Goal: Information Seeking & Learning: Compare options

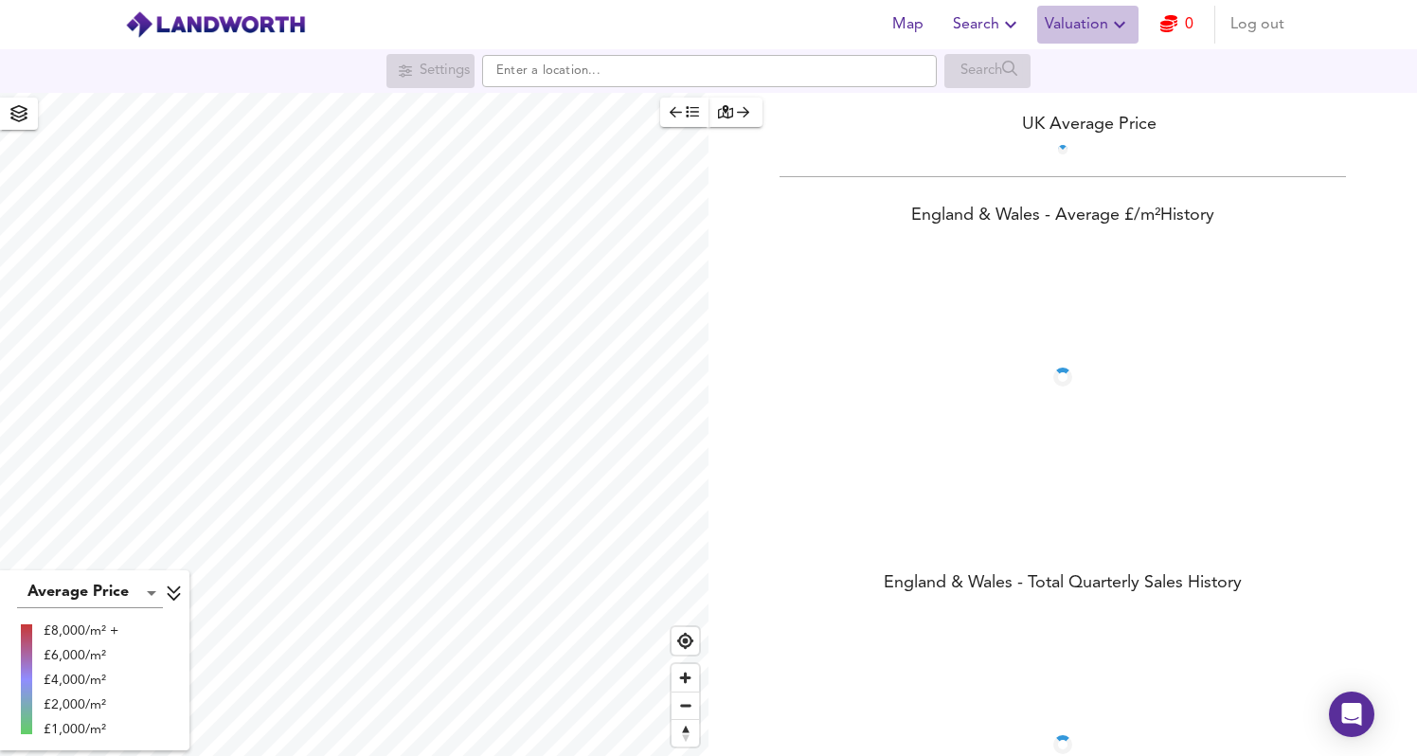
click at [1088, 15] on span "Valuation" at bounding box center [1088, 24] width 86 height 27
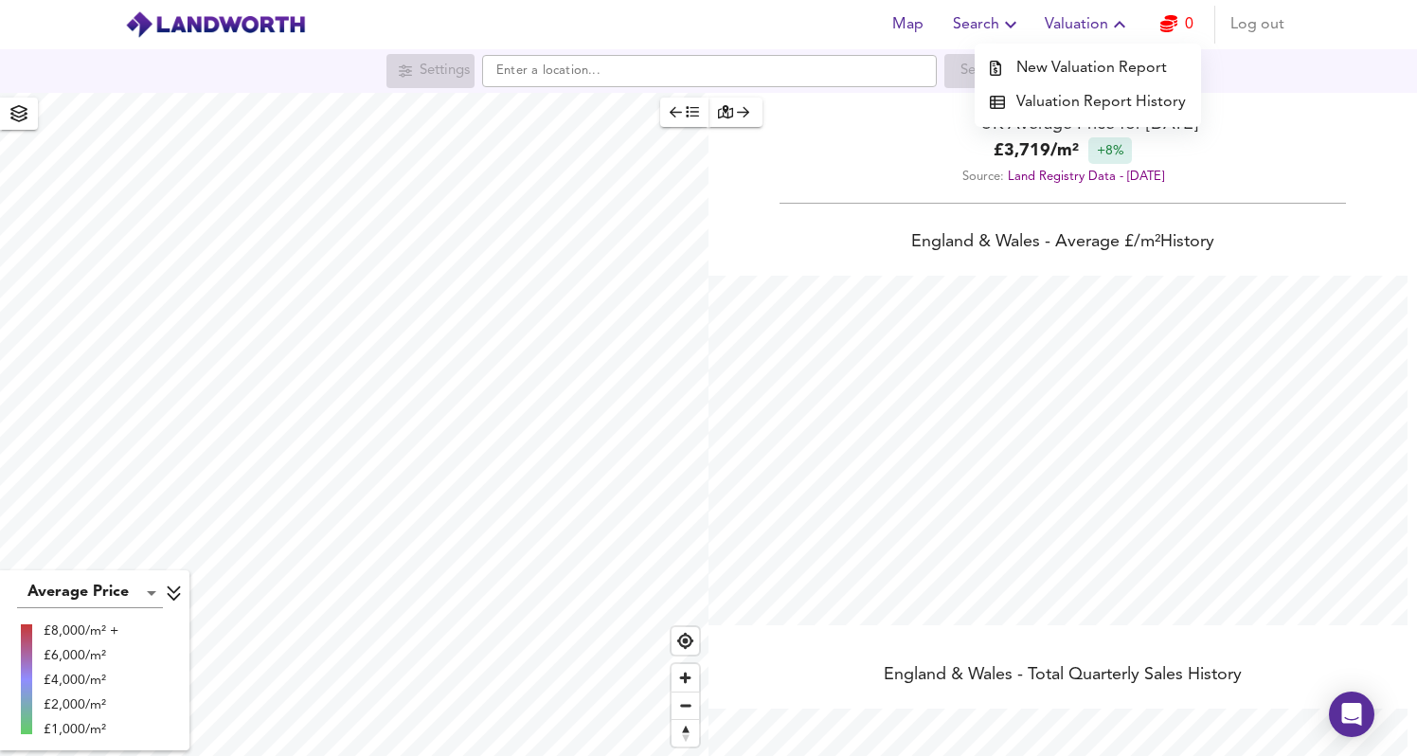
scroll to position [756, 1417]
click at [1068, 99] on li "Valuation Report History" at bounding box center [1088, 102] width 226 height 34
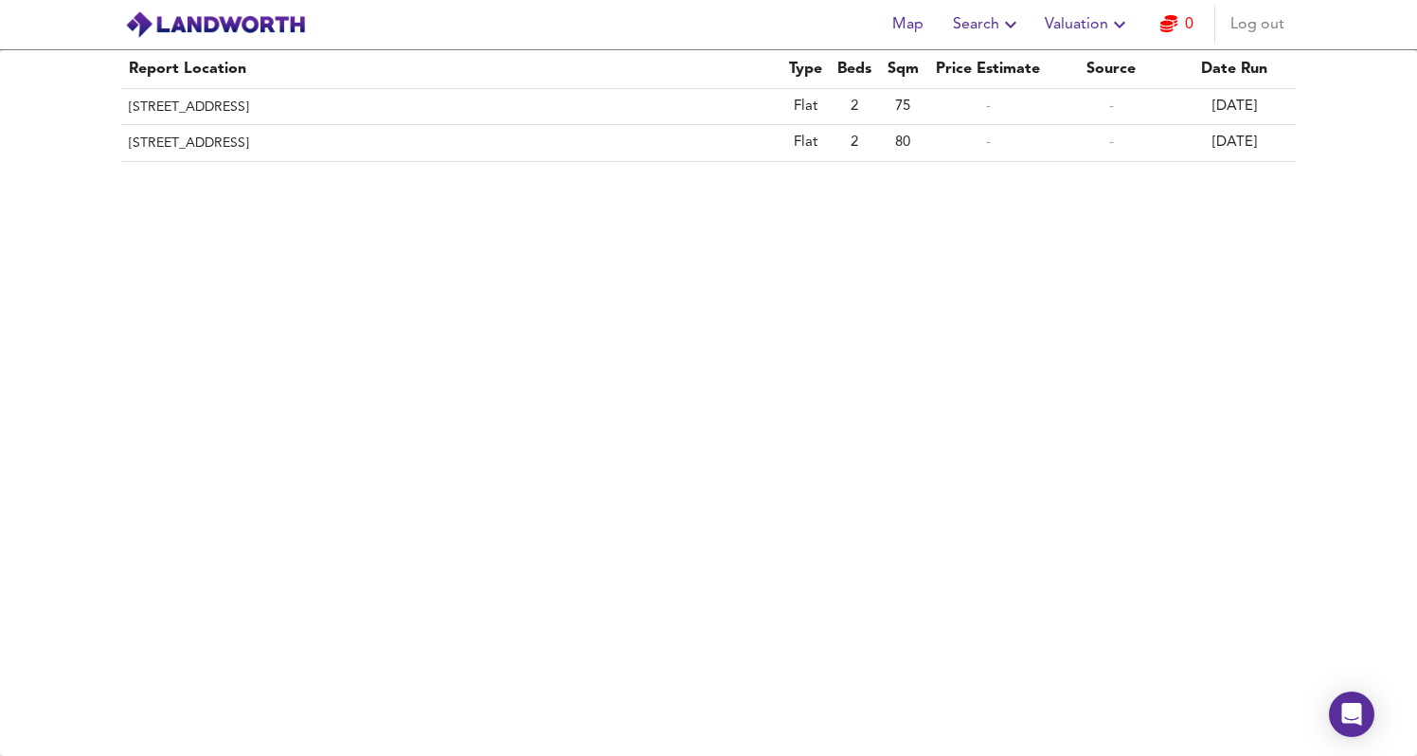
click at [1087, 31] on span "Valuation" at bounding box center [1088, 24] width 86 height 27
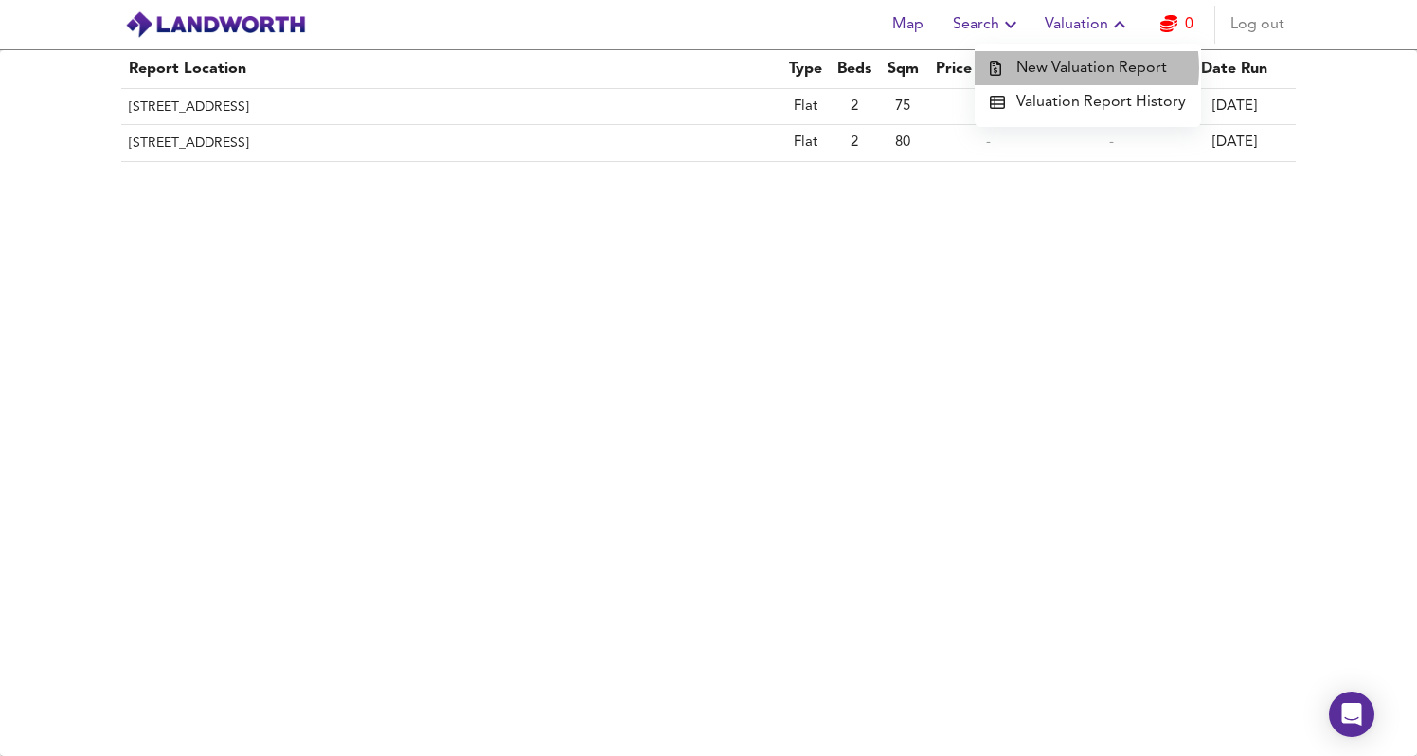
click at [1066, 68] on li "New Valuation Report" at bounding box center [1088, 68] width 226 height 34
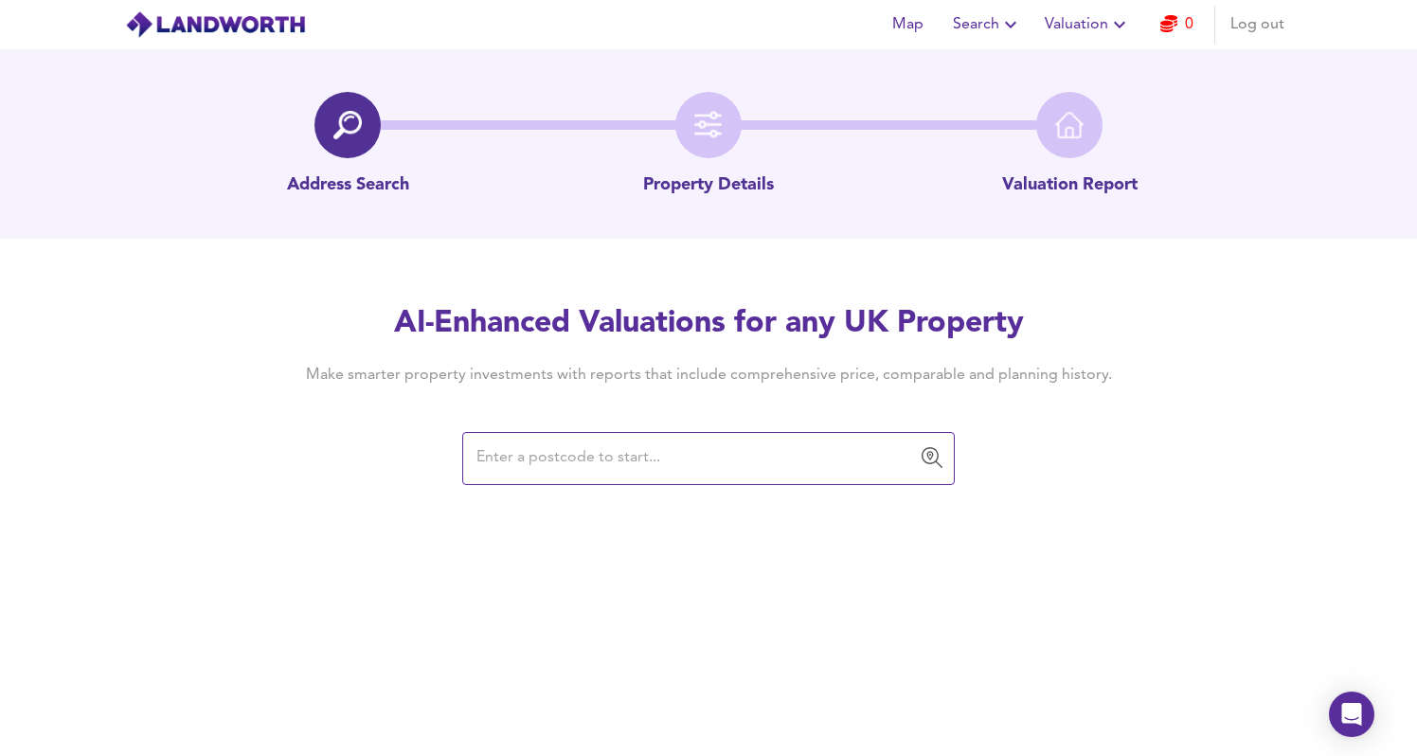
click at [985, 27] on span "Search" at bounding box center [987, 24] width 69 height 27
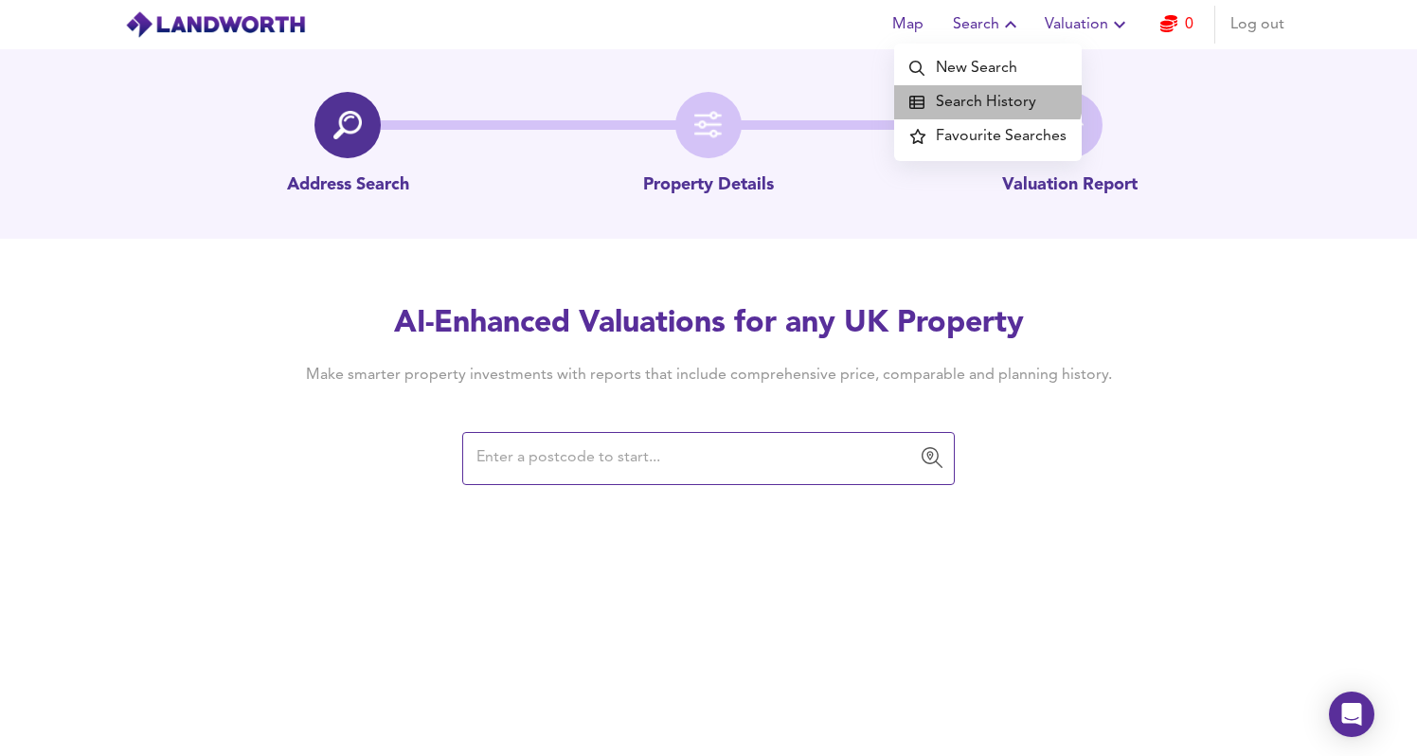
click at [969, 87] on li "Search History" at bounding box center [988, 102] width 188 height 34
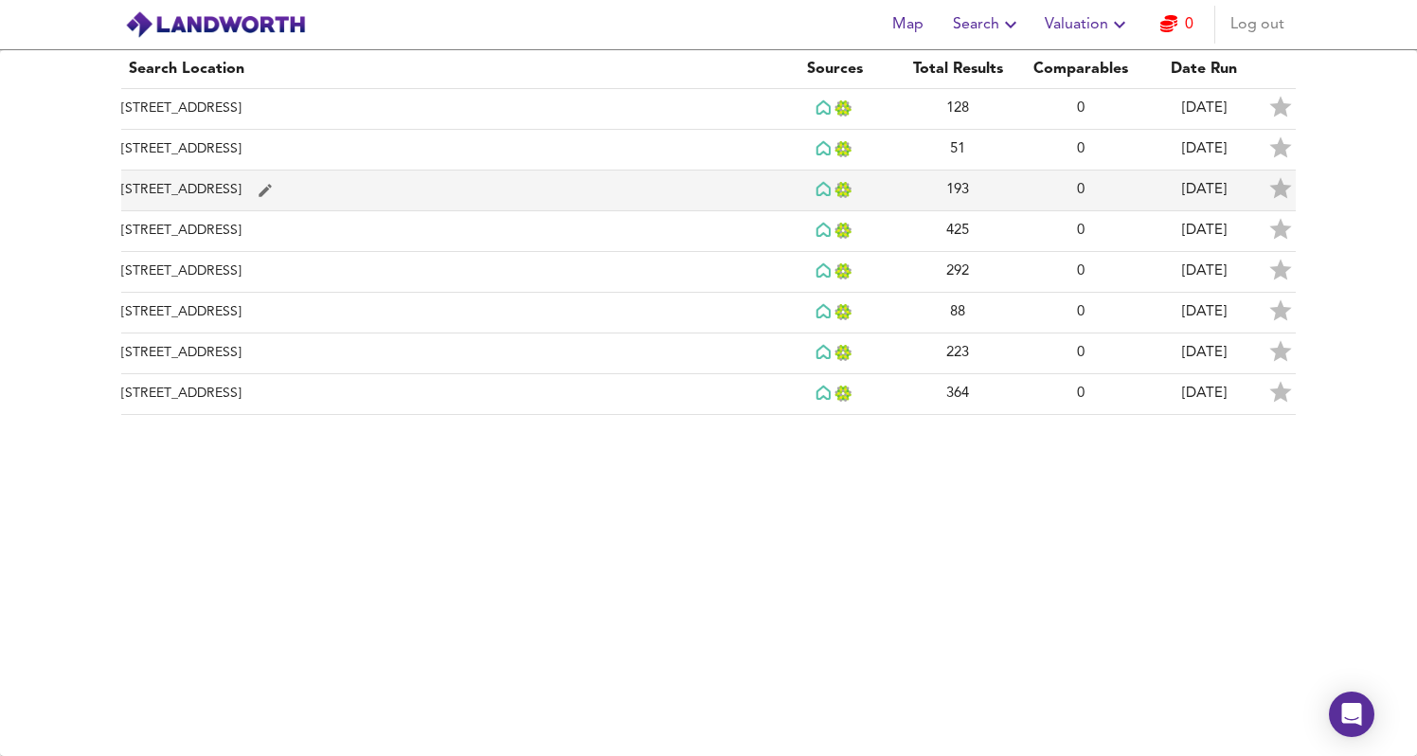
click at [234, 189] on td "[STREET_ADDRESS]" at bounding box center [447, 191] width 652 height 41
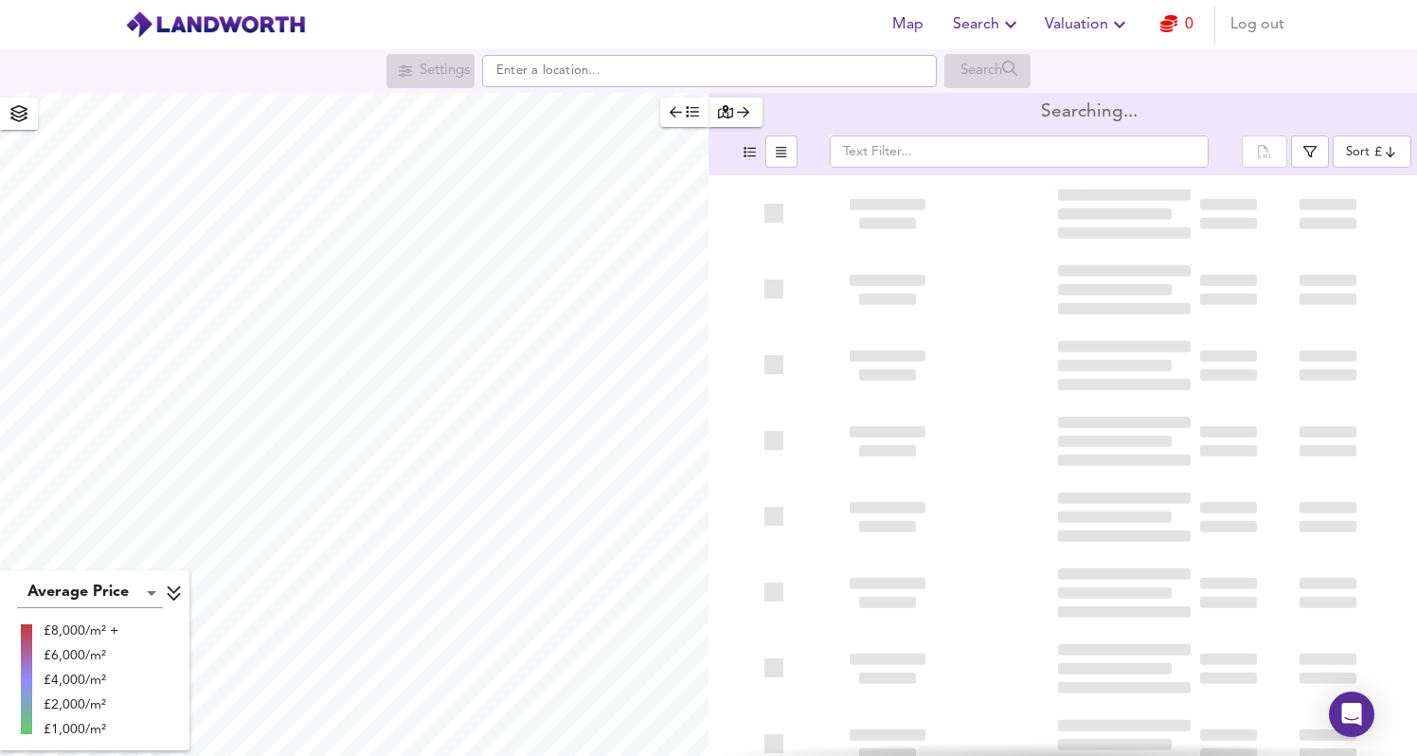
type input "bestdeal"
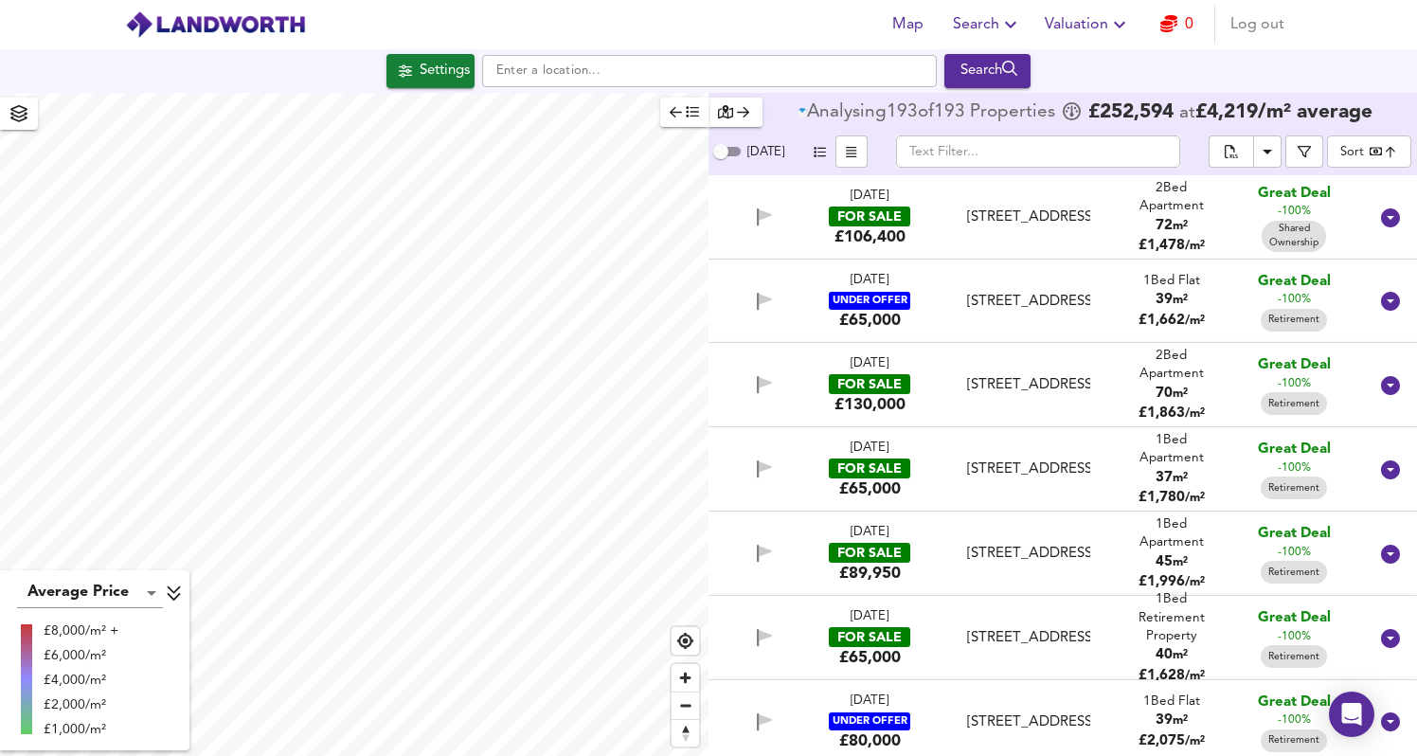
checkbox input "false"
checkbox input "true"
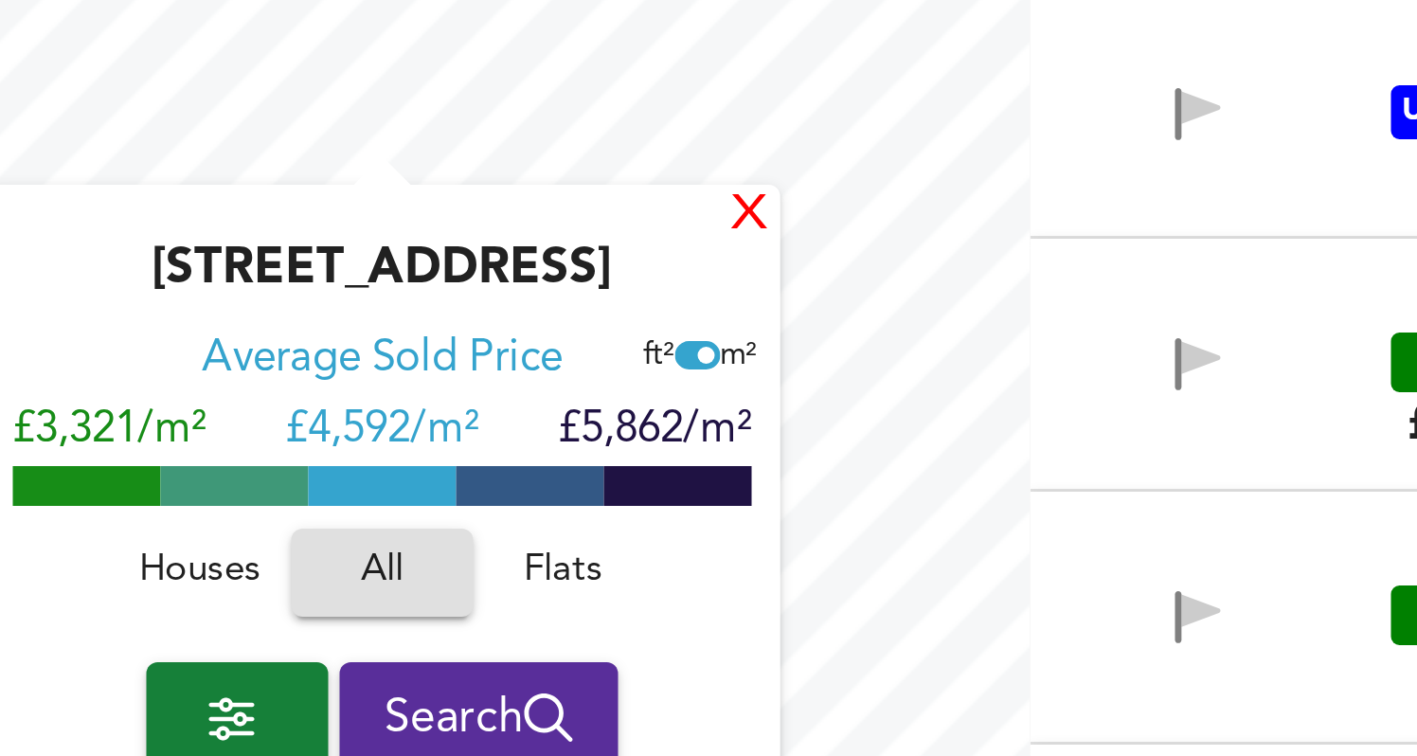
click at [616, 333] on div "X" at bounding box center [615, 336] width 16 height 18
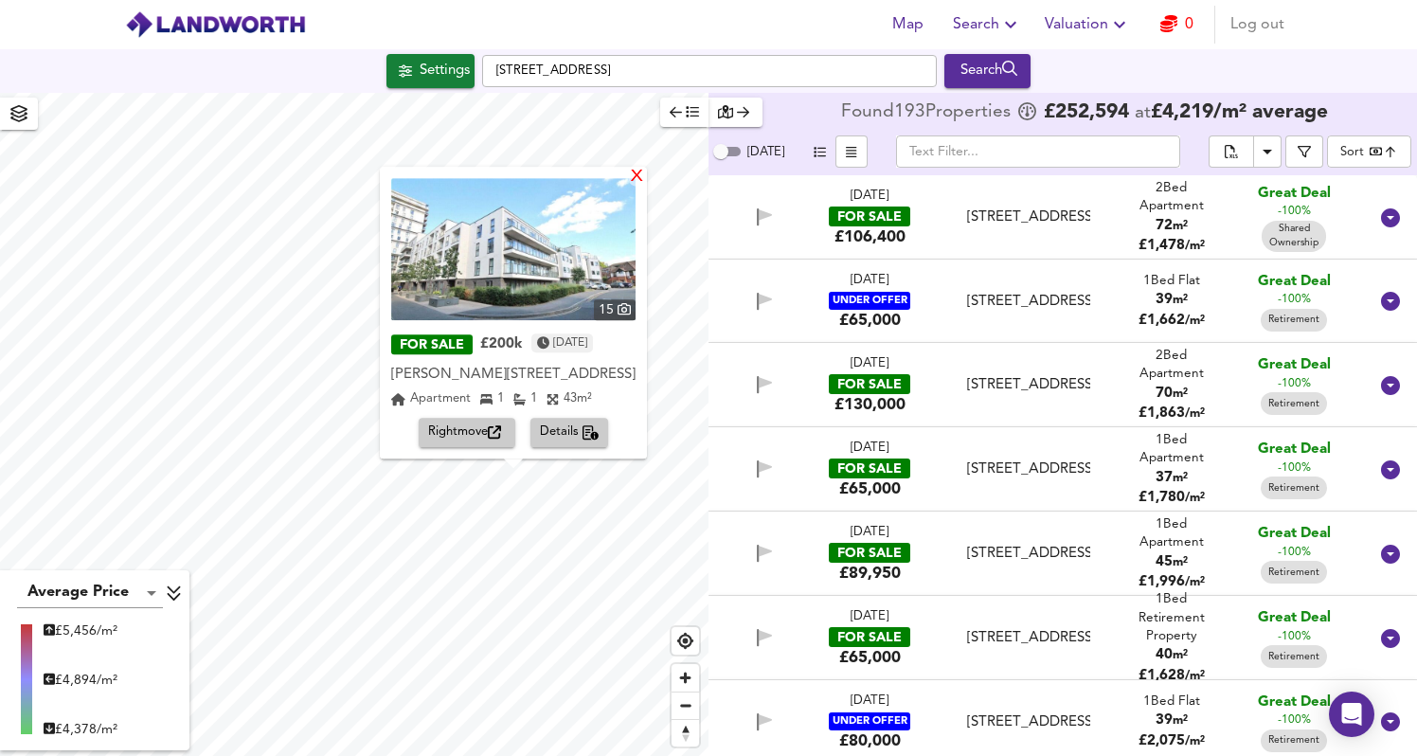
click at [637, 185] on div "X" at bounding box center [637, 178] width 16 height 18
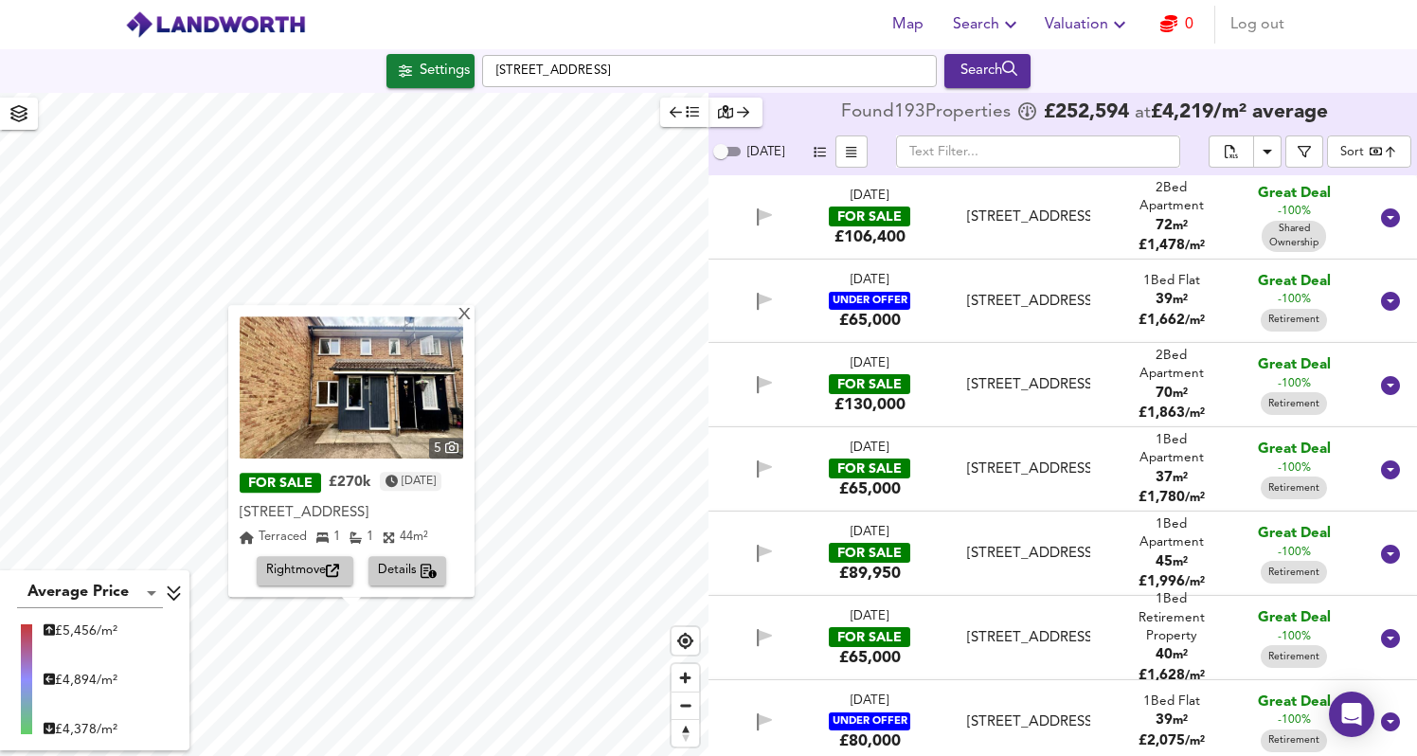
click at [410, 553] on div "FOR SALE £270k [DATE] [STREET_ADDRESS] 1 1 44 m² Rightmove Details" at bounding box center [352, 526] width 224 height 117
click at [409, 572] on span "Details" at bounding box center [408, 572] width 60 height 22
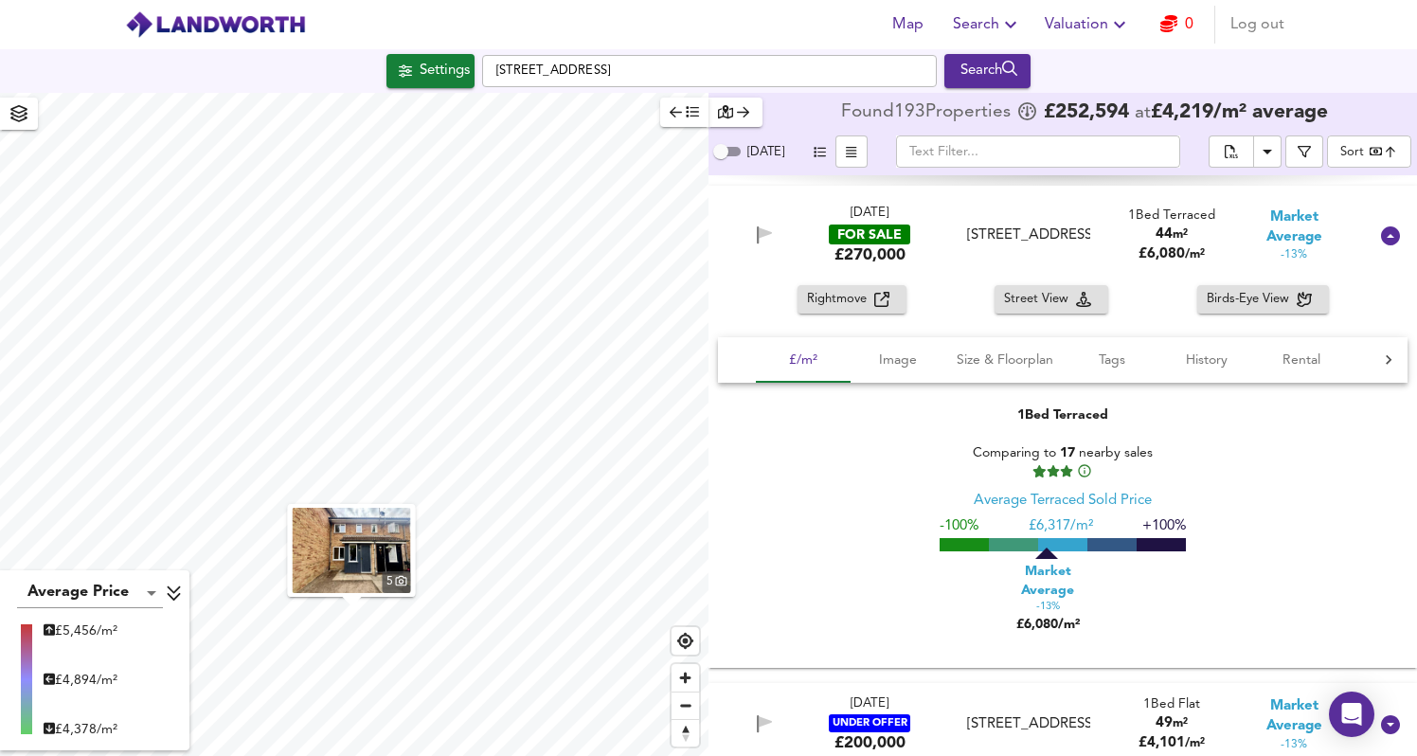
scroll to position [6720, 0]
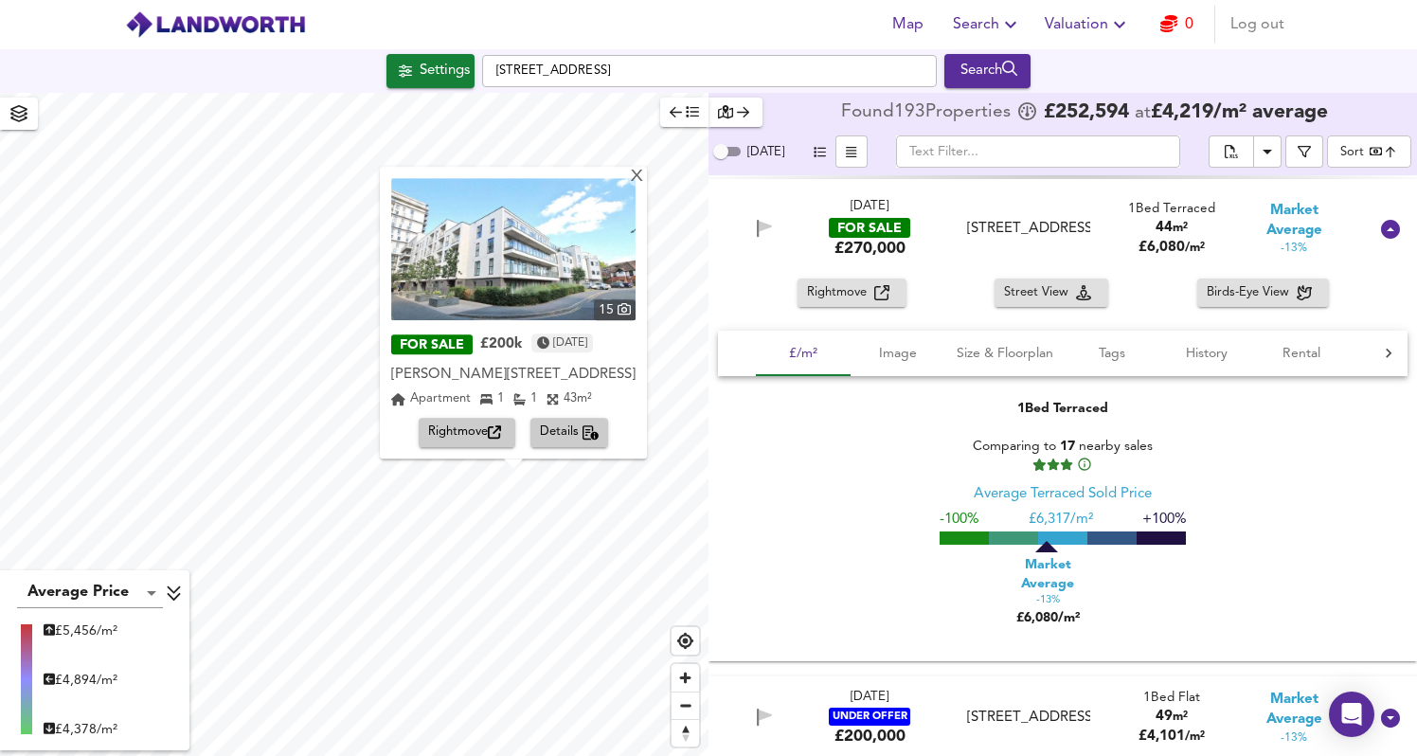
click at [581, 430] on span "Details" at bounding box center [570, 434] width 60 height 22
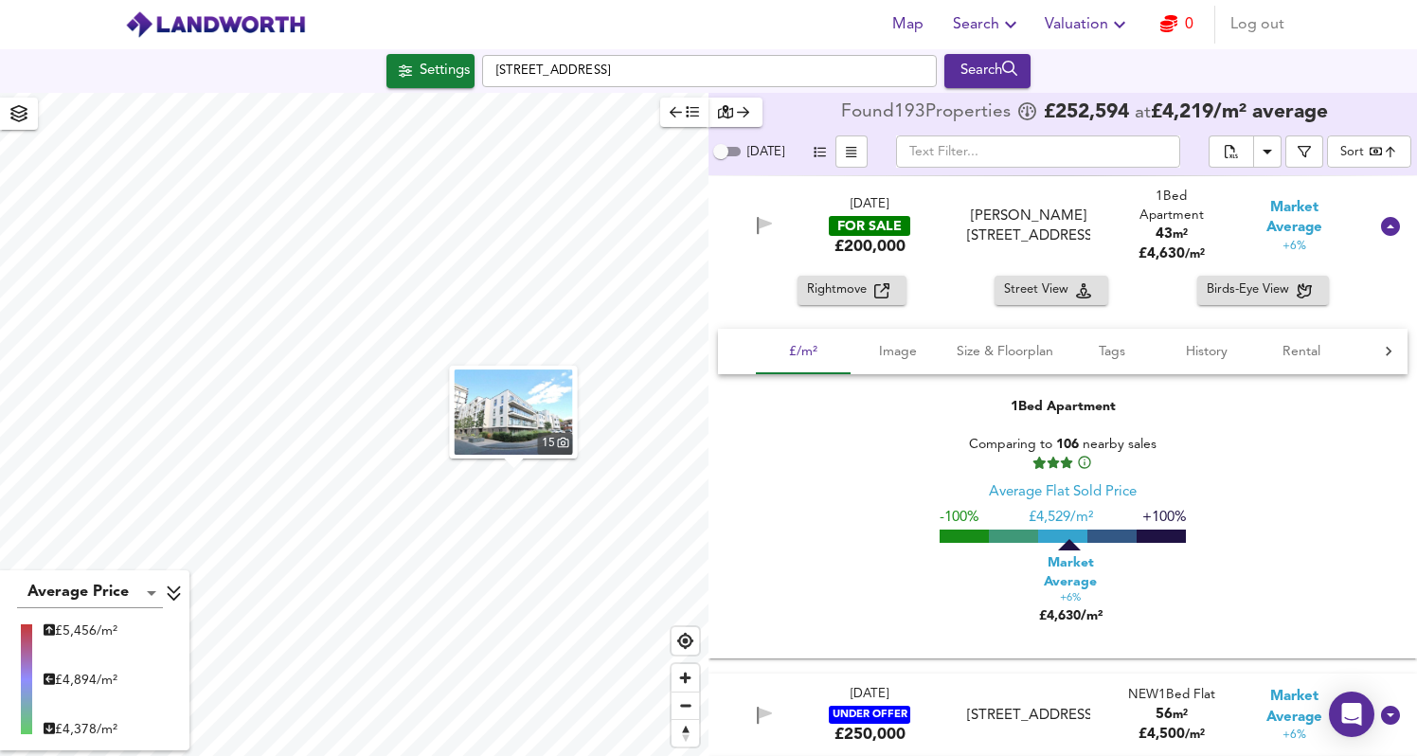
scroll to position [10085, 0]
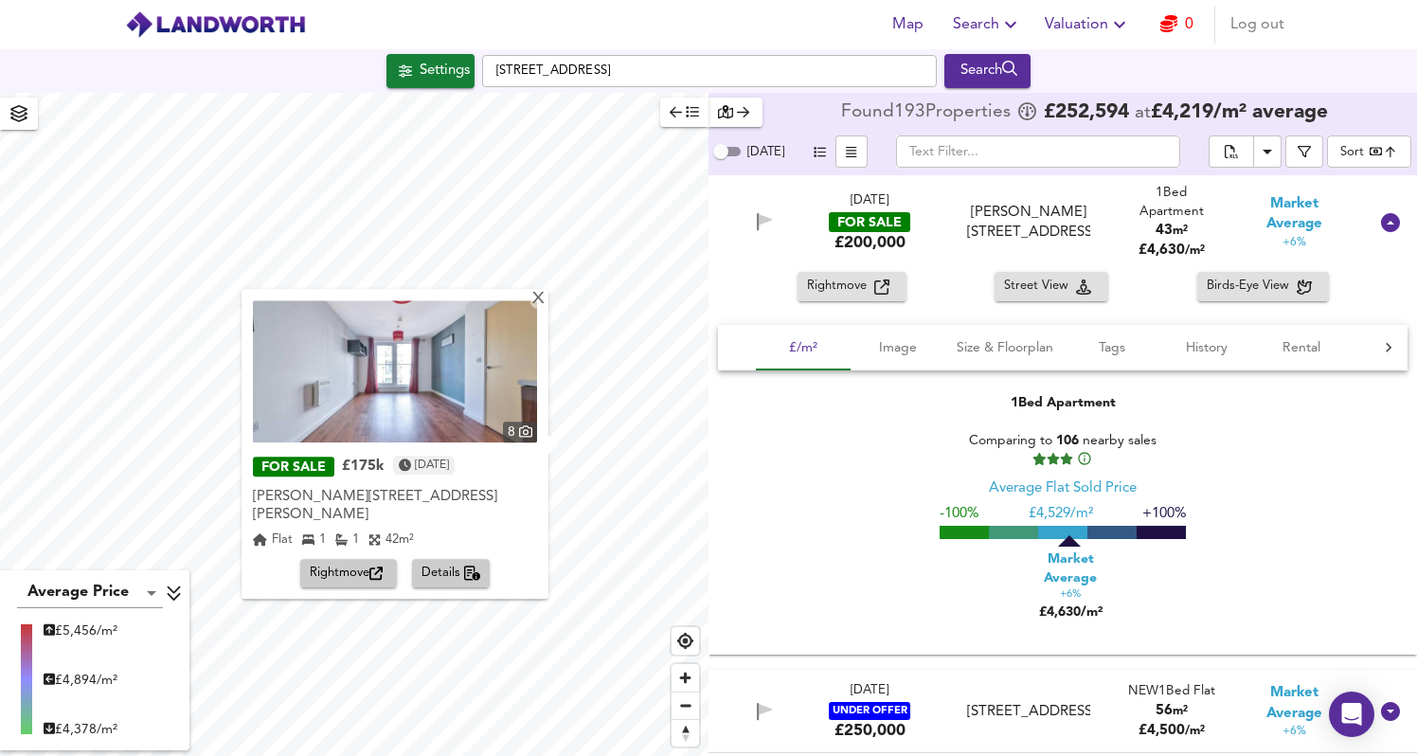
click at [477, 572] on icon "button" at bounding box center [472, 573] width 17 height 15
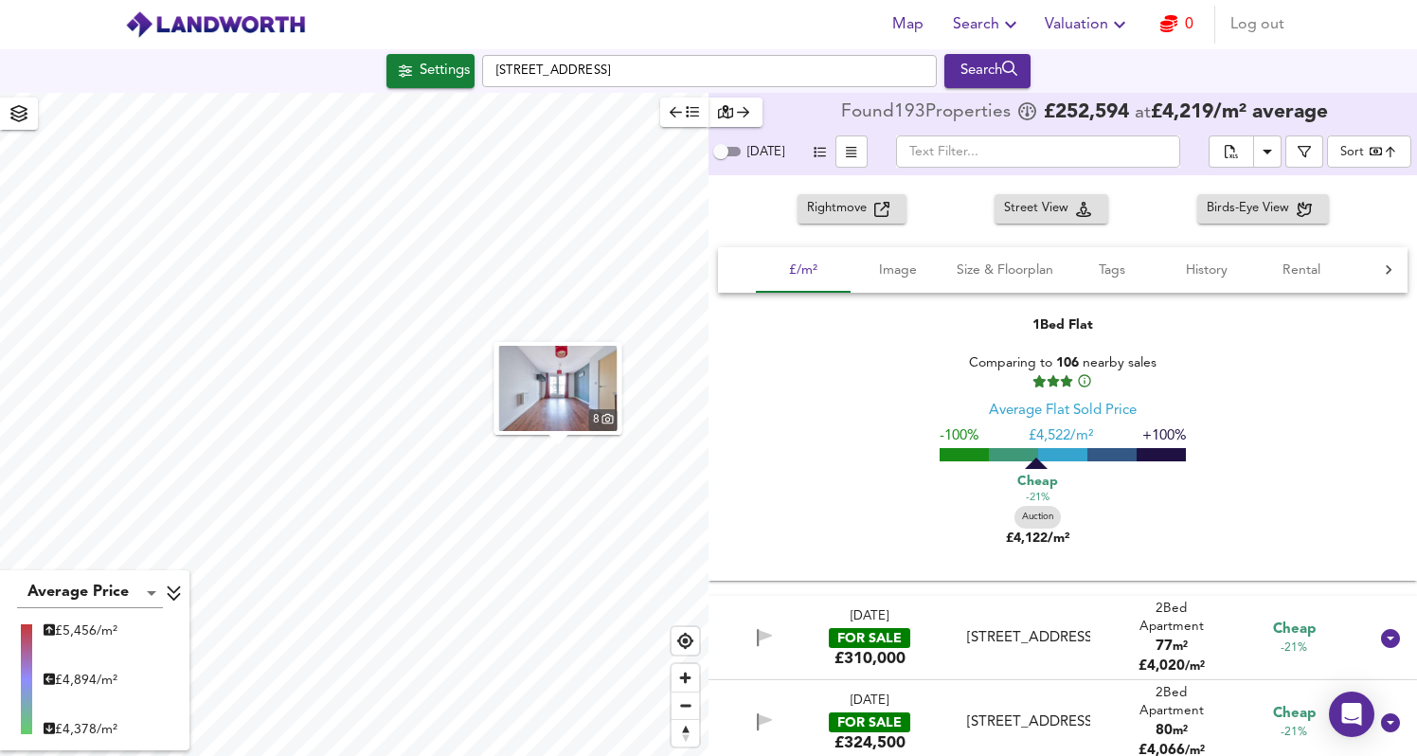
scroll to position [5292, 0]
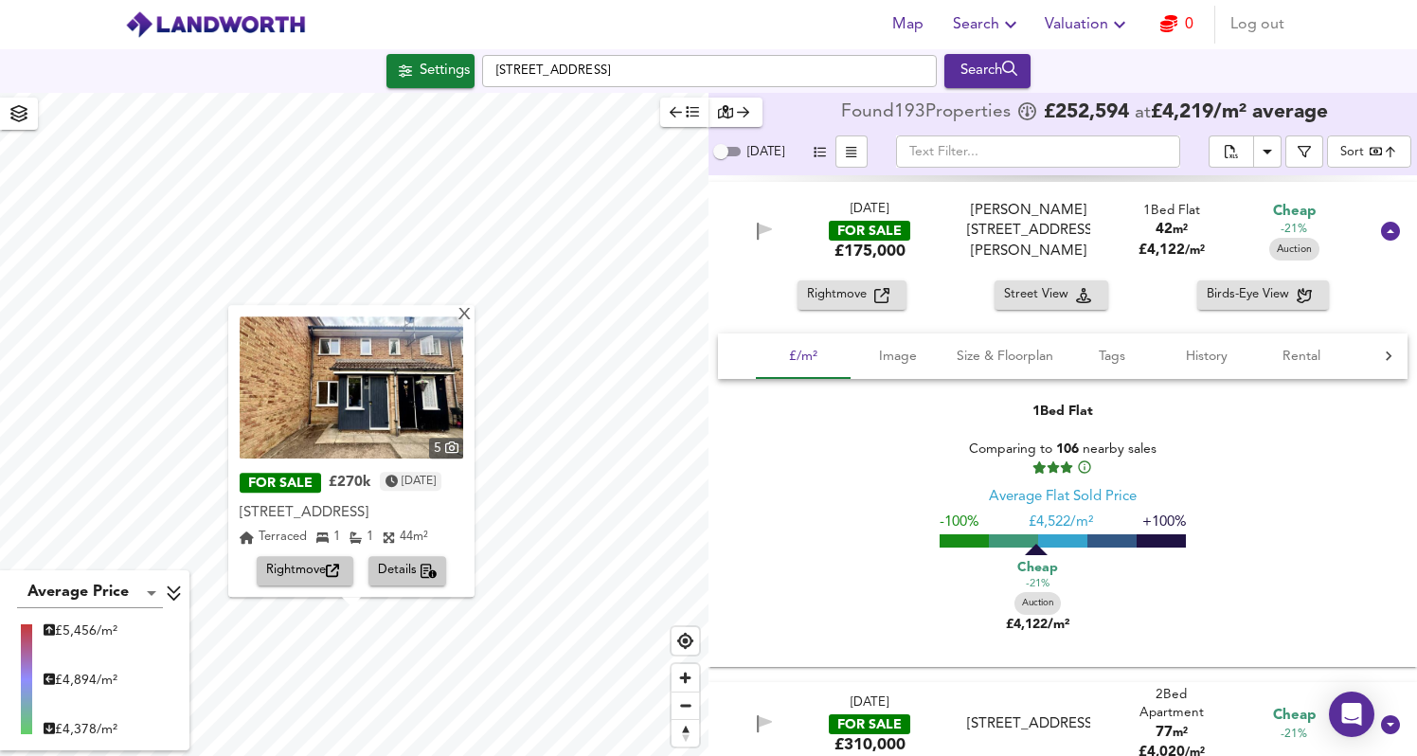
click at [416, 566] on span "Details" at bounding box center [408, 572] width 60 height 22
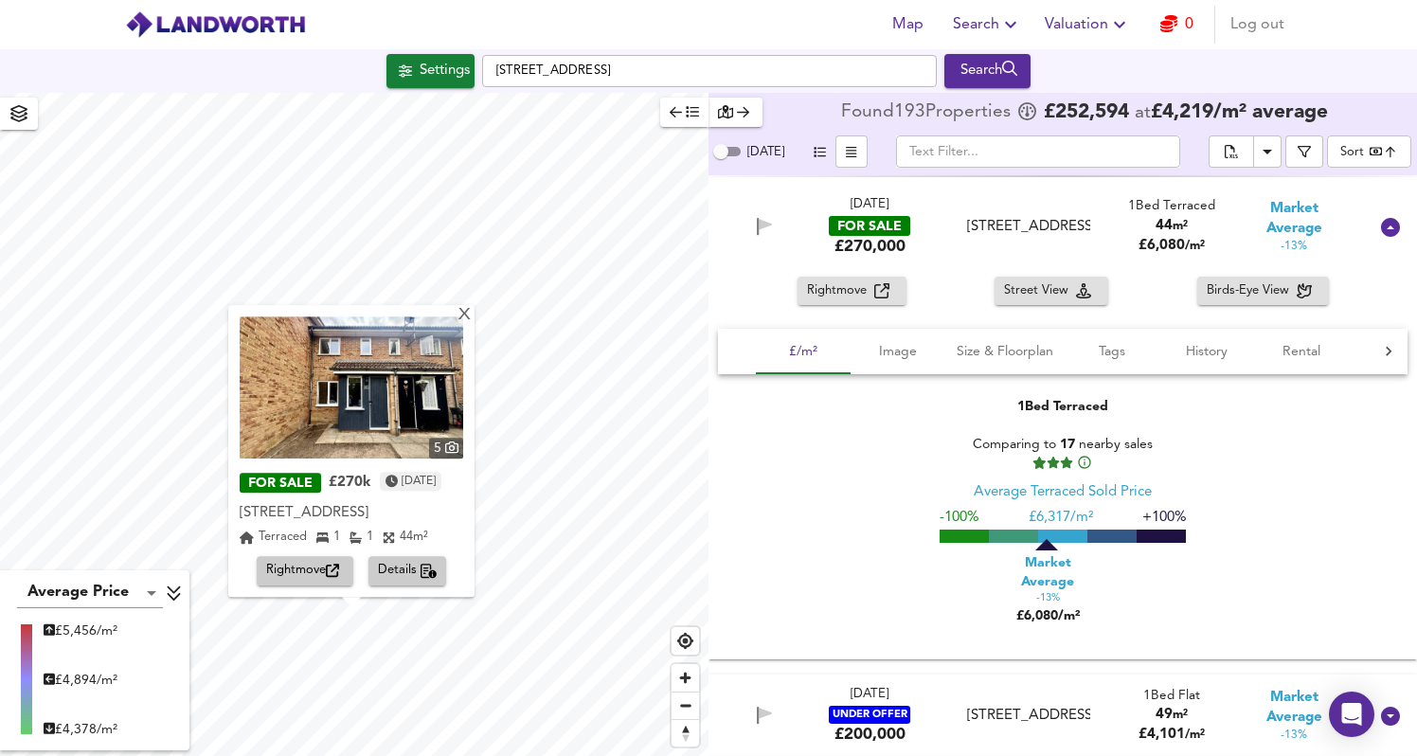
scroll to position [7167, 0]
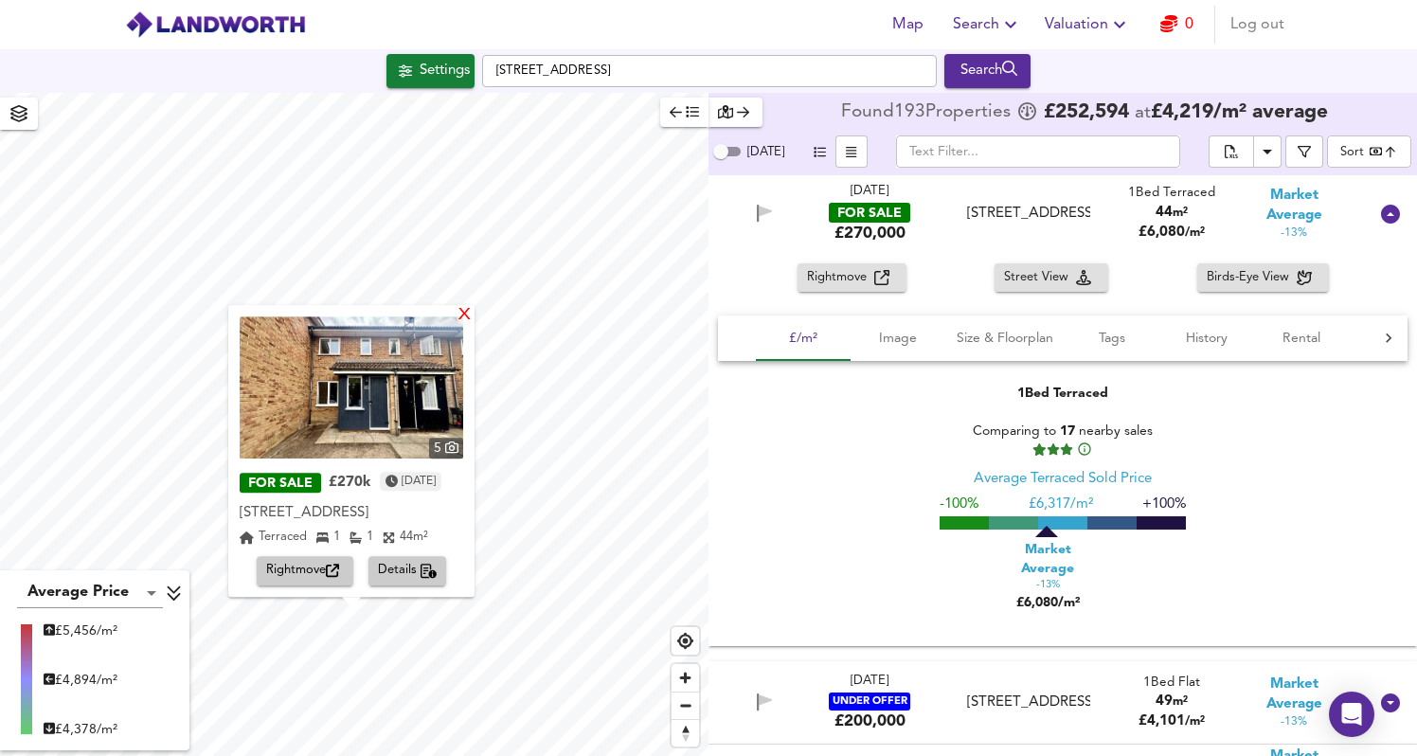
click at [473, 321] on div "X" at bounding box center [465, 316] width 16 height 18
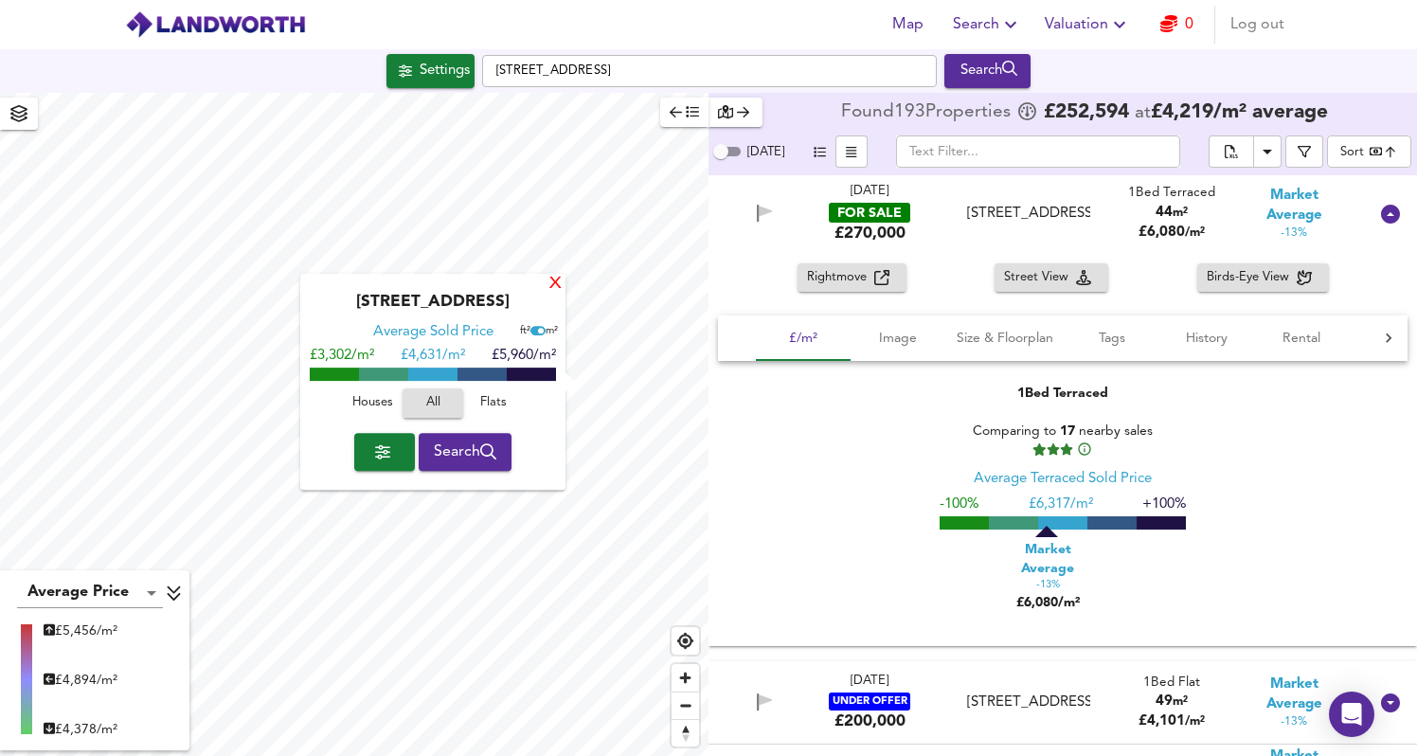
click at [555, 279] on div "X" at bounding box center [556, 285] width 16 height 18
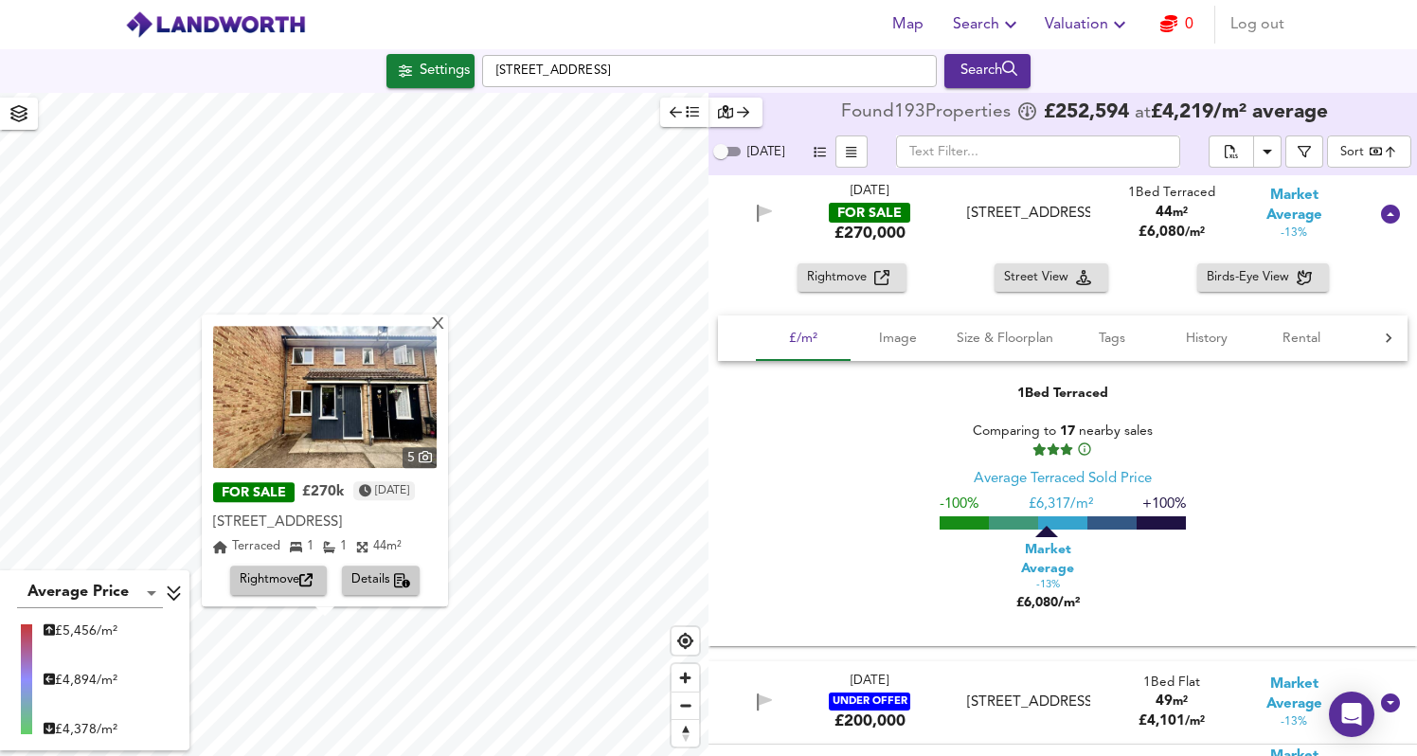
click at [381, 578] on span "Details" at bounding box center [381, 581] width 60 height 22
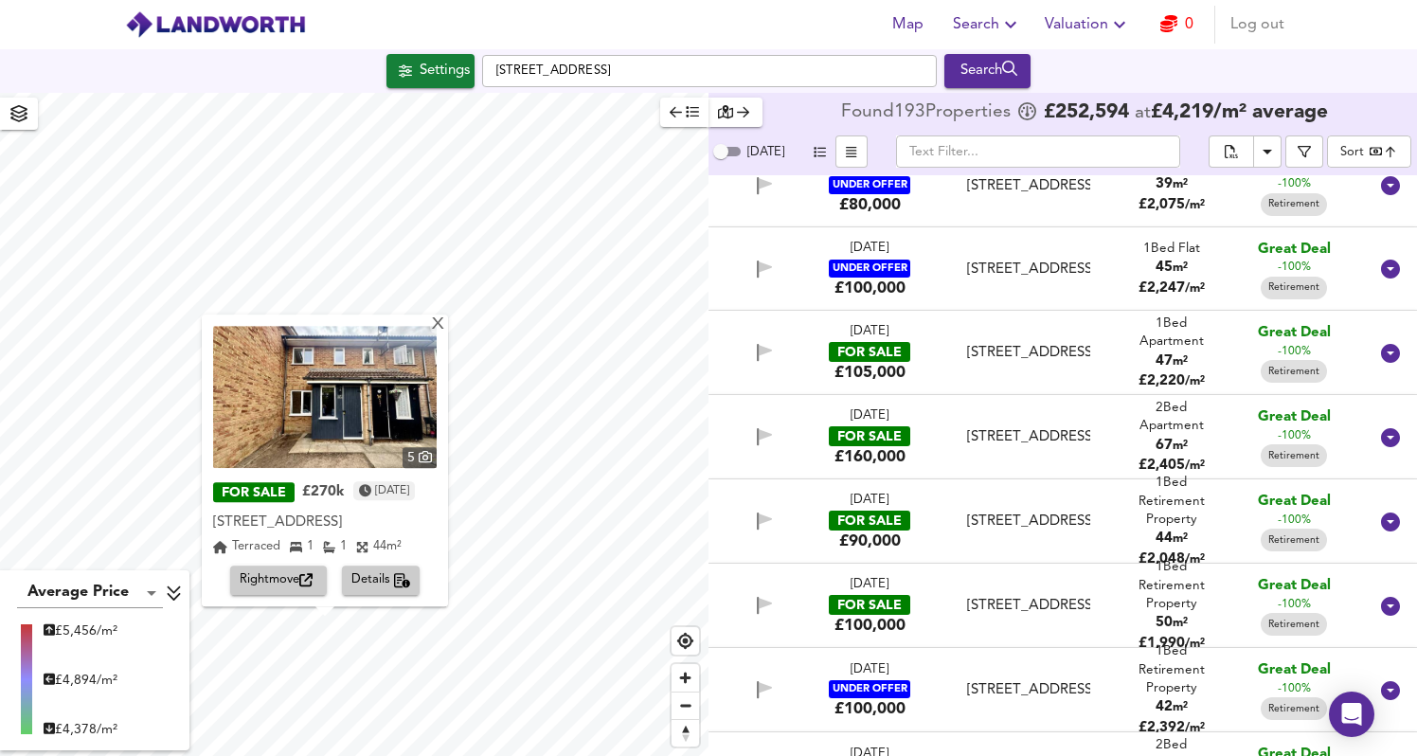
scroll to position [839, 0]
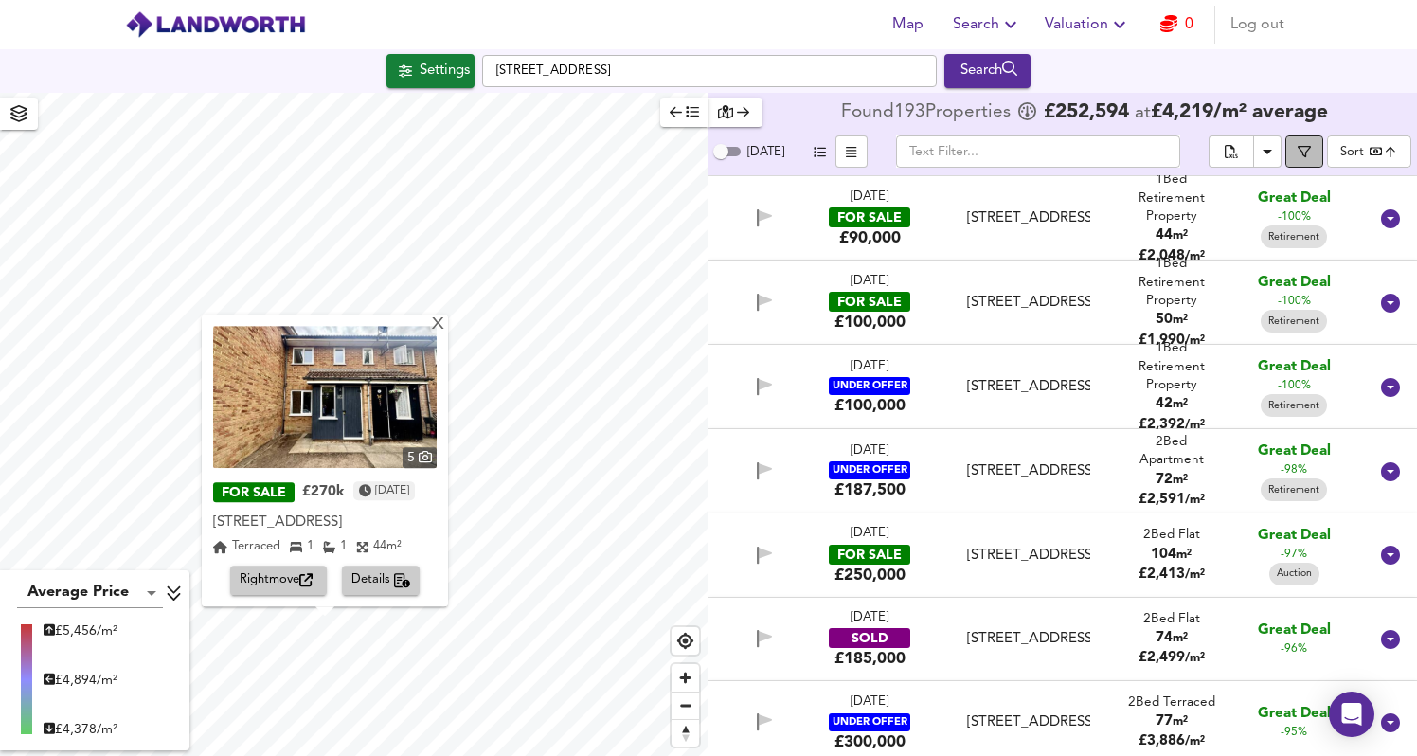
click at [1306, 139] on button "button" at bounding box center [1305, 151] width 38 height 32
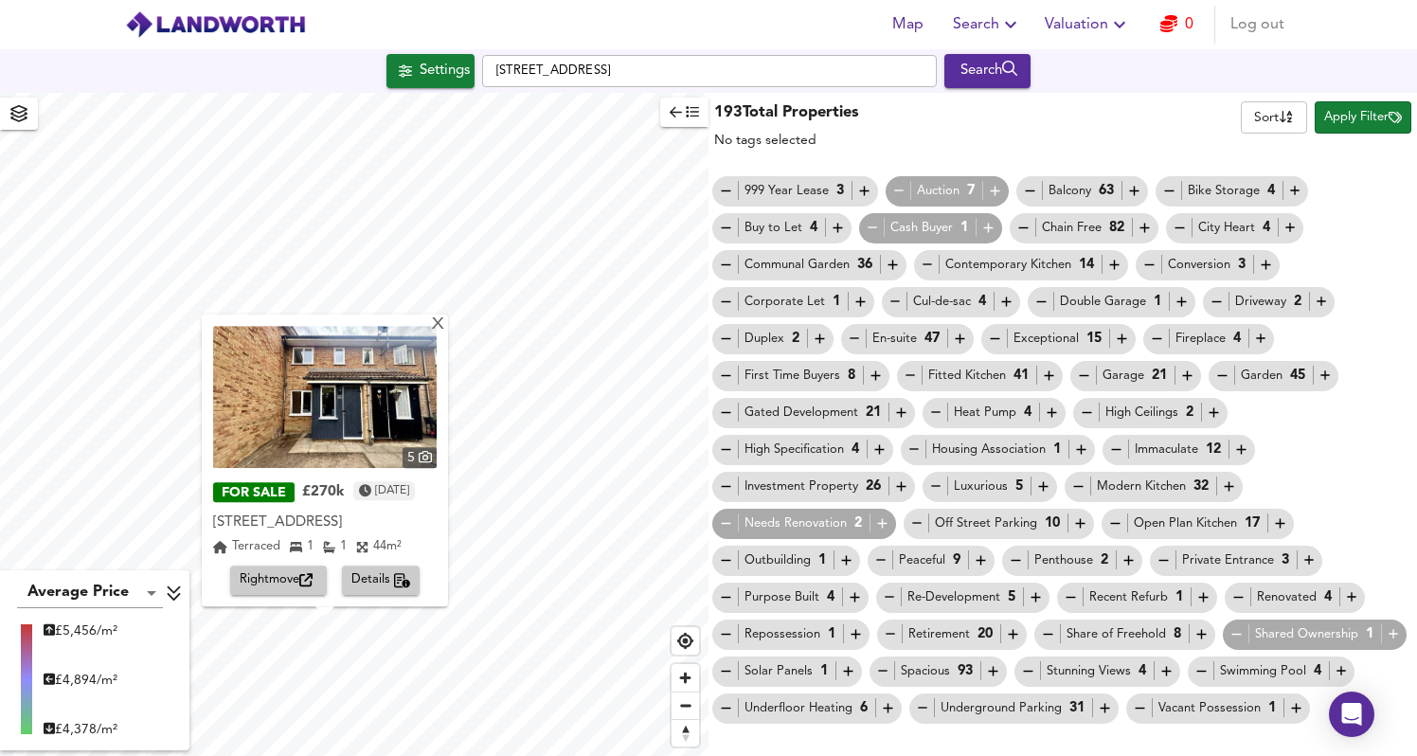
click at [1229, 635] on icon "button" at bounding box center [1237, 634] width 16 height 16
click at [884, 637] on icon "button" at bounding box center [891, 634] width 16 height 16
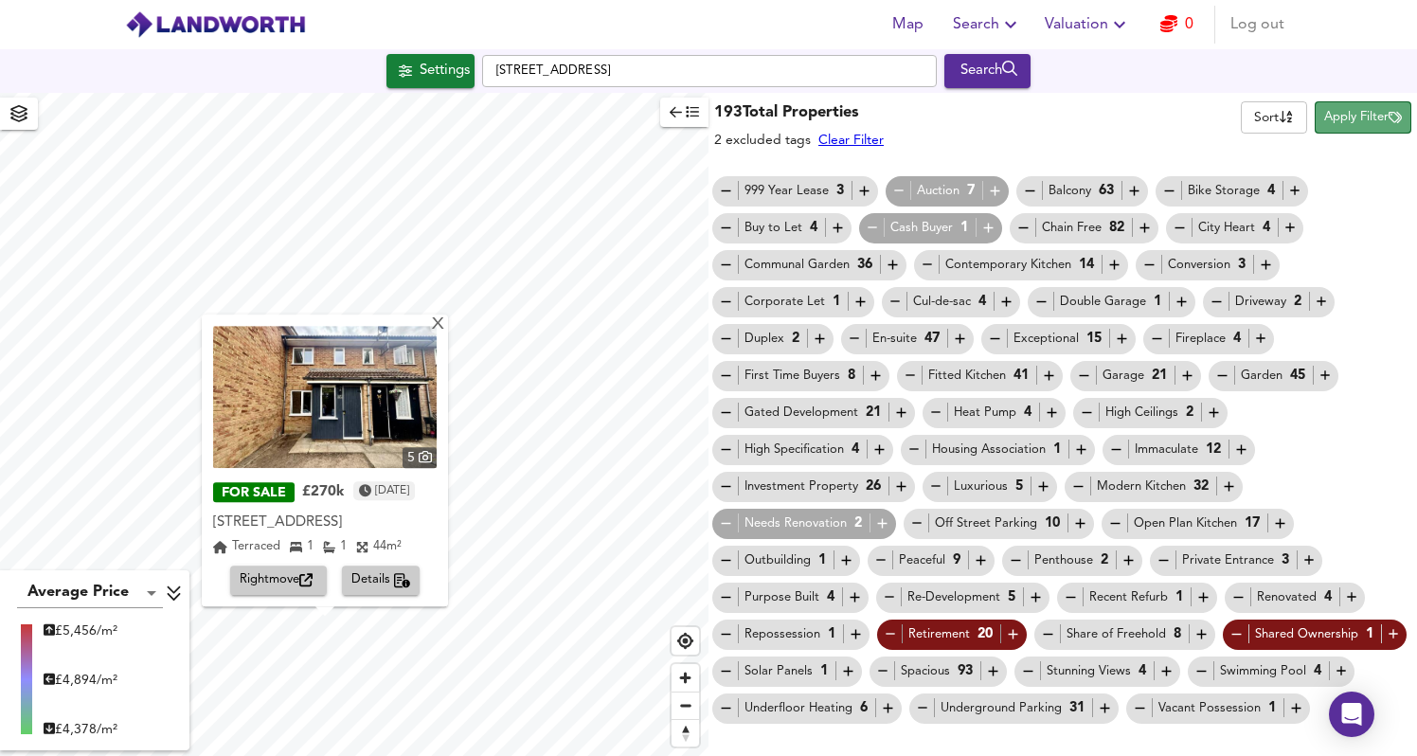
click at [1361, 112] on span "Apply Filter" at bounding box center [1363, 118] width 78 height 22
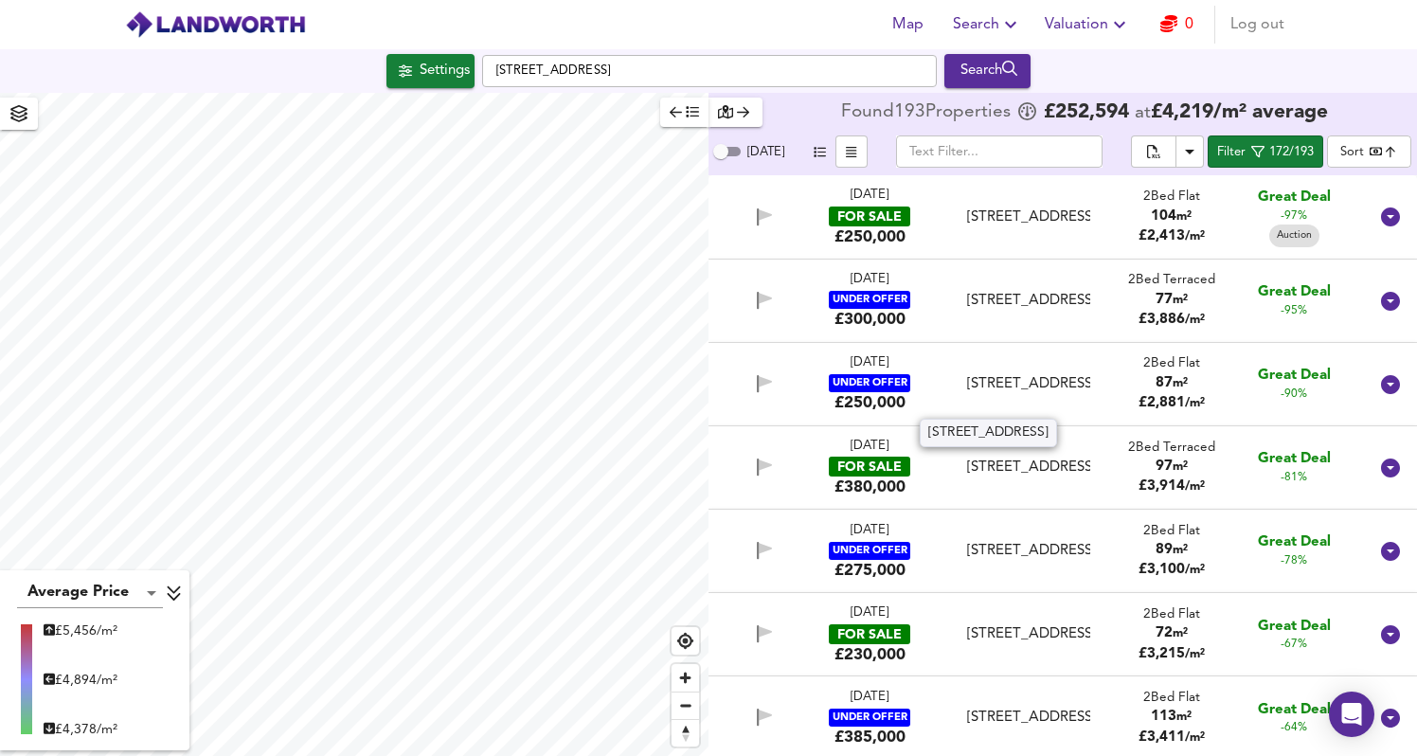
scroll to position [117, 0]
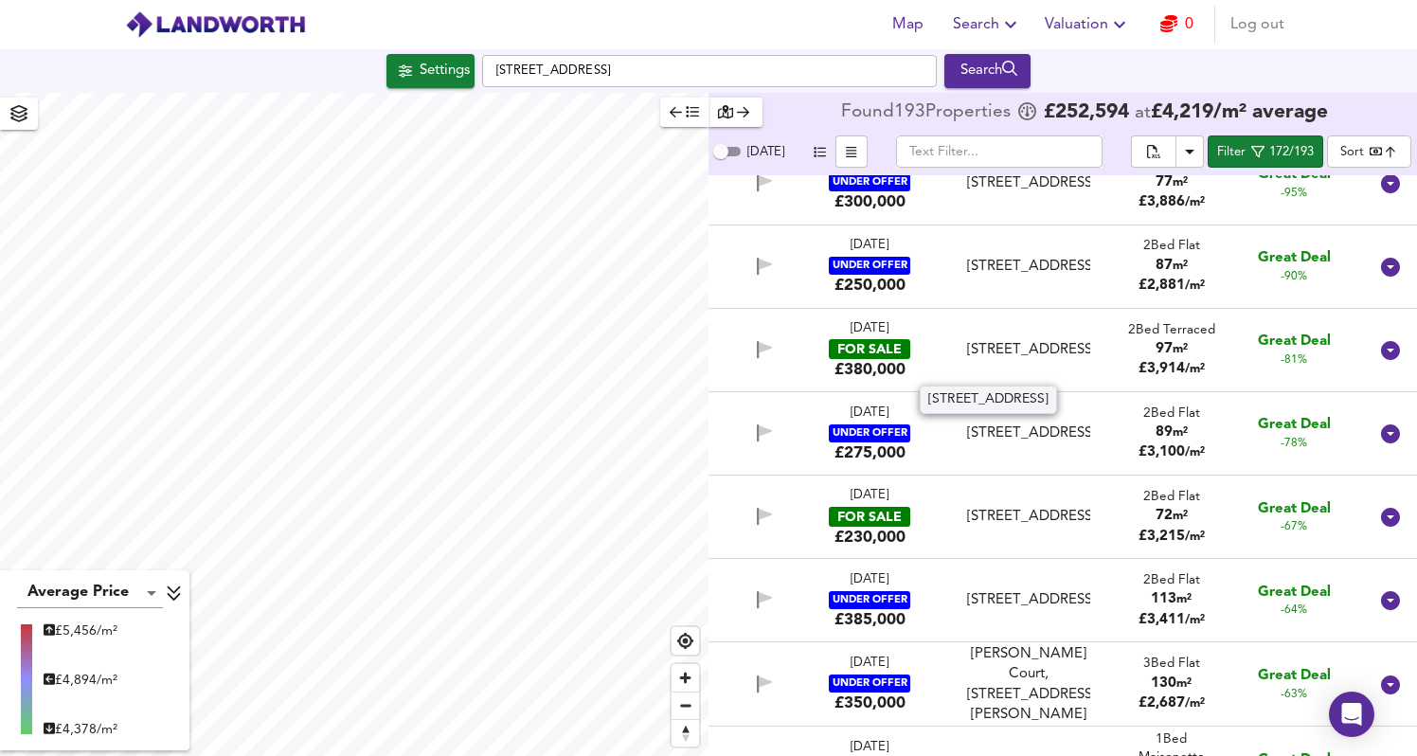
click at [1015, 360] on div "[STREET_ADDRESS]" at bounding box center [1028, 350] width 122 height 20
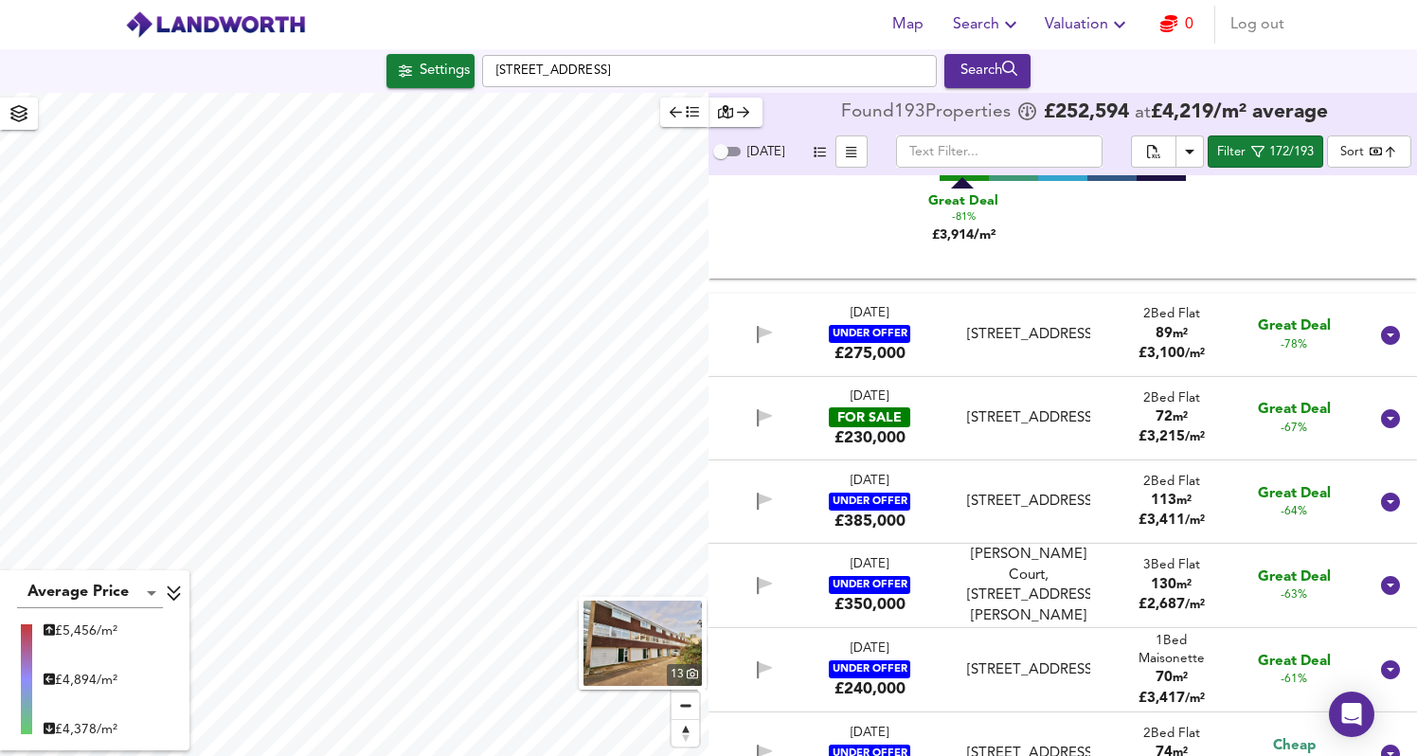
scroll to position [632, 0]
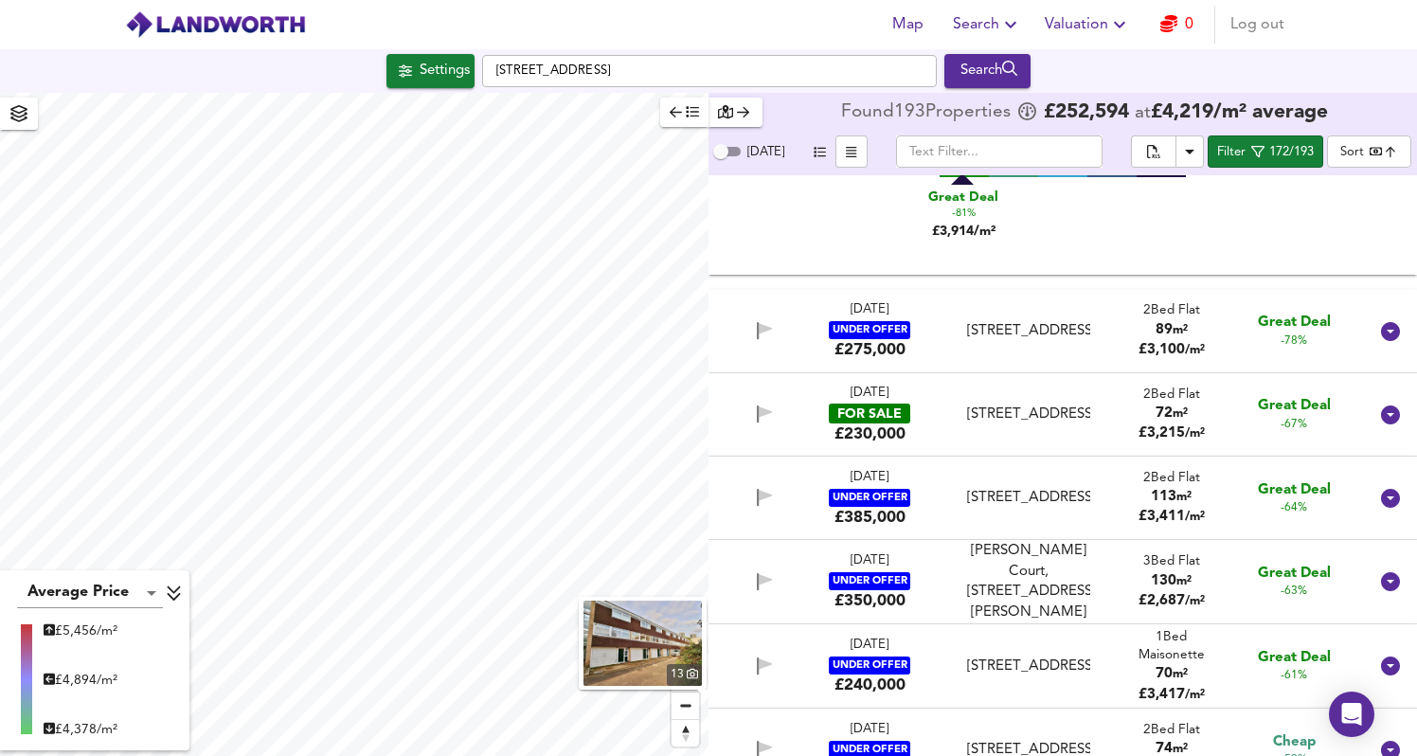
click at [1034, 406] on div "[STREET_ADDRESS]" at bounding box center [1028, 415] width 122 height 20
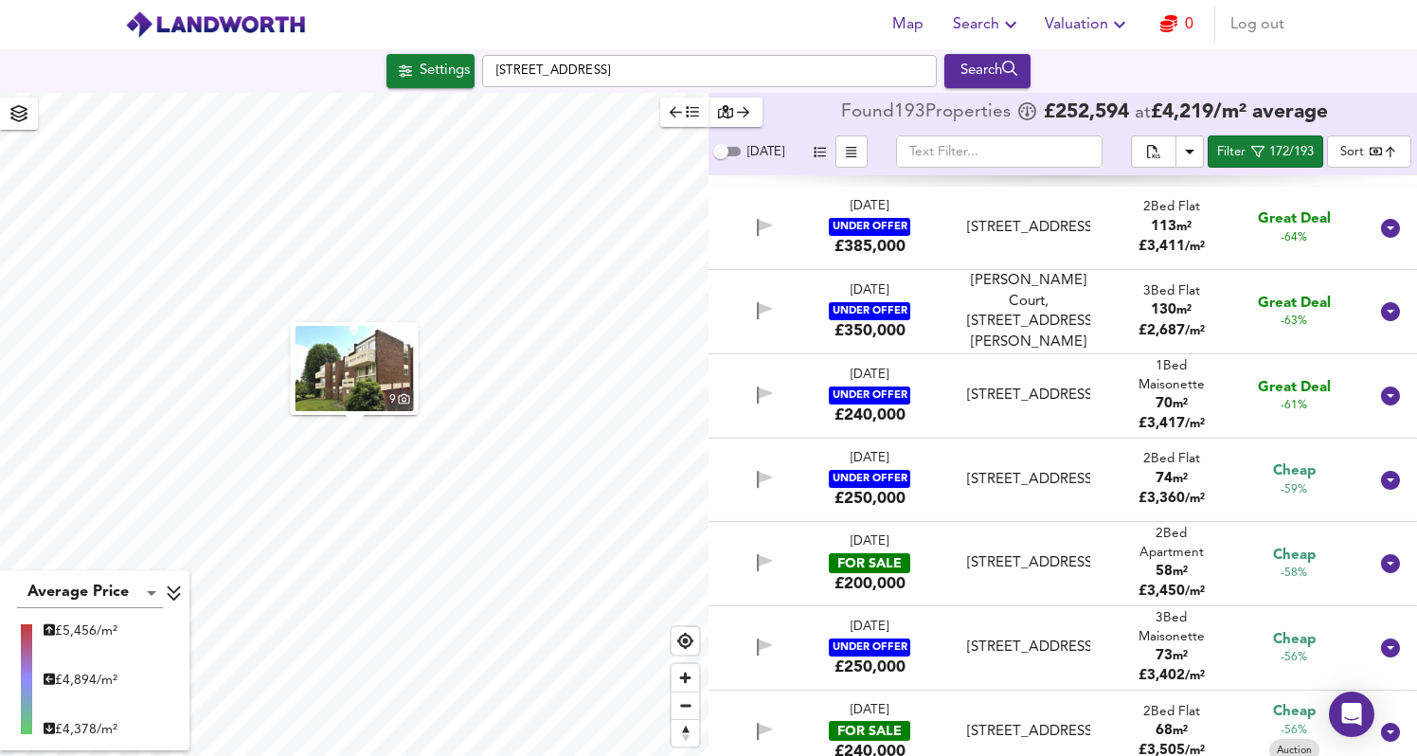
scroll to position [1367, 0]
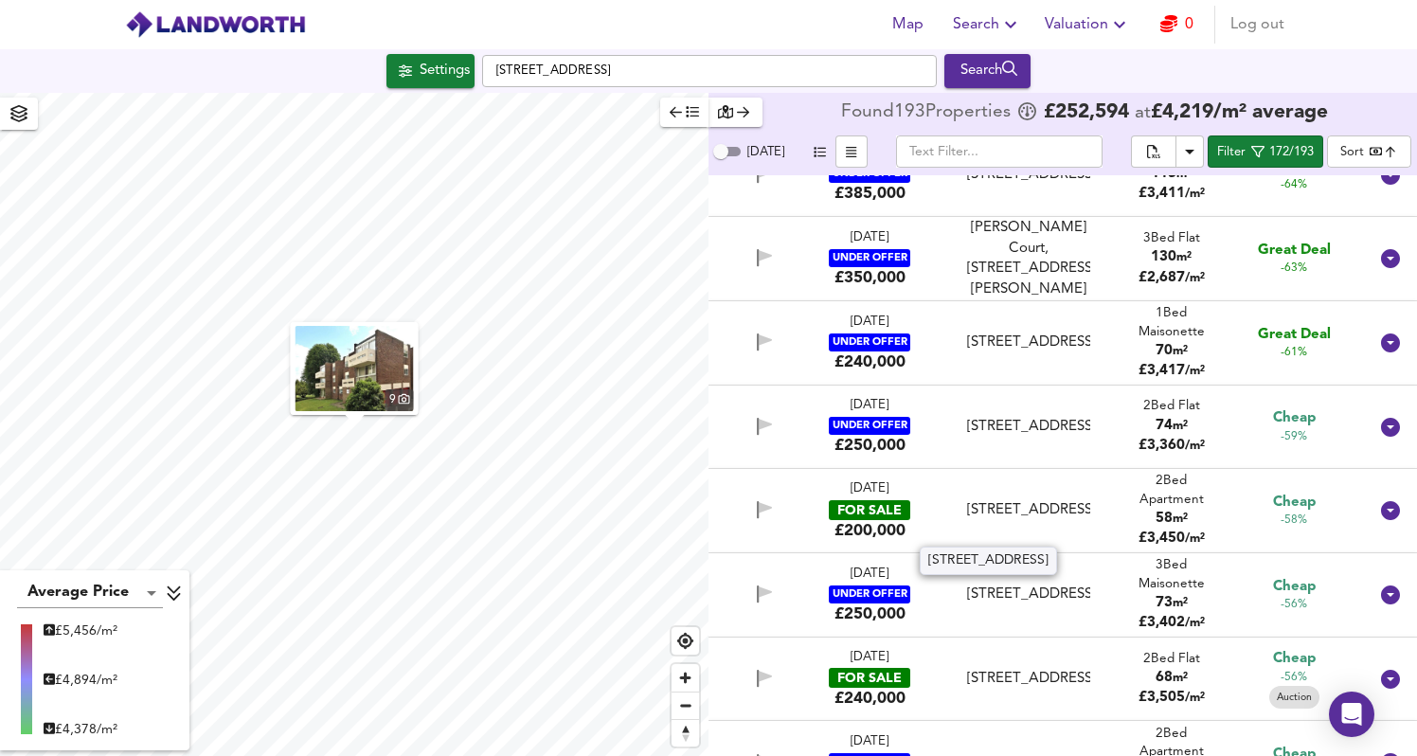
click at [1035, 514] on div "[STREET_ADDRESS]" at bounding box center [1028, 510] width 122 height 20
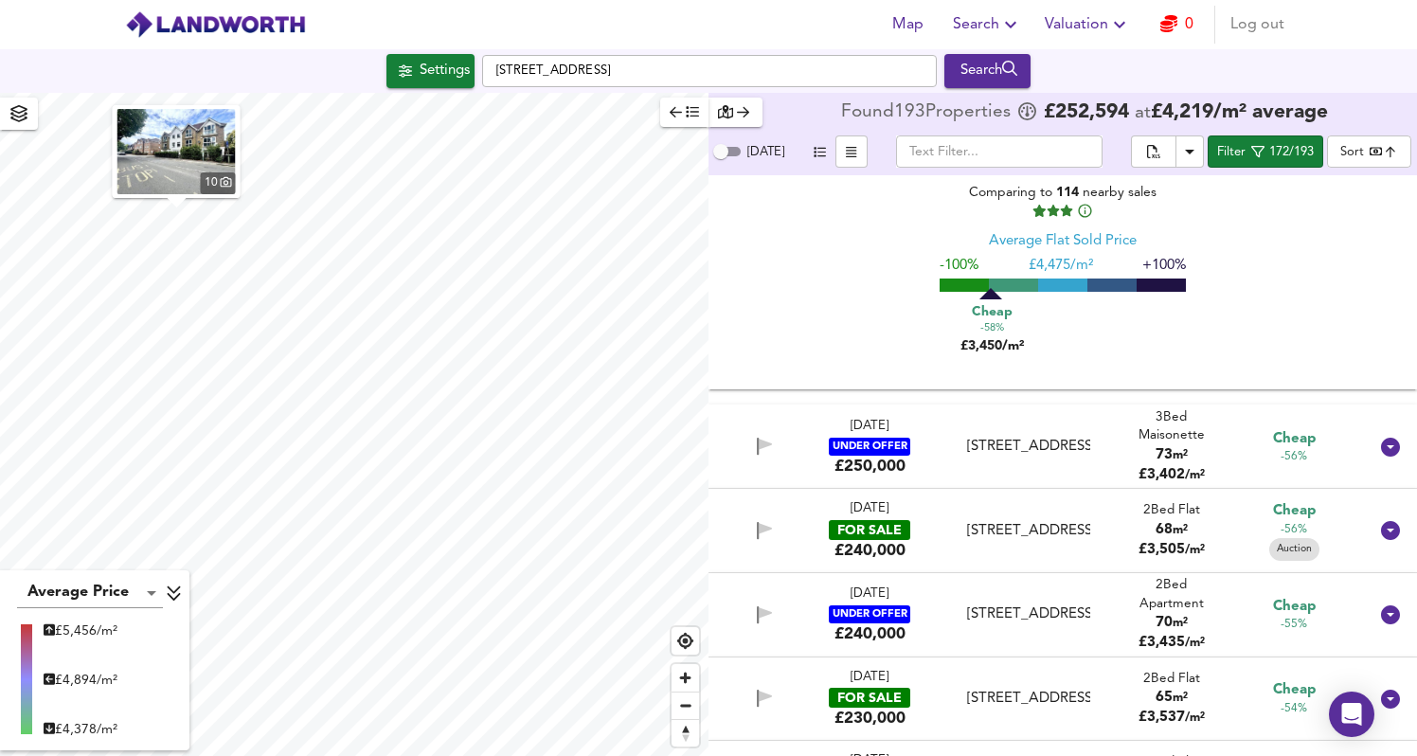
scroll to position [1923, 0]
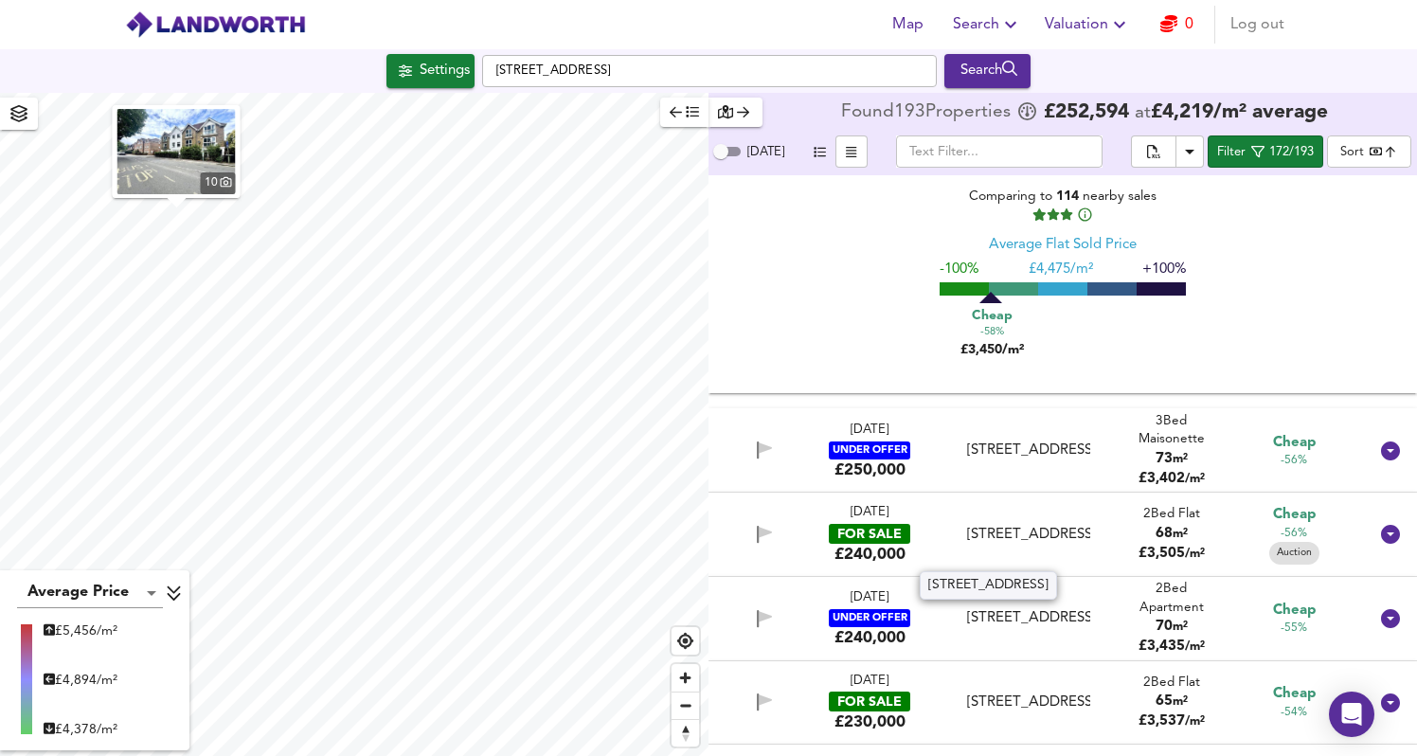
click at [1035, 525] on div "[STREET_ADDRESS]" at bounding box center [1028, 535] width 122 height 20
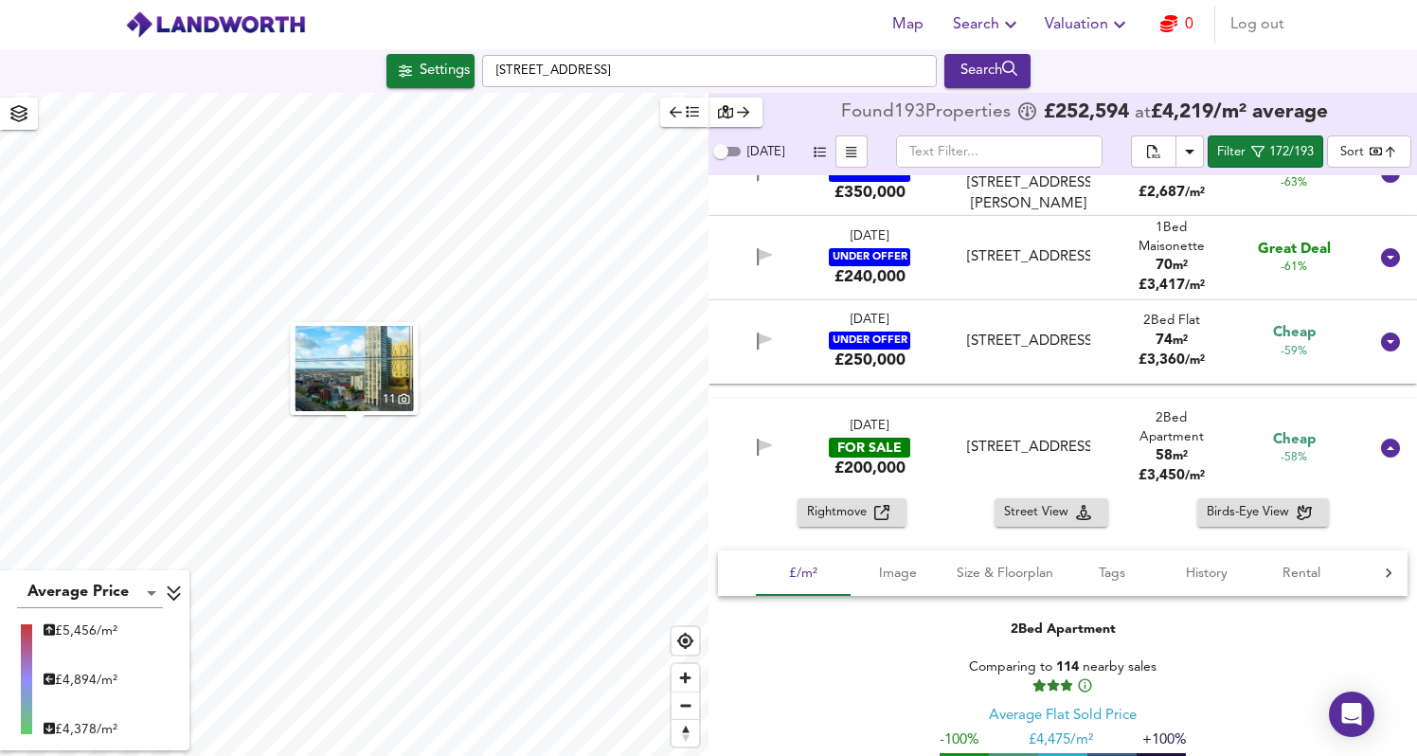
scroll to position [1542, 0]
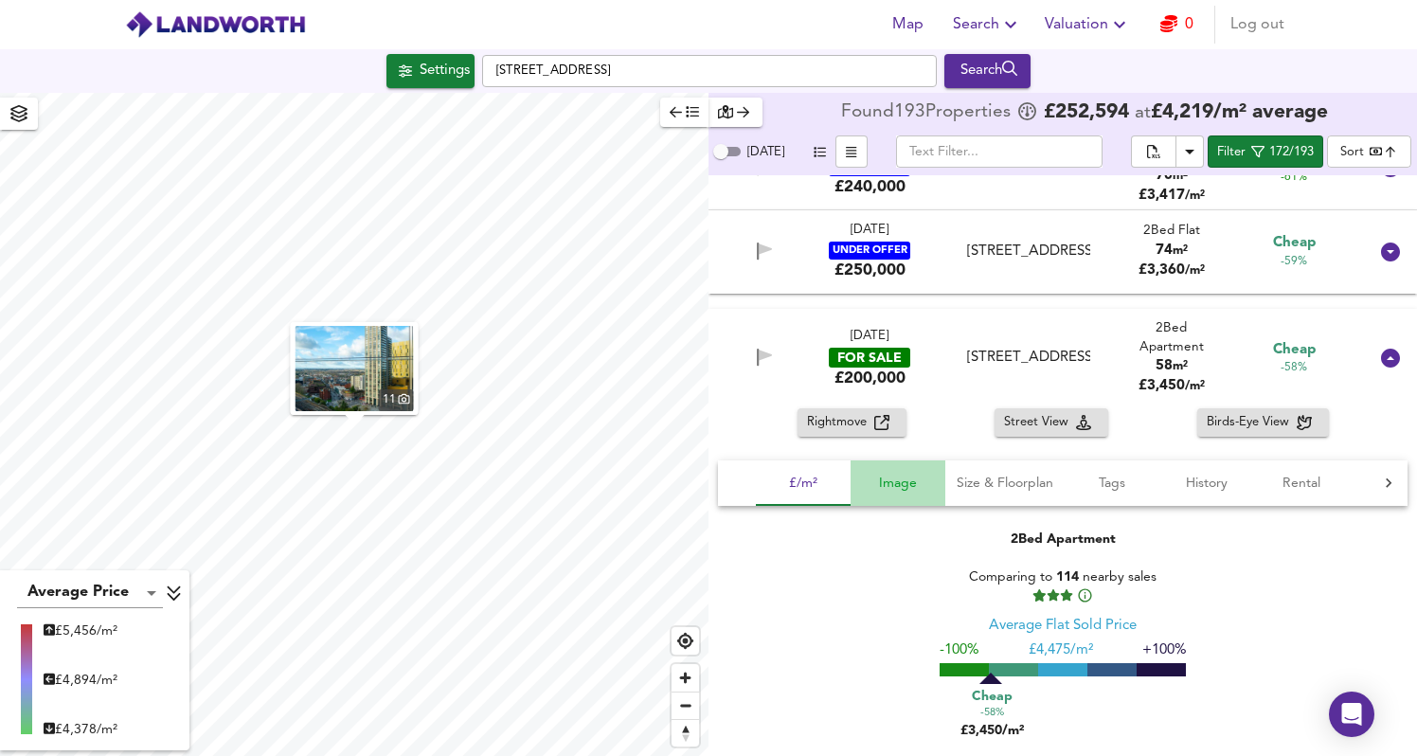
click at [883, 476] on span "Image" at bounding box center [898, 484] width 72 height 24
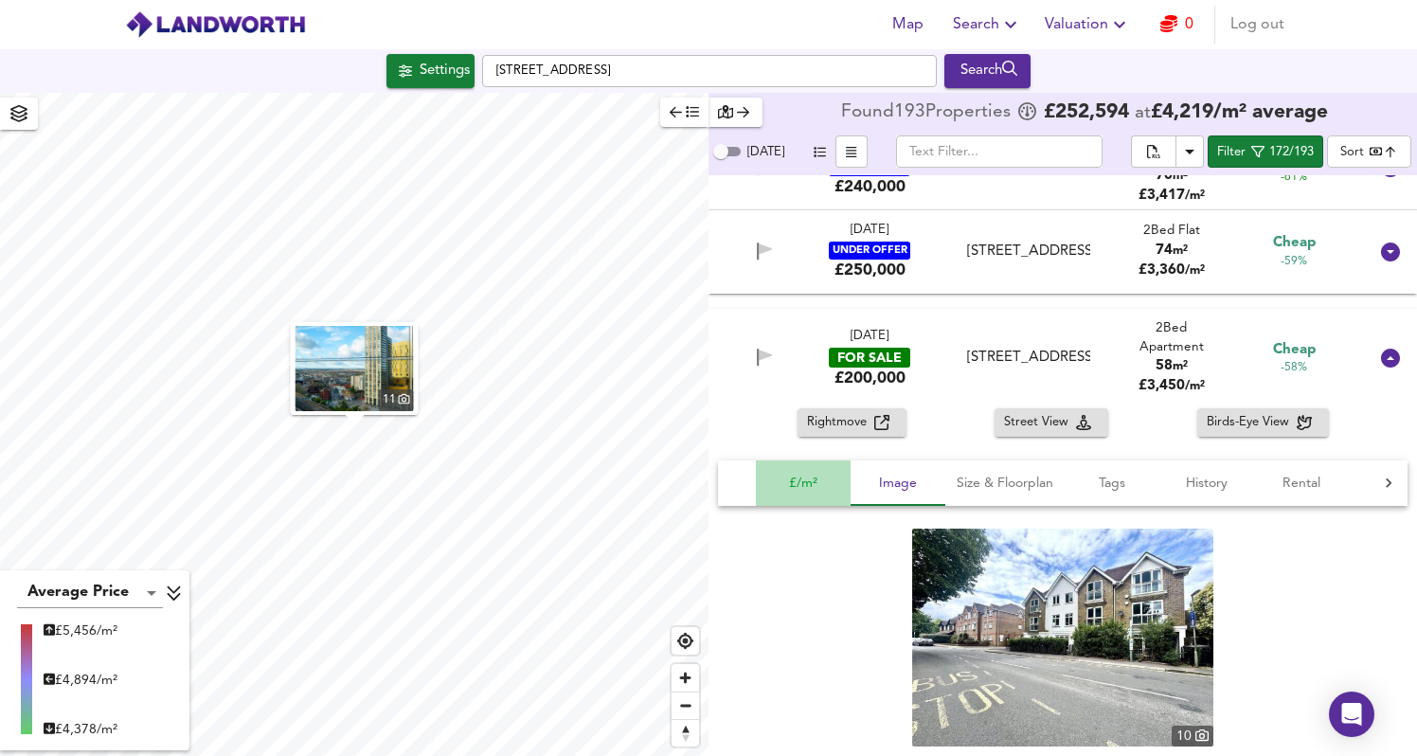
click at [793, 482] on span "£/m²" at bounding box center [803, 484] width 72 height 24
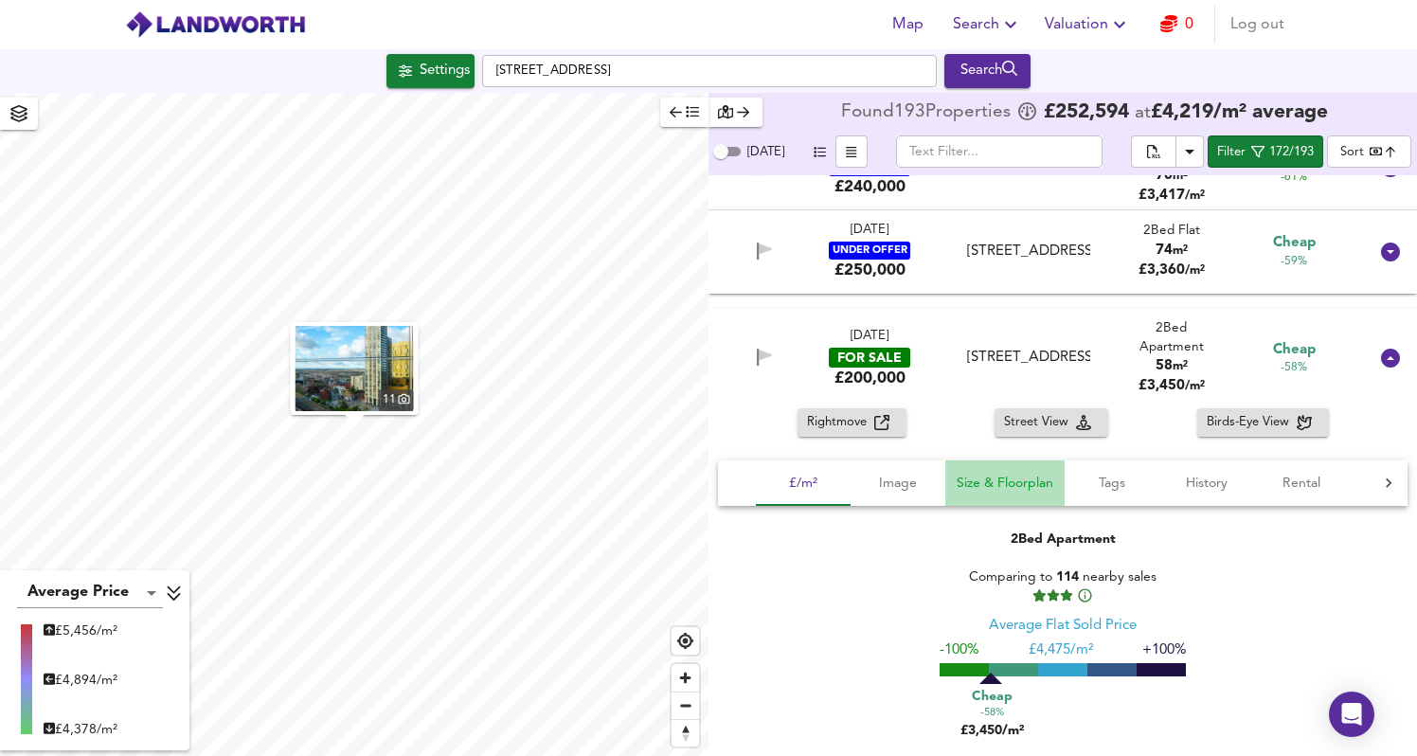
click at [996, 484] on span "Size & Floorplan" at bounding box center [1005, 484] width 97 height 24
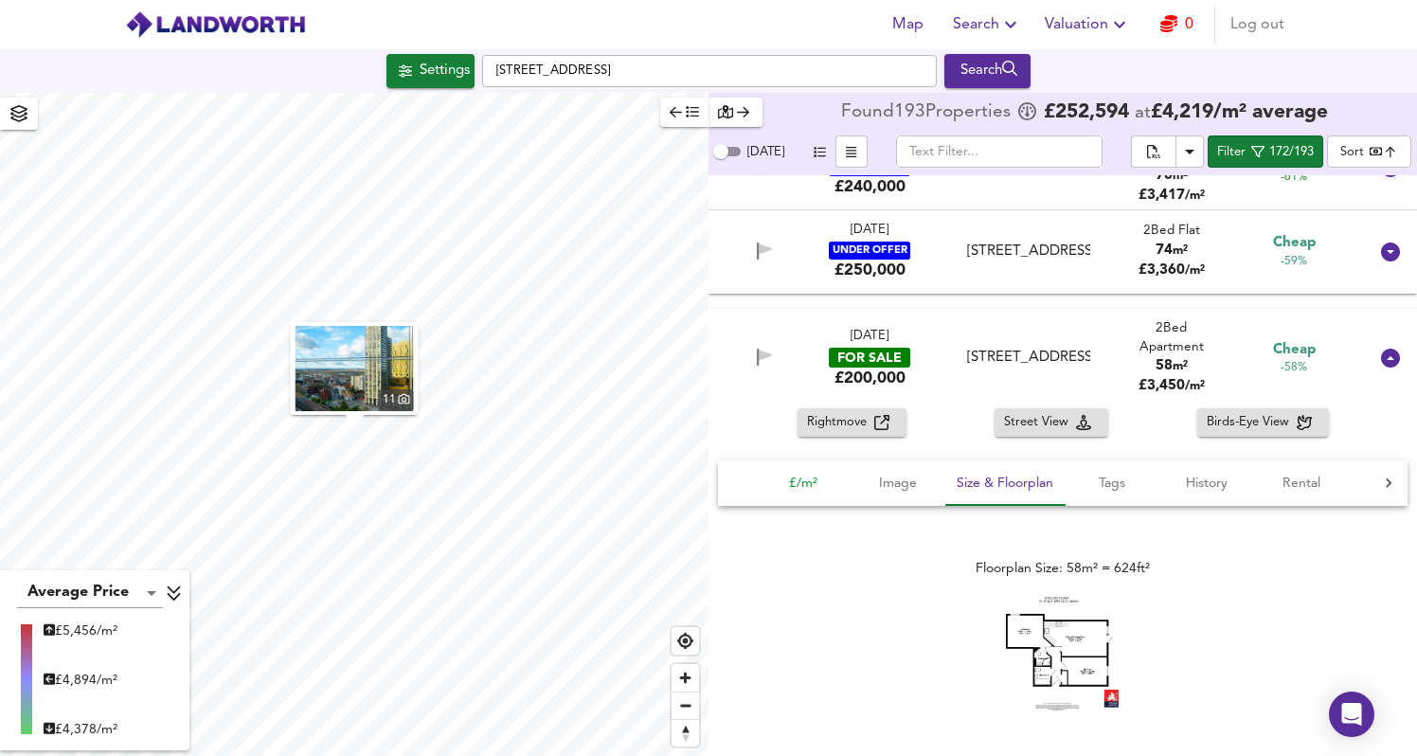
click at [796, 485] on span "£/m²" at bounding box center [803, 484] width 72 height 24
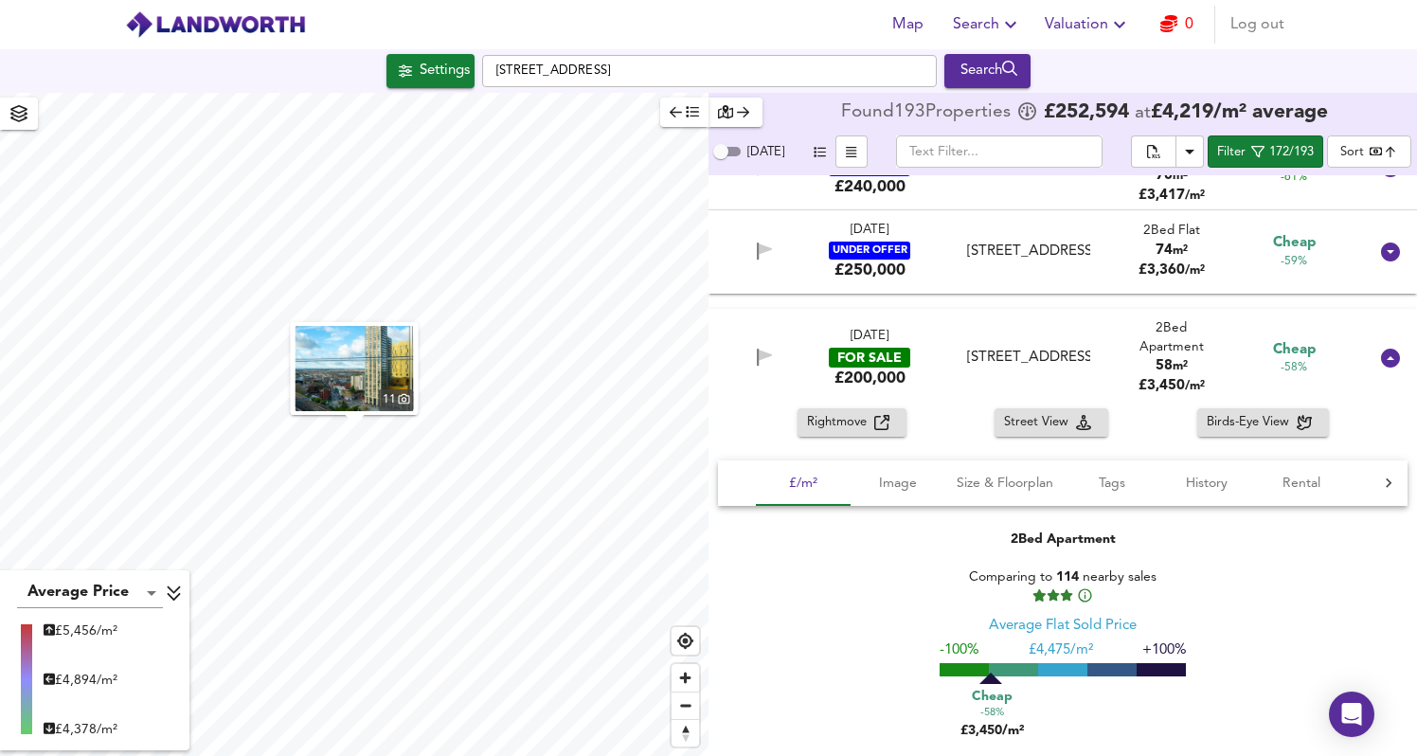
click at [937, 333] on div "[DATE] FOR SALE £200,000 [STREET_ADDRESS] 2 Bed Apartment 58 m² £ 3,450 / m² Ch…" at bounding box center [1040, 359] width 656 height 62
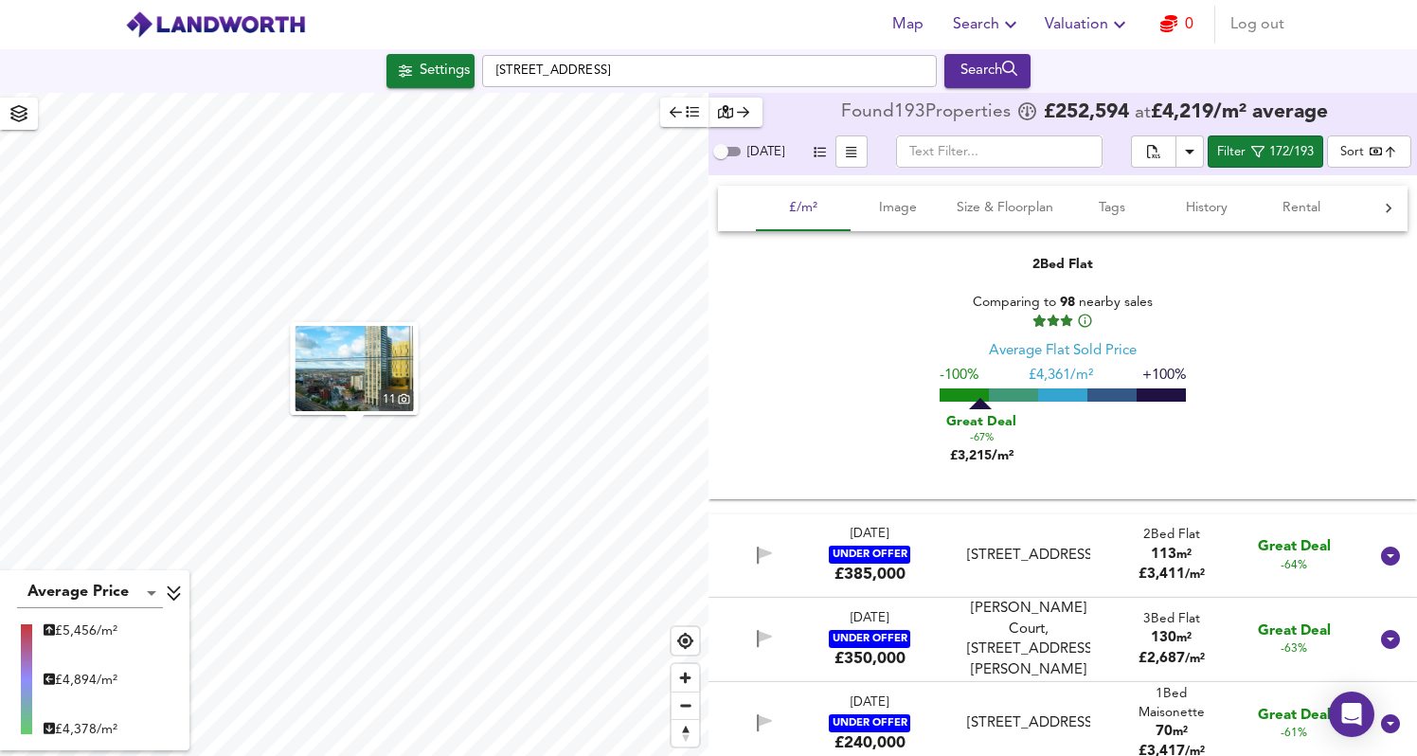
scroll to position [1410, 0]
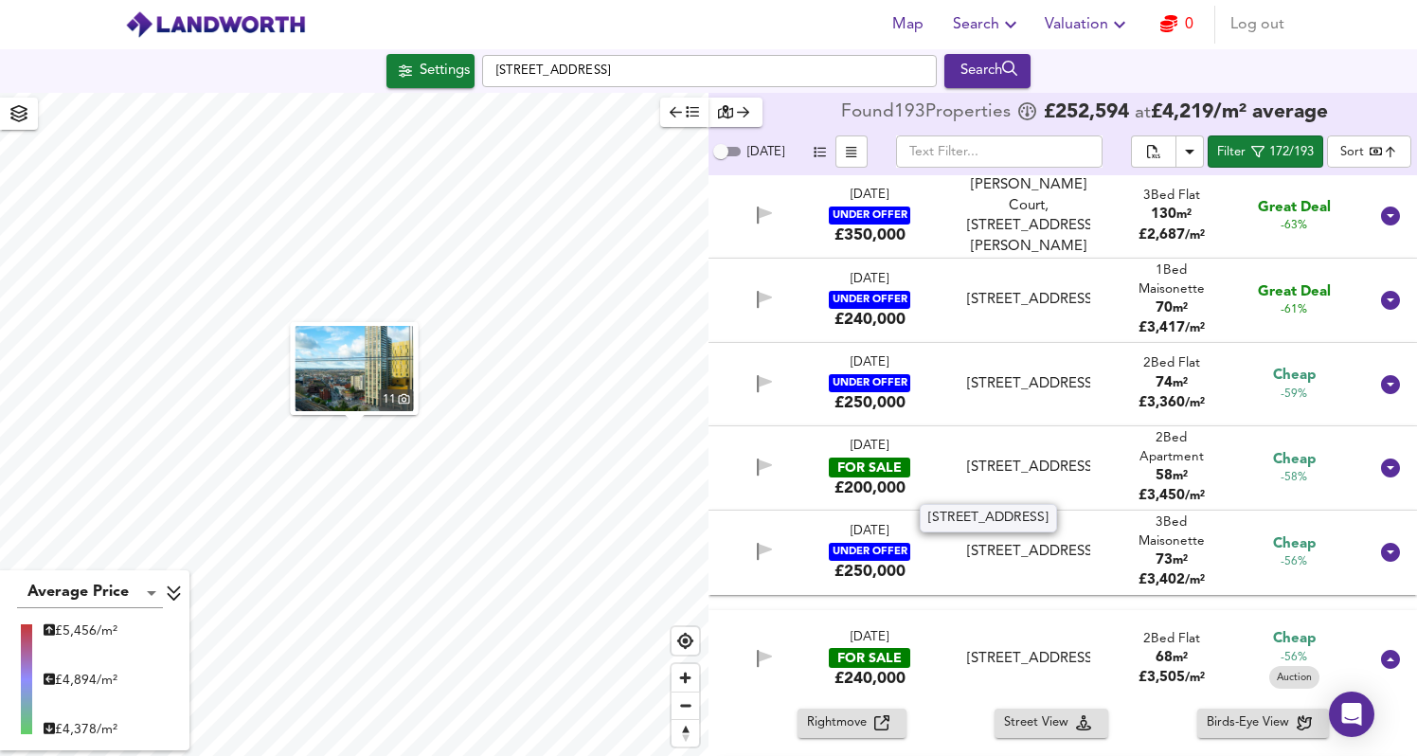
click at [1055, 461] on div "[STREET_ADDRESS]" at bounding box center [1028, 468] width 122 height 20
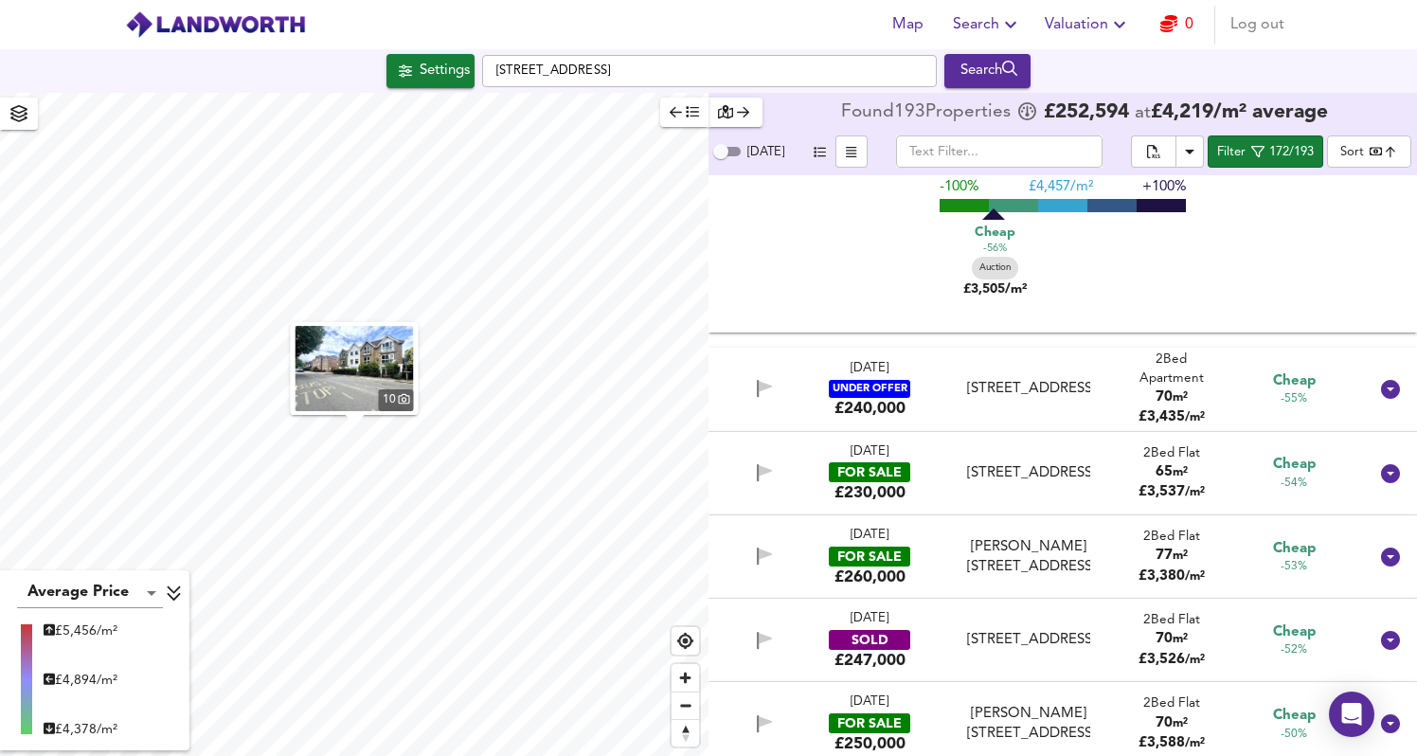
scroll to position [2590, 0]
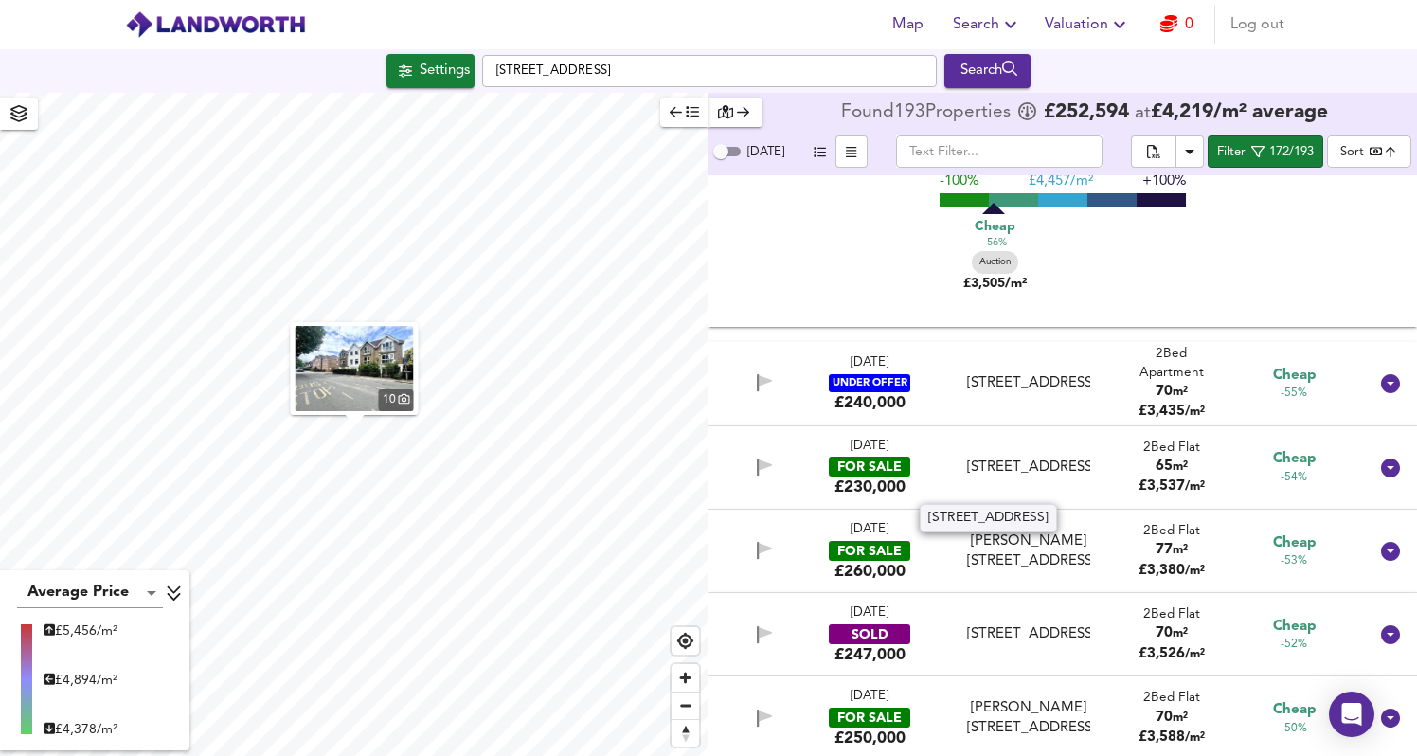
click at [1072, 458] on div "[STREET_ADDRESS]" at bounding box center [1028, 468] width 122 height 20
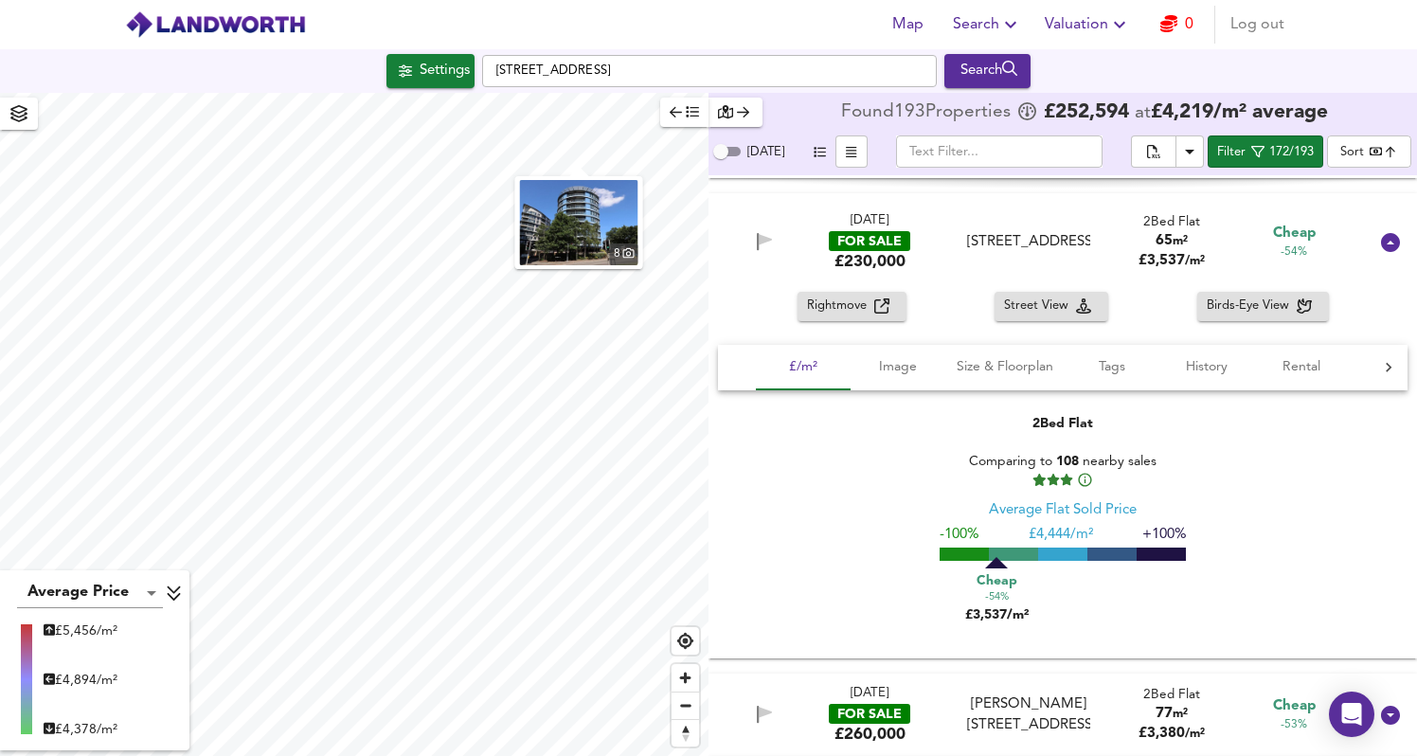
scroll to position [3063, 0]
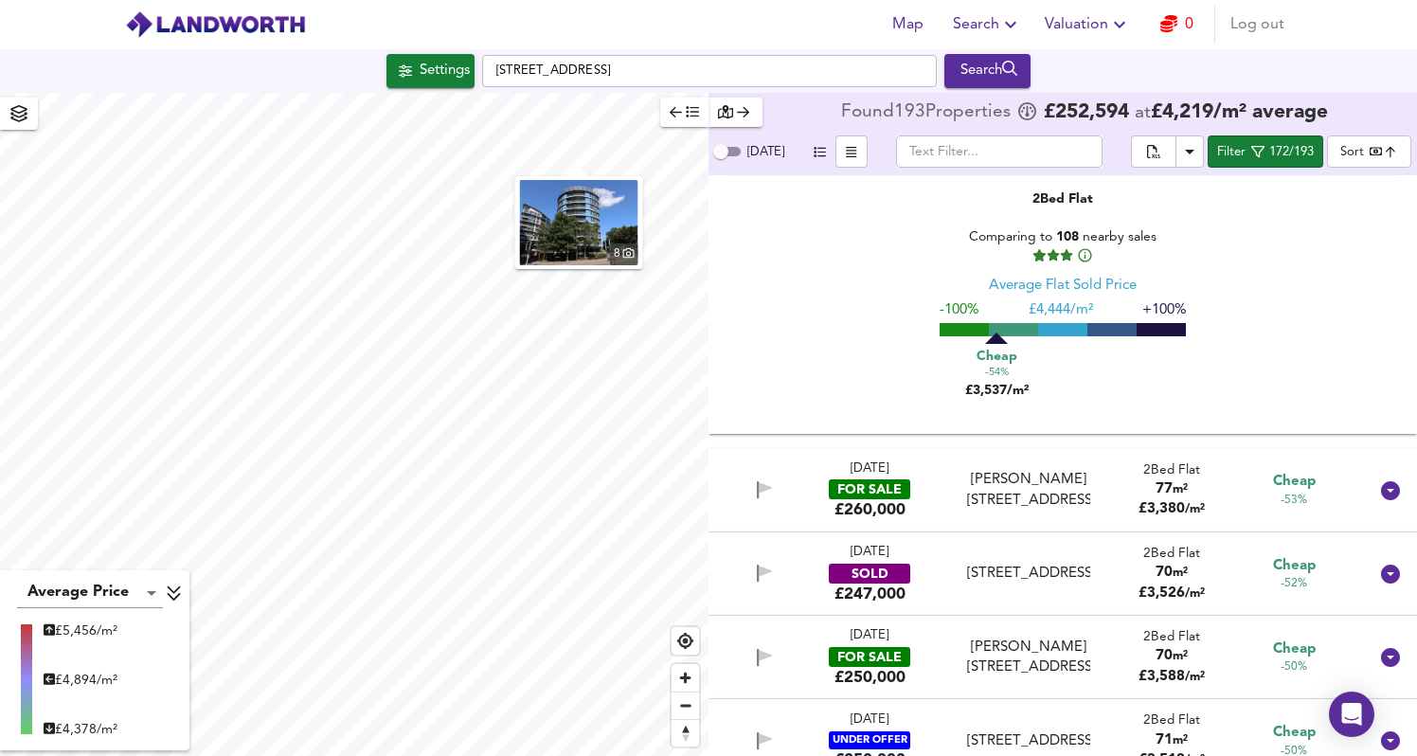
click at [1084, 502] on div "[PERSON_NAME][STREET_ADDRESS]" at bounding box center [1028, 490] width 137 height 41
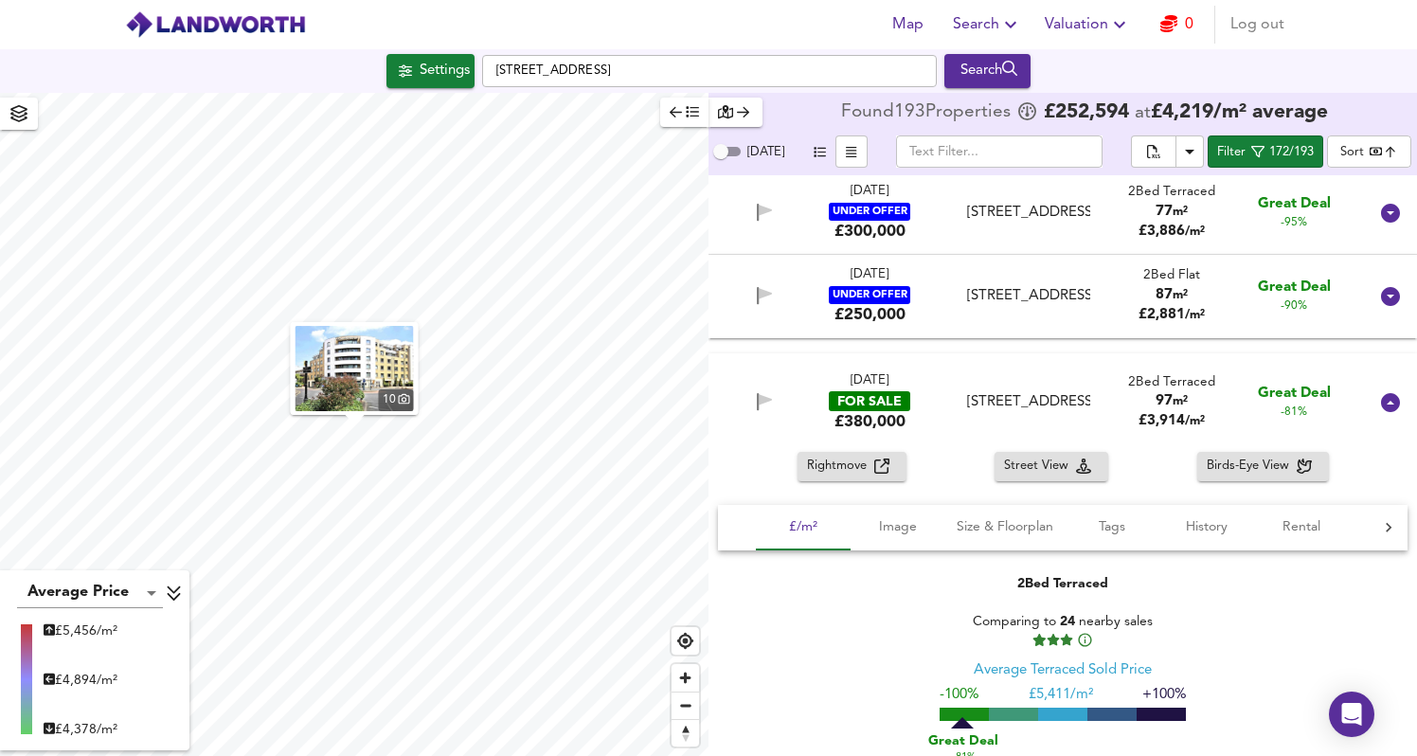
scroll to position [0, 0]
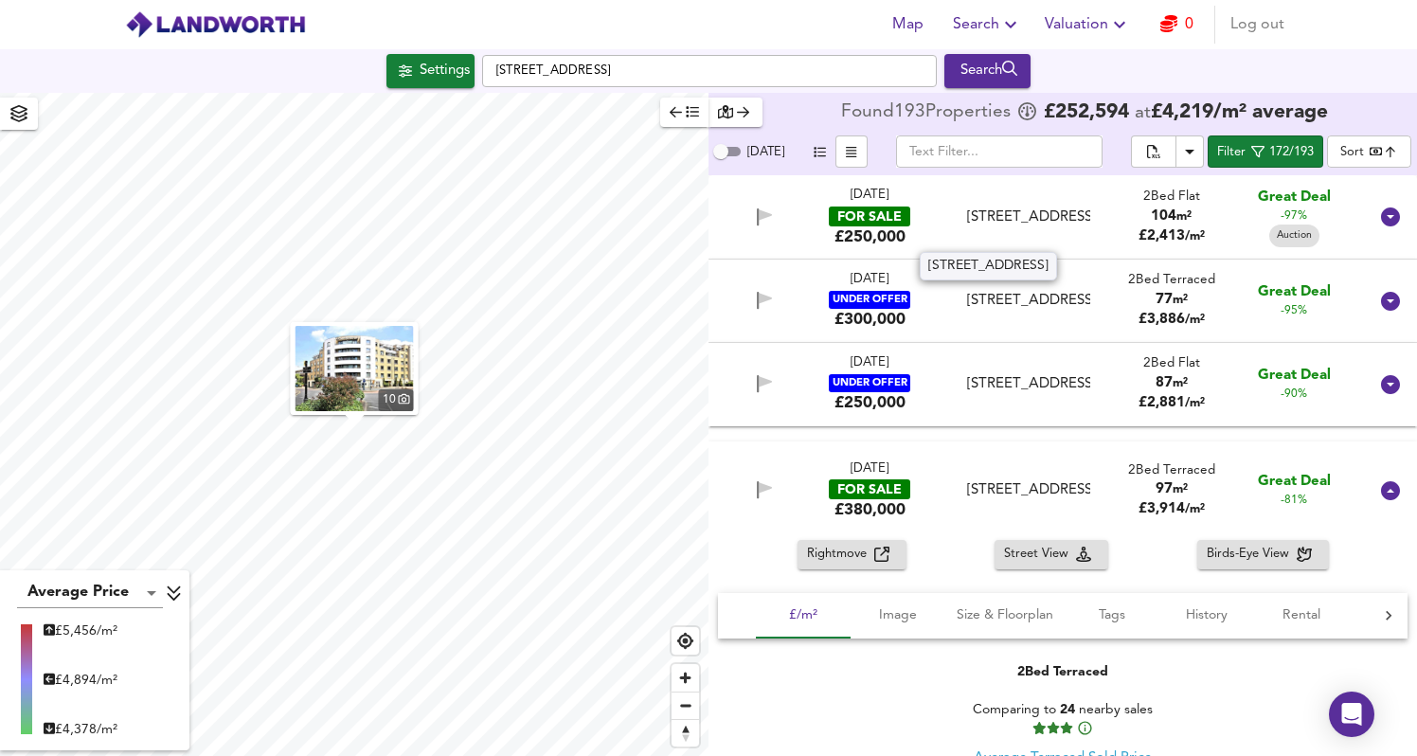
click at [993, 227] on div "[STREET_ADDRESS]" at bounding box center [1028, 217] width 122 height 20
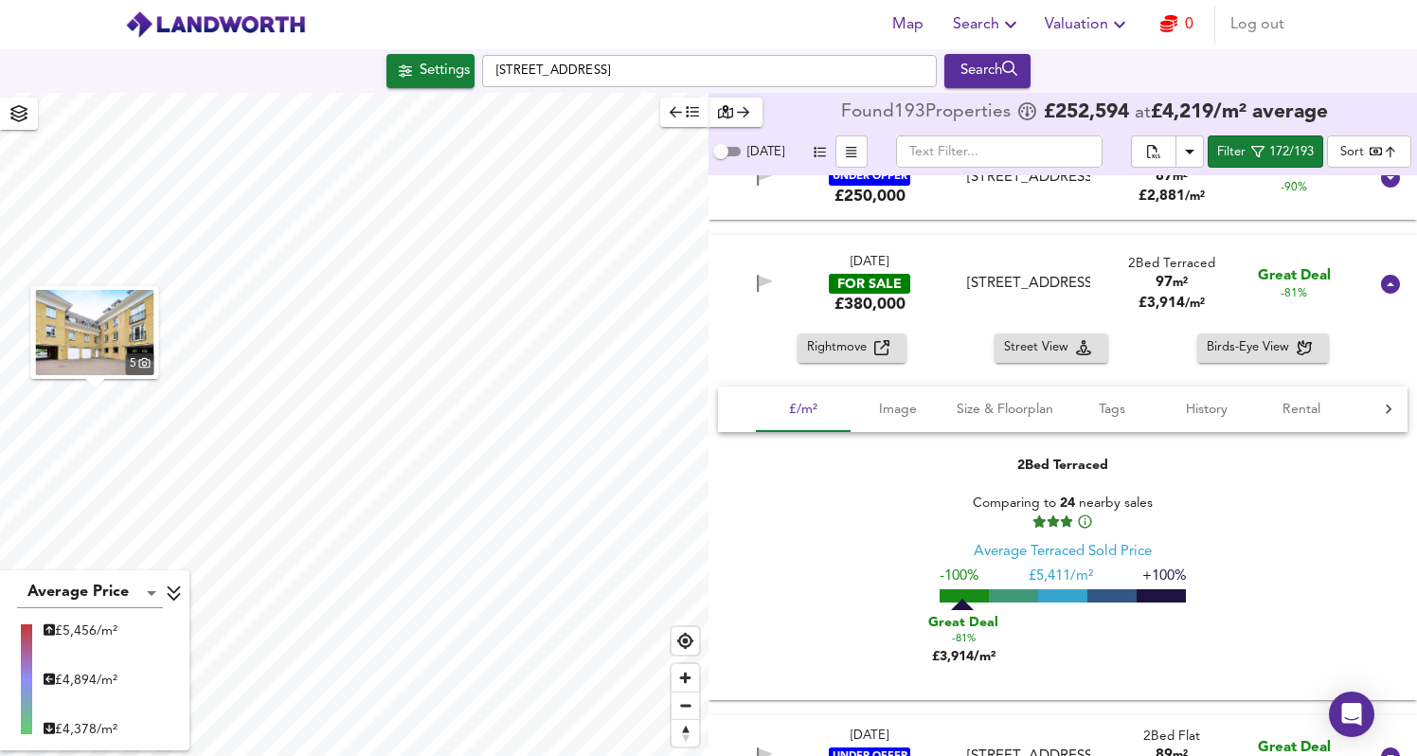
scroll to position [406, 0]
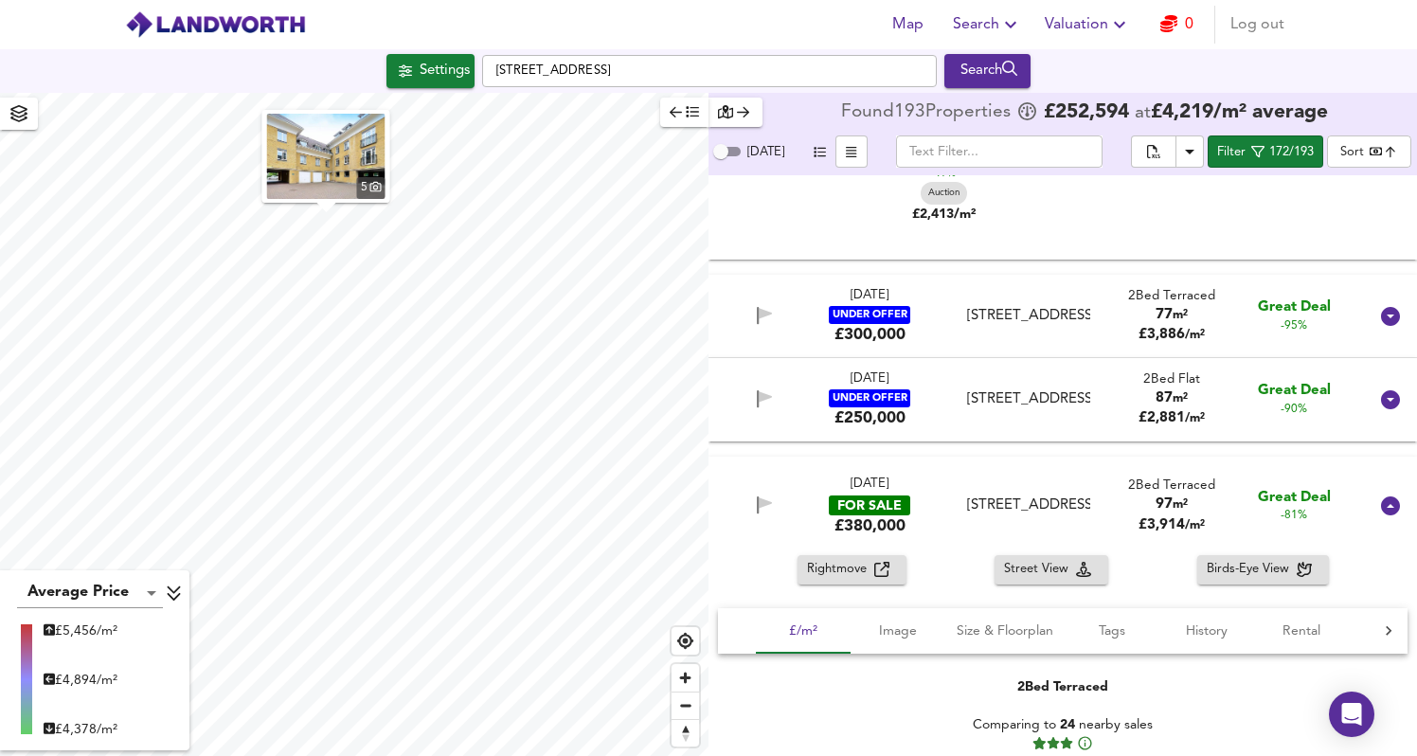
click at [801, 165] on div "5 Average Price landworth £ 5,456/m² £ 4,894/m² £ 4,378/m² Found 193 Propert ie…" at bounding box center [708, 424] width 1417 height 663
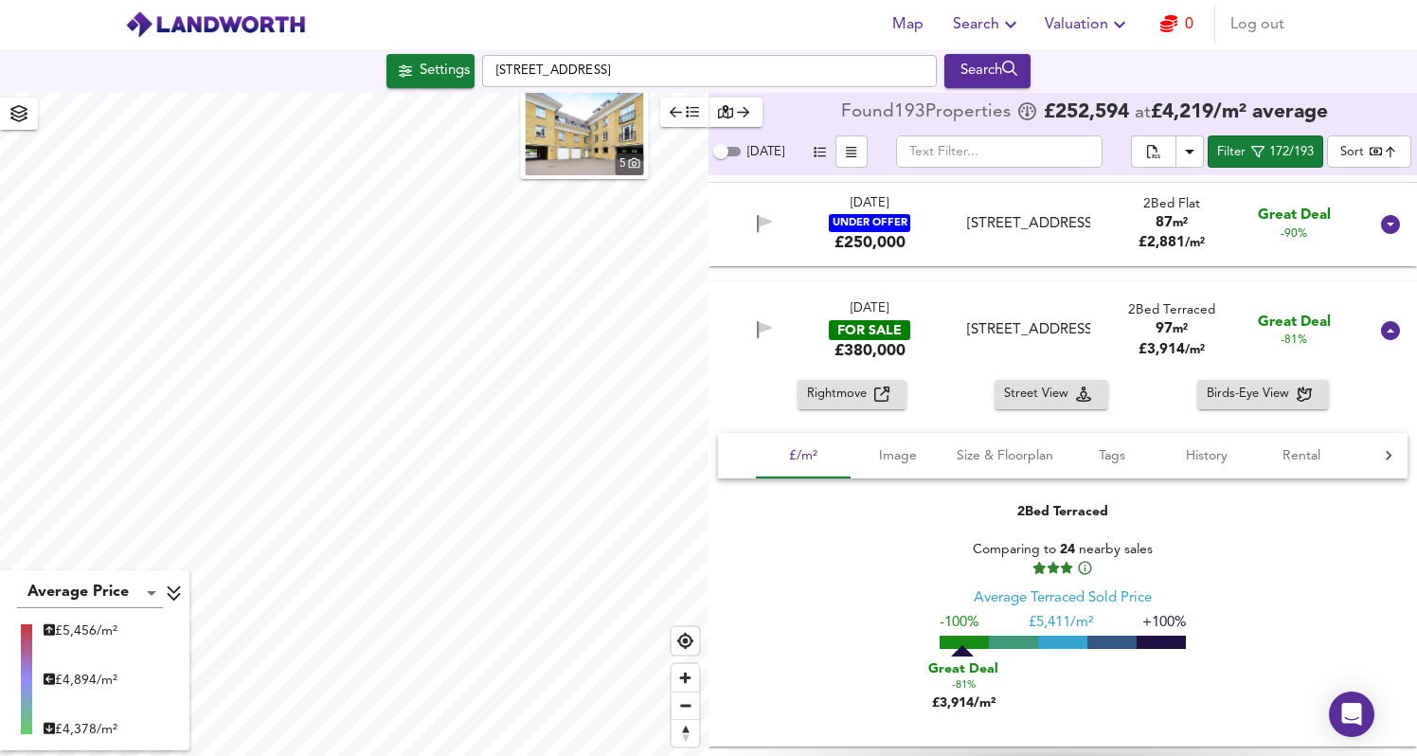
scroll to position [588, 0]
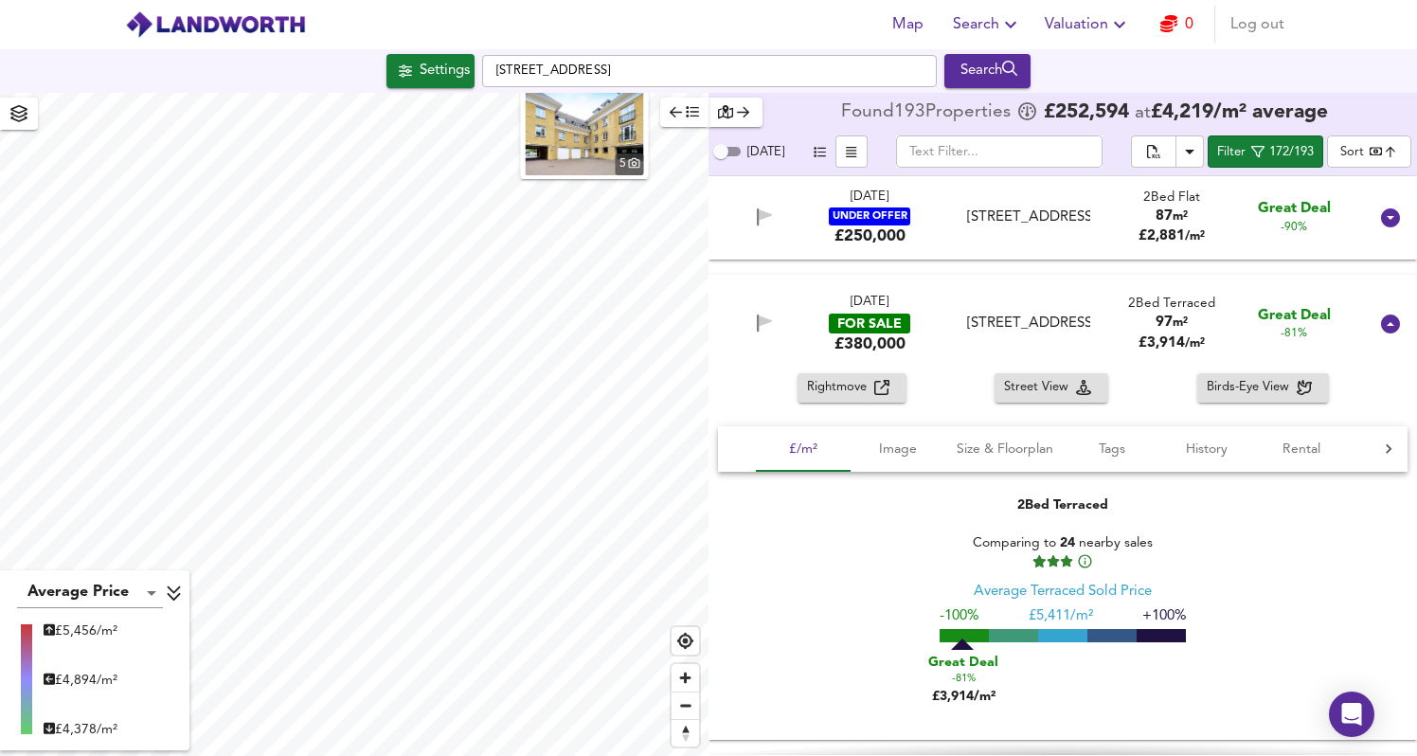
click at [977, 331] on div "[STREET_ADDRESS]" at bounding box center [1028, 324] width 122 height 20
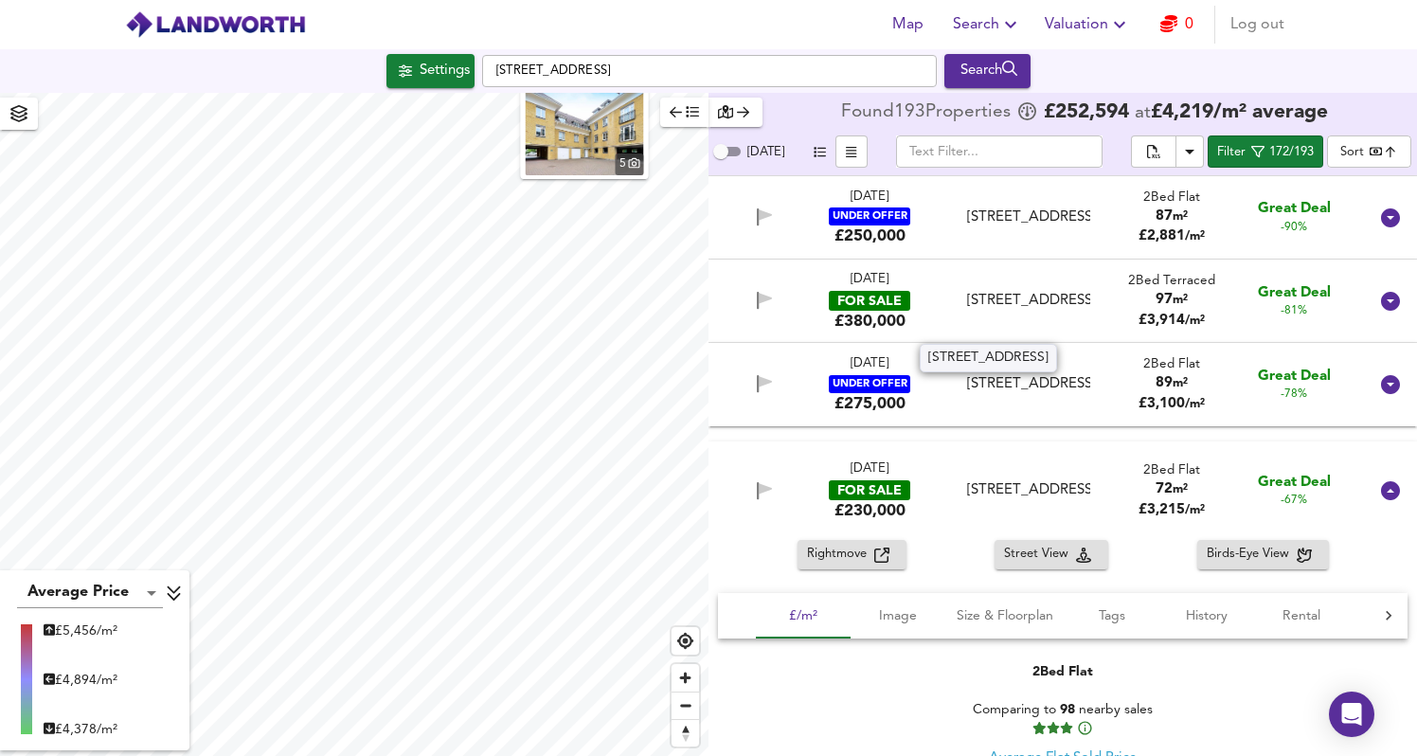
click at [987, 311] on div "[STREET_ADDRESS]" at bounding box center [1028, 301] width 122 height 20
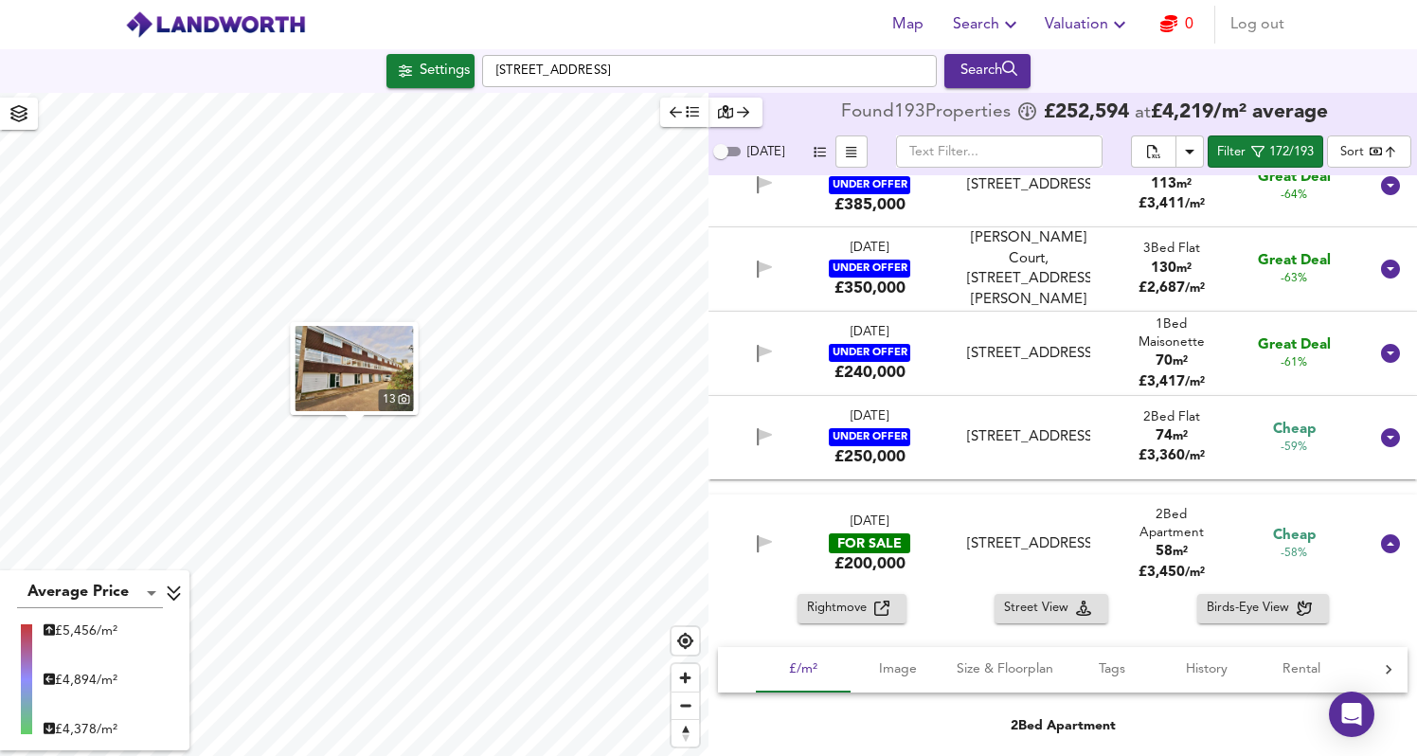
scroll to position [1815, 0]
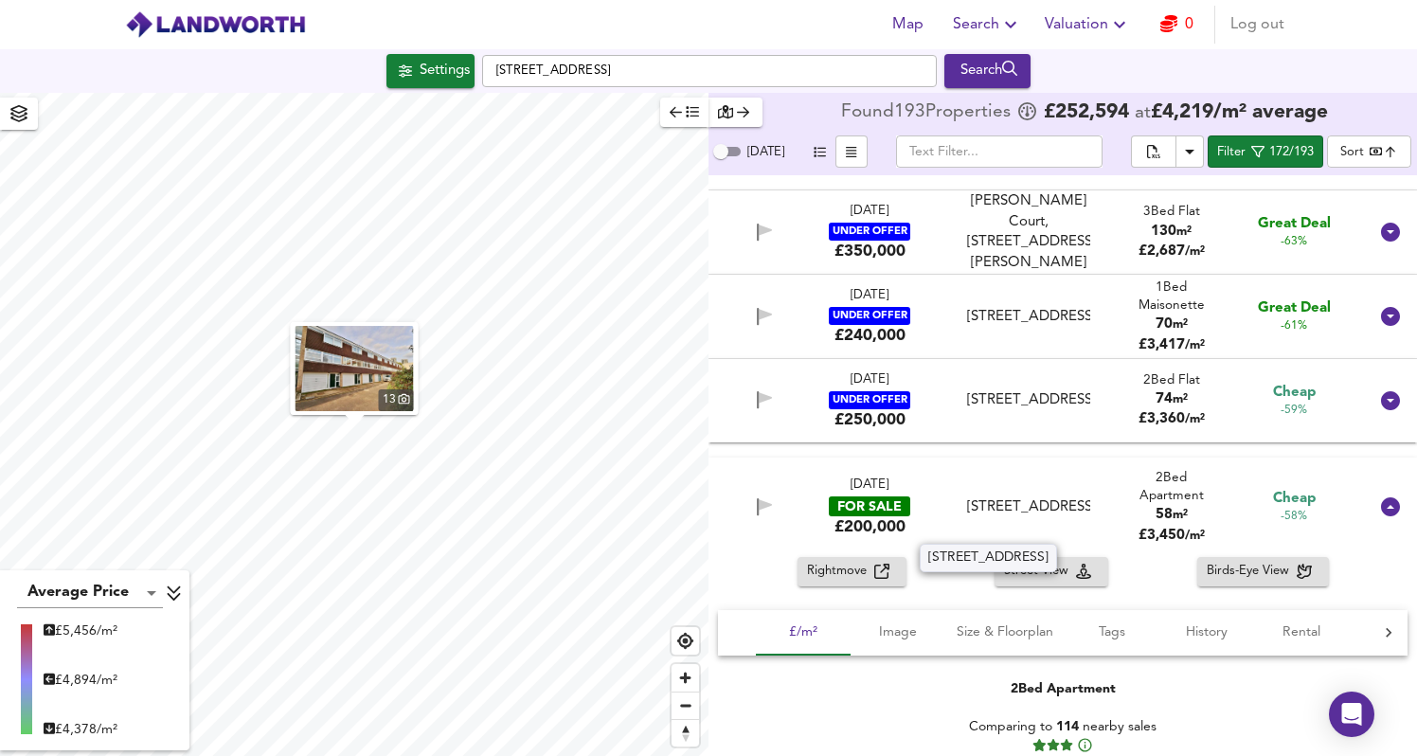
click at [1065, 502] on div "[STREET_ADDRESS]" at bounding box center [1028, 507] width 122 height 20
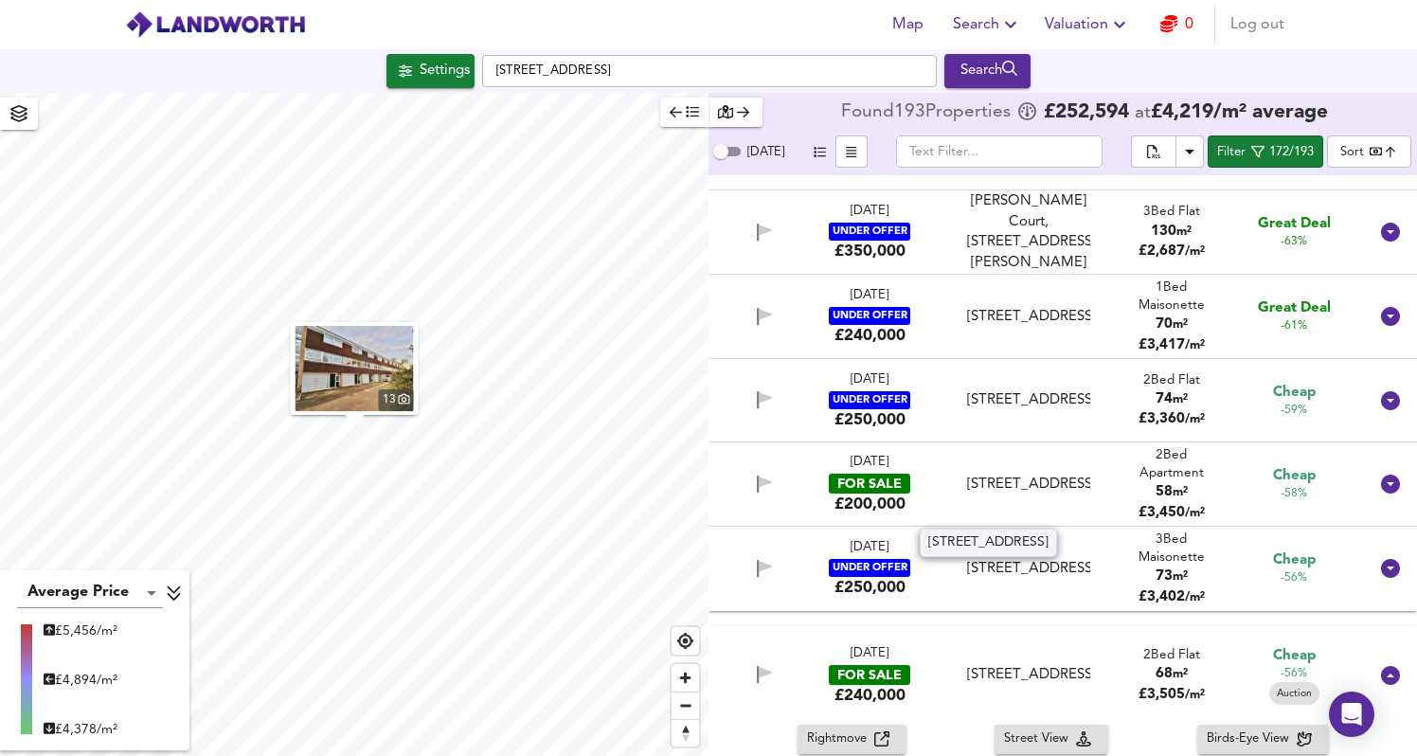
click at [1074, 483] on div "[STREET_ADDRESS]" at bounding box center [1028, 485] width 122 height 20
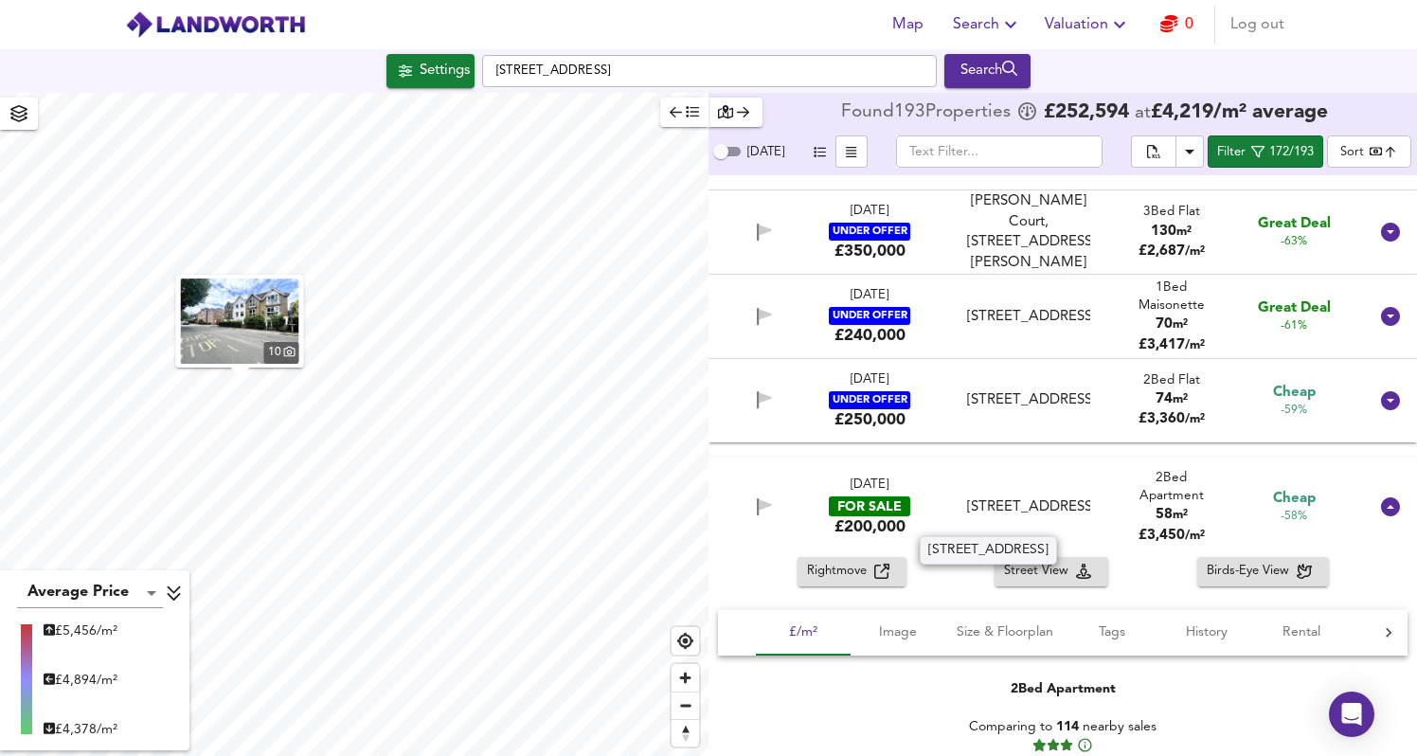
click at [1074, 497] on div "[STREET_ADDRESS]" at bounding box center [1028, 507] width 122 height 20
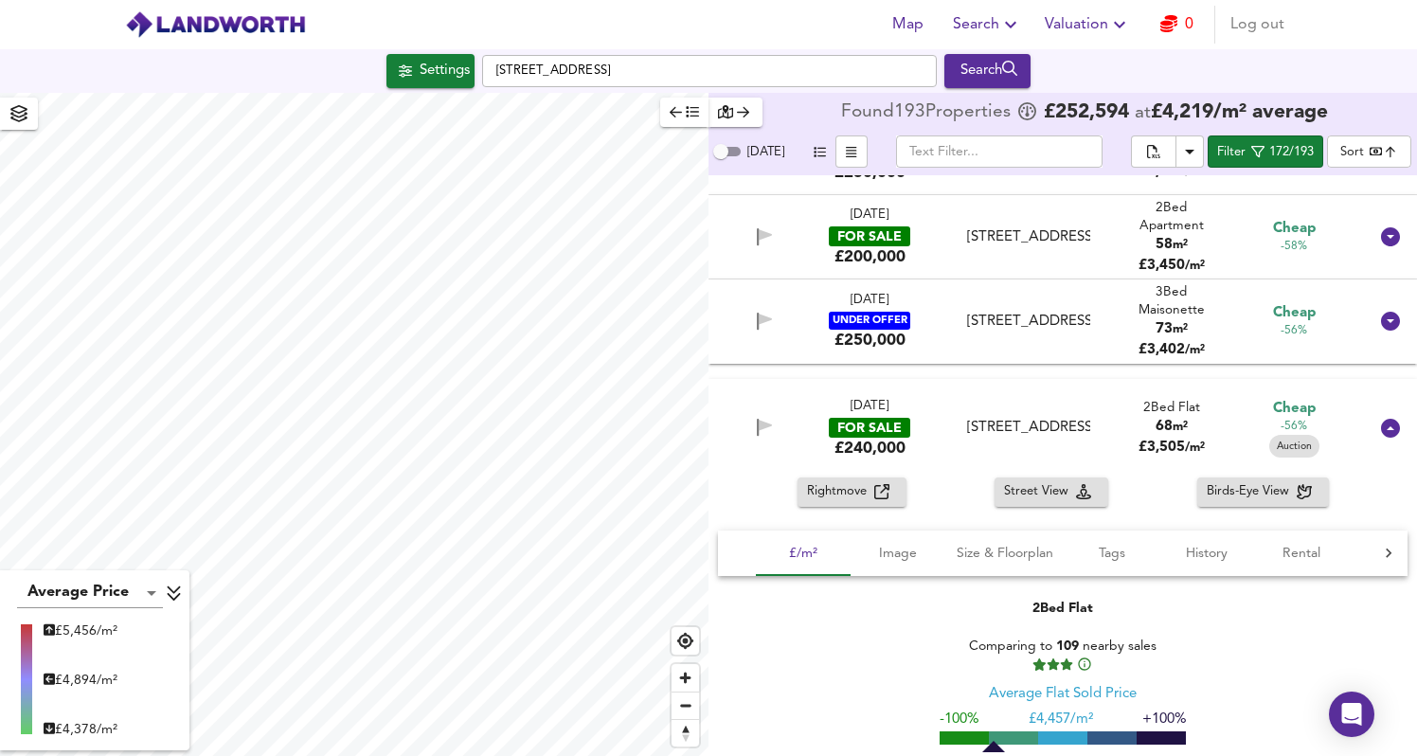
scroll to position [2089, 0]
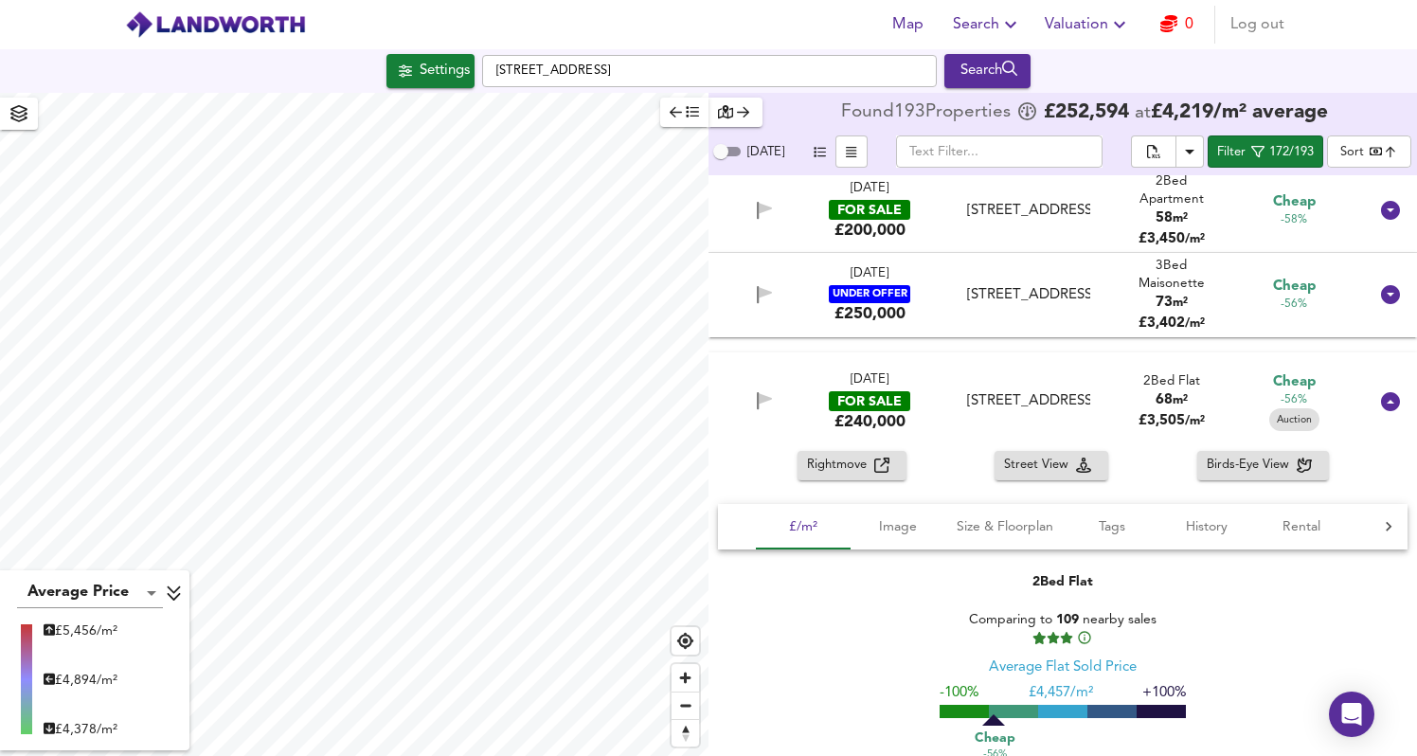
click at [1092, 421] on div "[DATE] FOR SALE £240,000 Station Approach, [GEOGRAPHIC_DATA], GU22 7PE Station …" at bounding box center [1040, 401] width 656 height 61
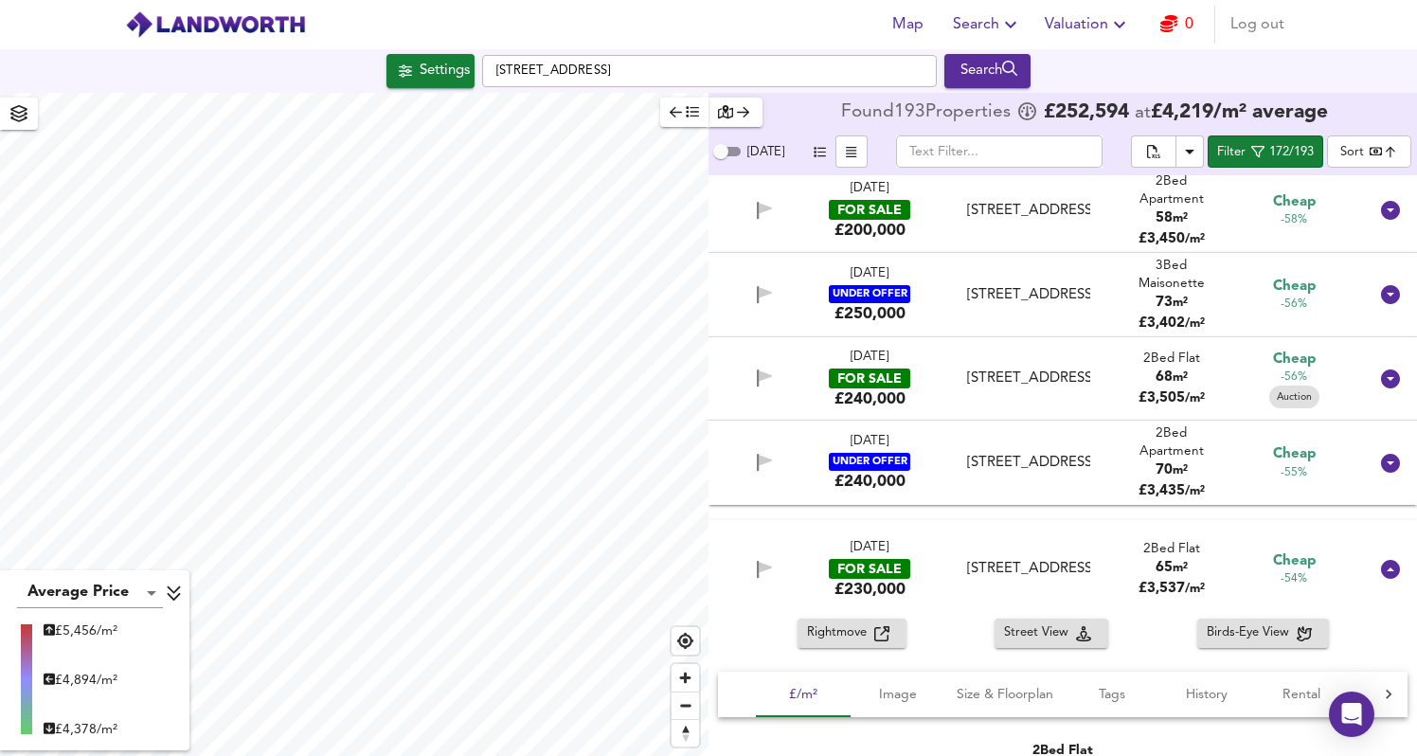
click at [1092, 404] on div "[DATE] FOR SALE £240,000 Station Approach, [GEOGRAPHIC_DATA], GU22 7PE Station …" at bounding box center [1040, 379] width 656 height 61
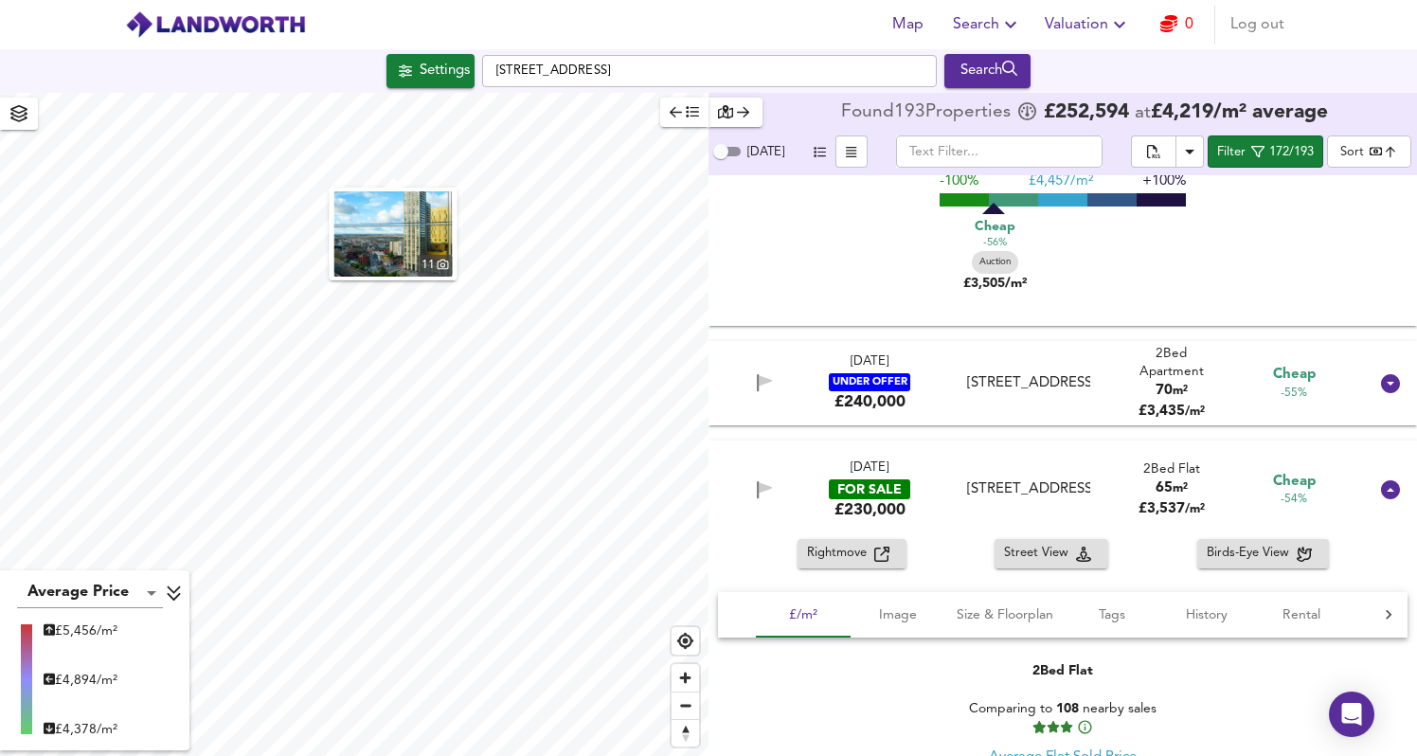
scroll to position [2605, 0]
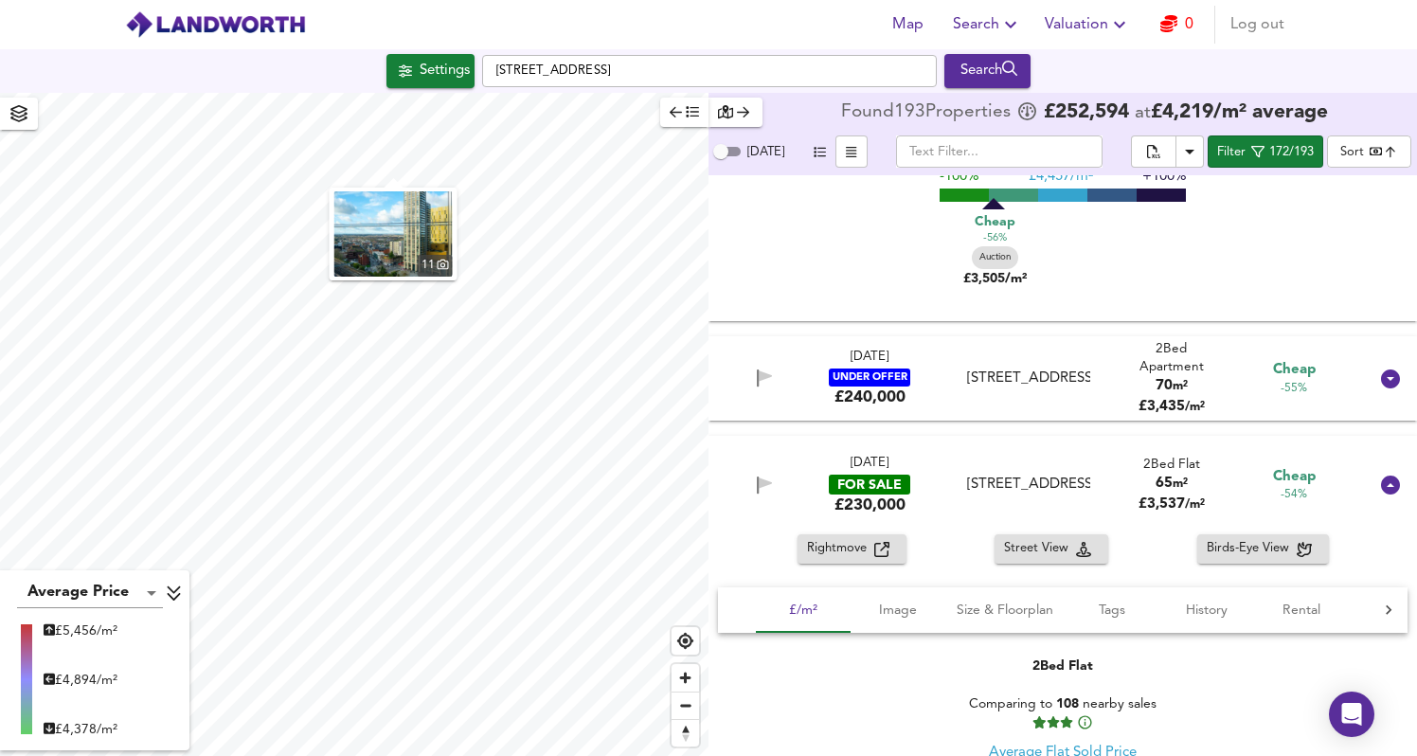
click at [1094, 466] on div "[DATE] FOR SALE £230,000 [STREET_ADDRESS] 2 Bed Flat 65 m² £ 3,537 / m² Cheap -…" at bounding box center [1040, 485] width 656 height 61
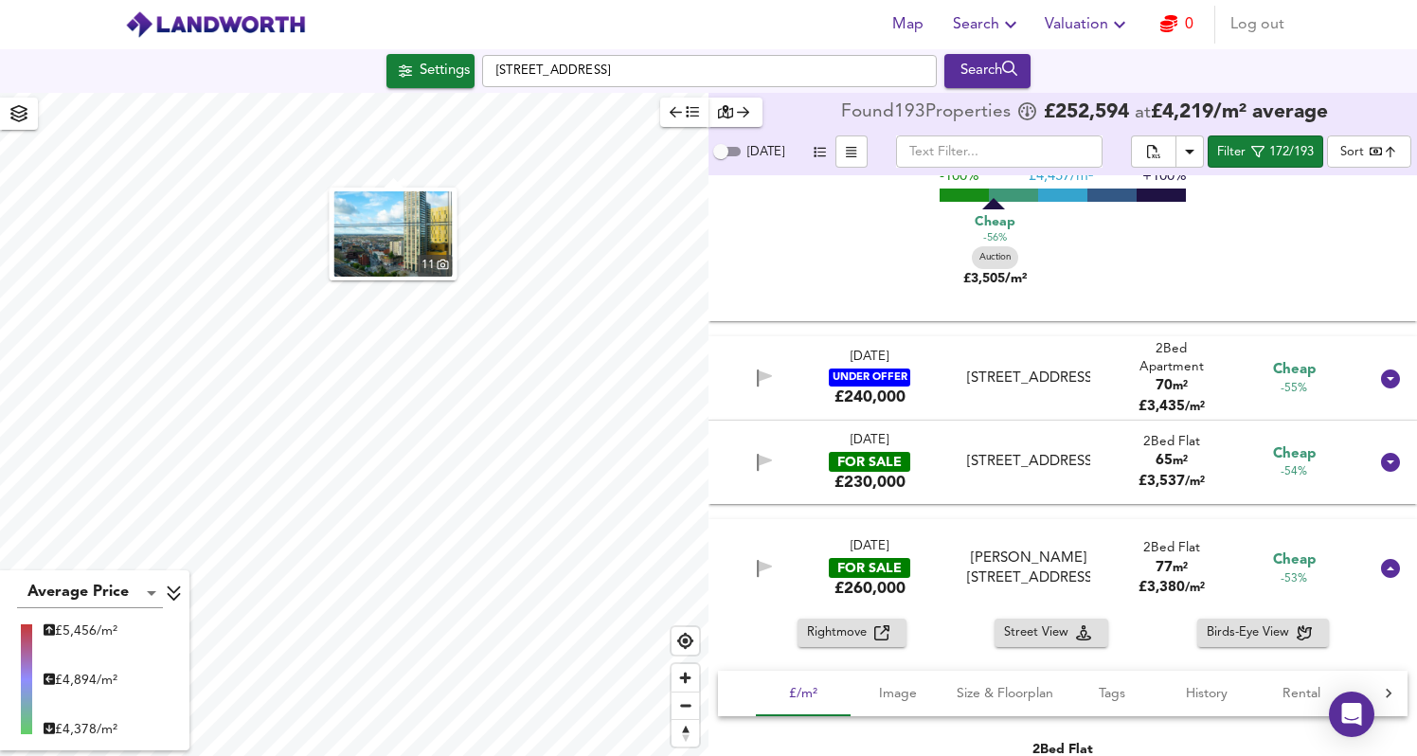
click at [1094, 461] on div "[DATE] FOR SALE £230,000 [STREET_ADDRESS] 2 Bed Flat 65 m² £ 3,537 / m² Cheap -…" at bounding box center [1040, 462] width 656 height 61
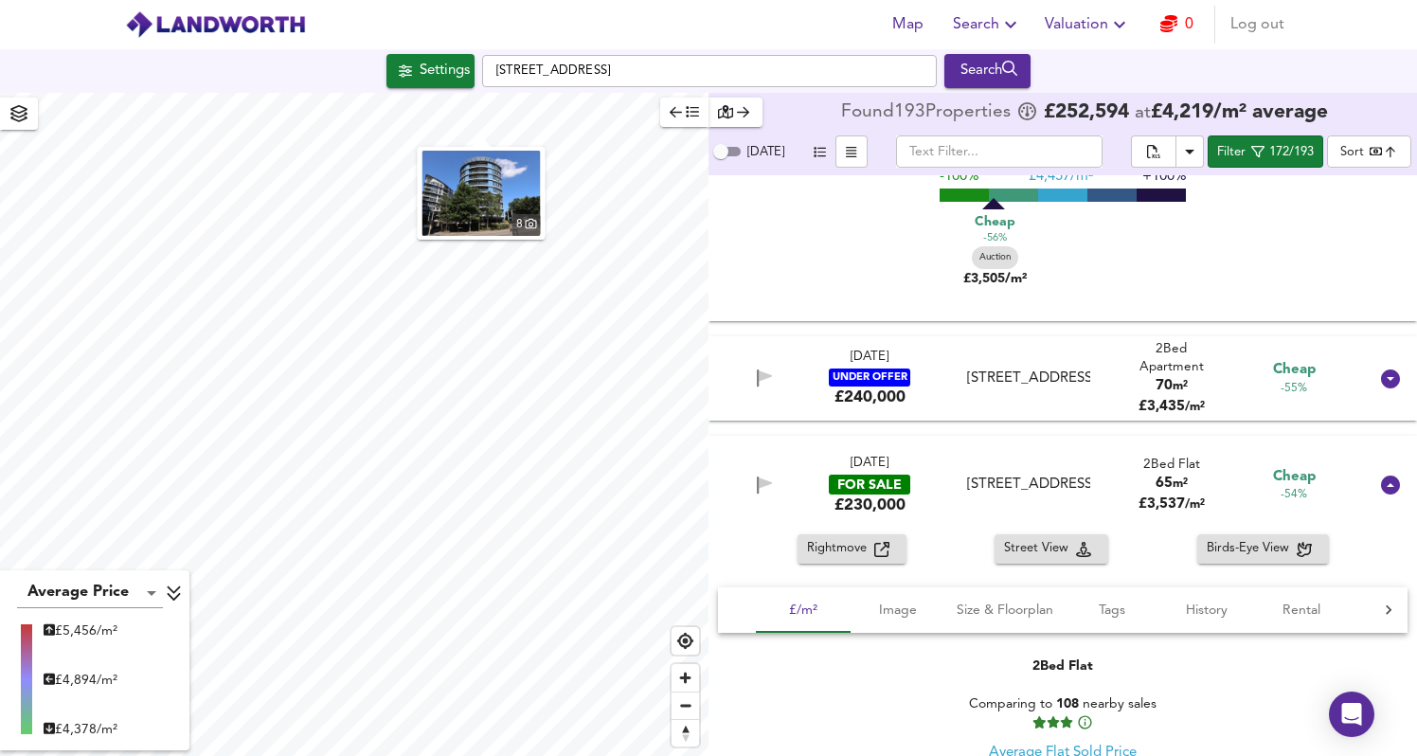
click at [1094, 461] on div "[DATE] FOR SALE £230,000 [STREET_ADDRESS] 2 Bed Flat 65 m² £ 3,537 / m² Cheap -…" at bounding box center [1040, 485] width 656 height 61
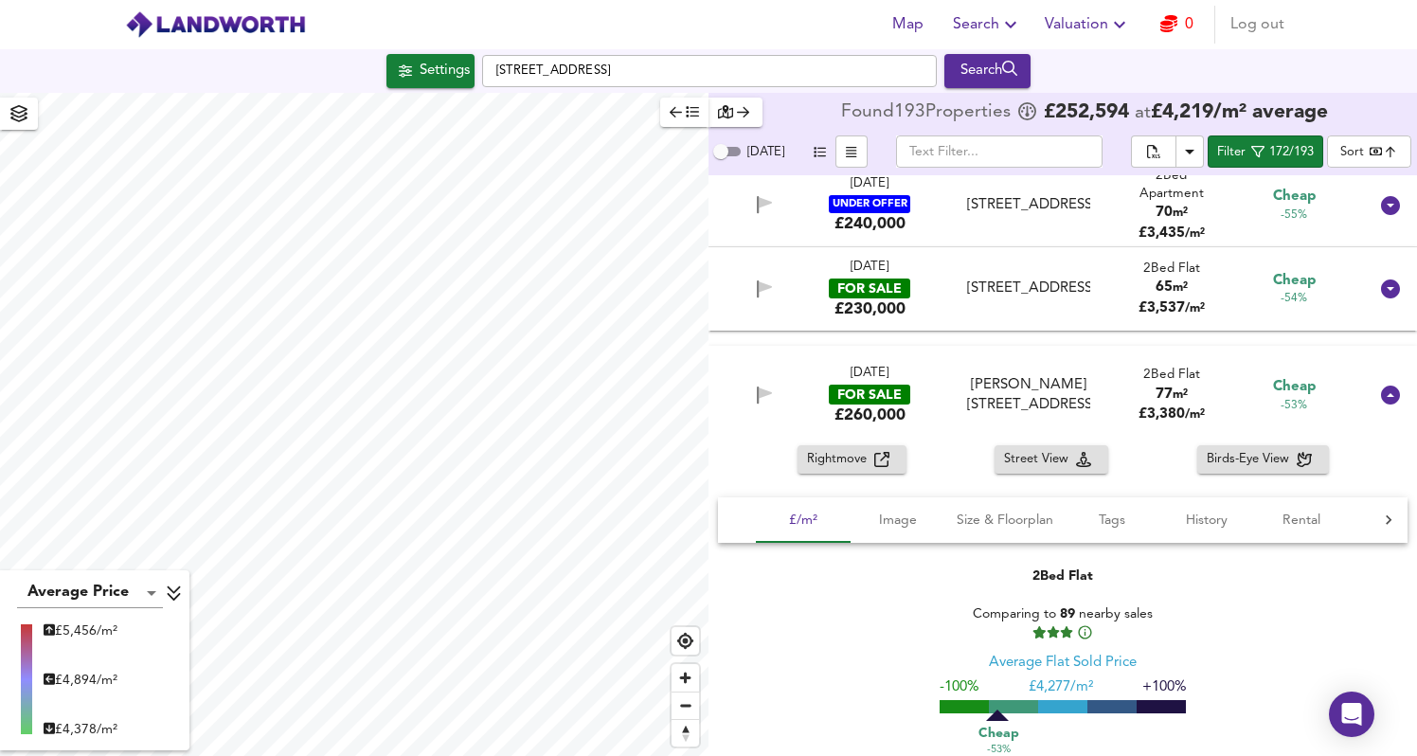
scroll to position [2789, 0]
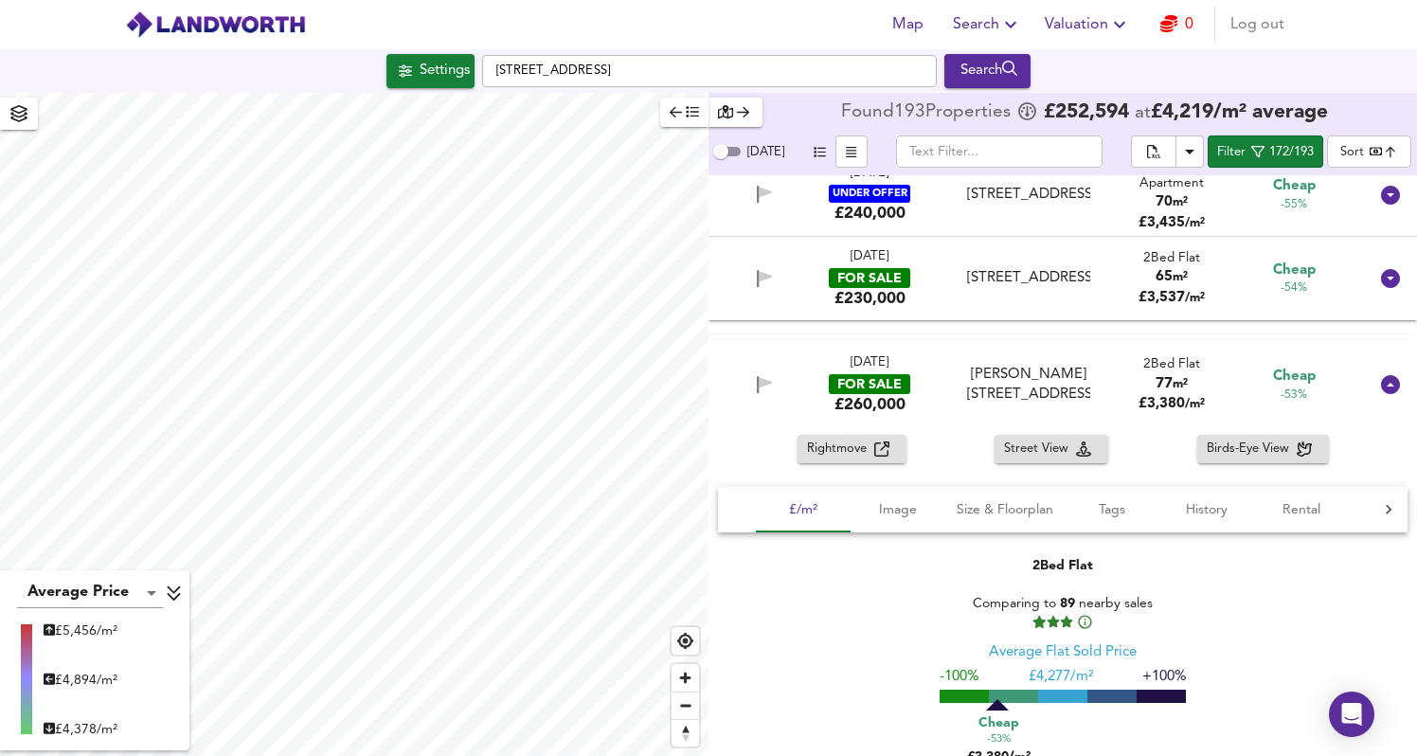
click at [1104, 381] on div "[DATE] FOR SALE £260,000 [PERSON_NAME][STREET_ADDRESS][PERSON_NAME] 2 Bed Flat …" at bounding box center [1040, 384] width 656 height 61
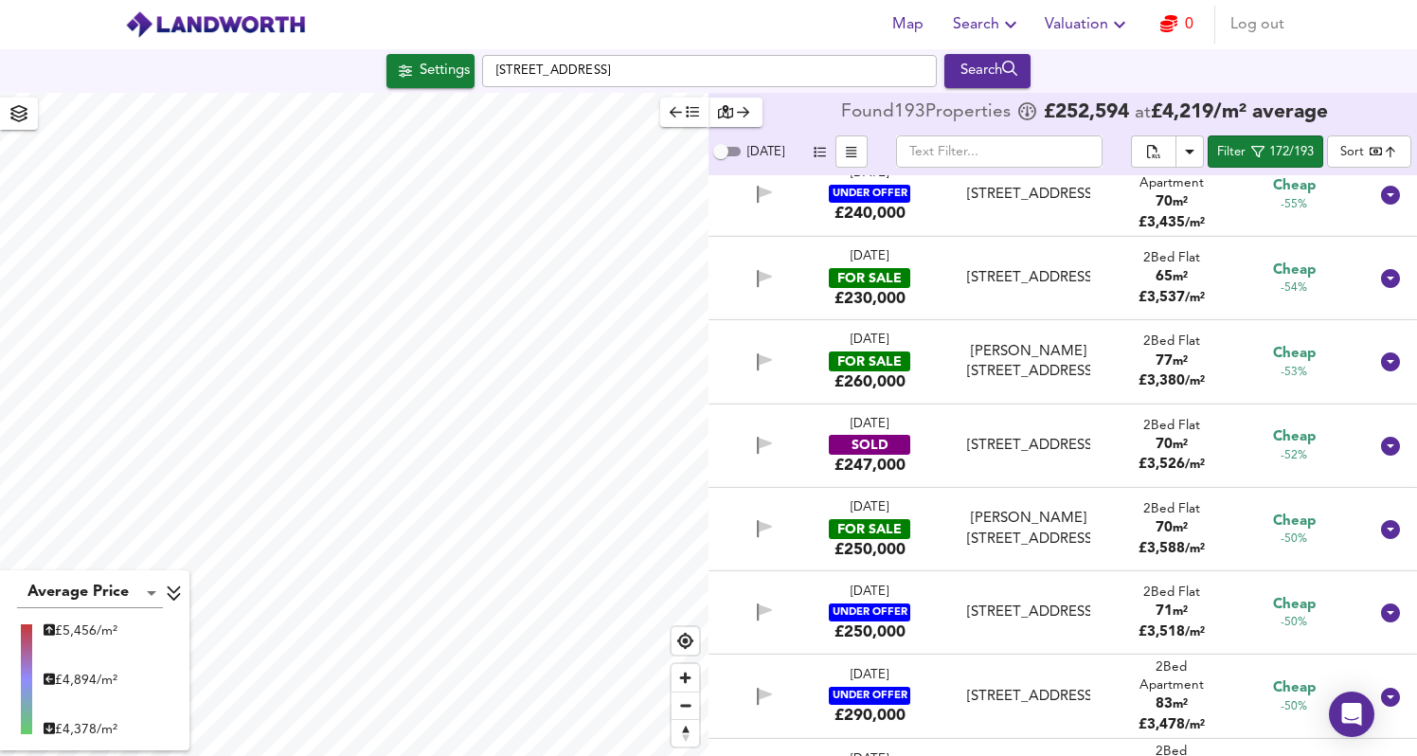
click at [1088, 499] on div "[DATE] FOR SALE £250,000 [PERSON_NAME][STREET_ADDRESS][PERSON_NAME] 2 Bed Flat …" at bounding box center [1063, 529] width 709 height 83
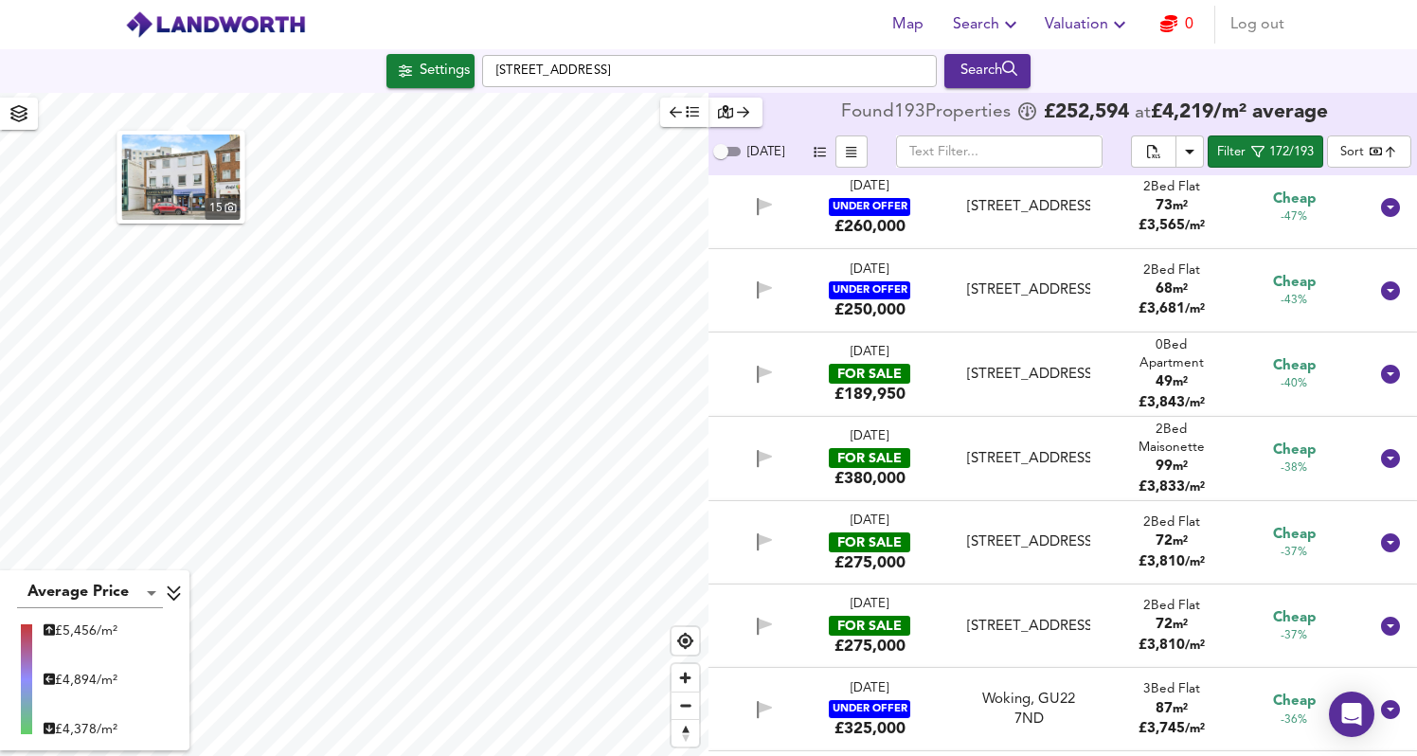
scroll to position [4025, 0]
click at [1114, 384] on div "[DATE] FOR SALE £189,950 Woking, GU21 6LF Woking, GU21 6LF 0 Bed Apartment 49 m…" at bounding box center [1040, 376] width 656 height 62
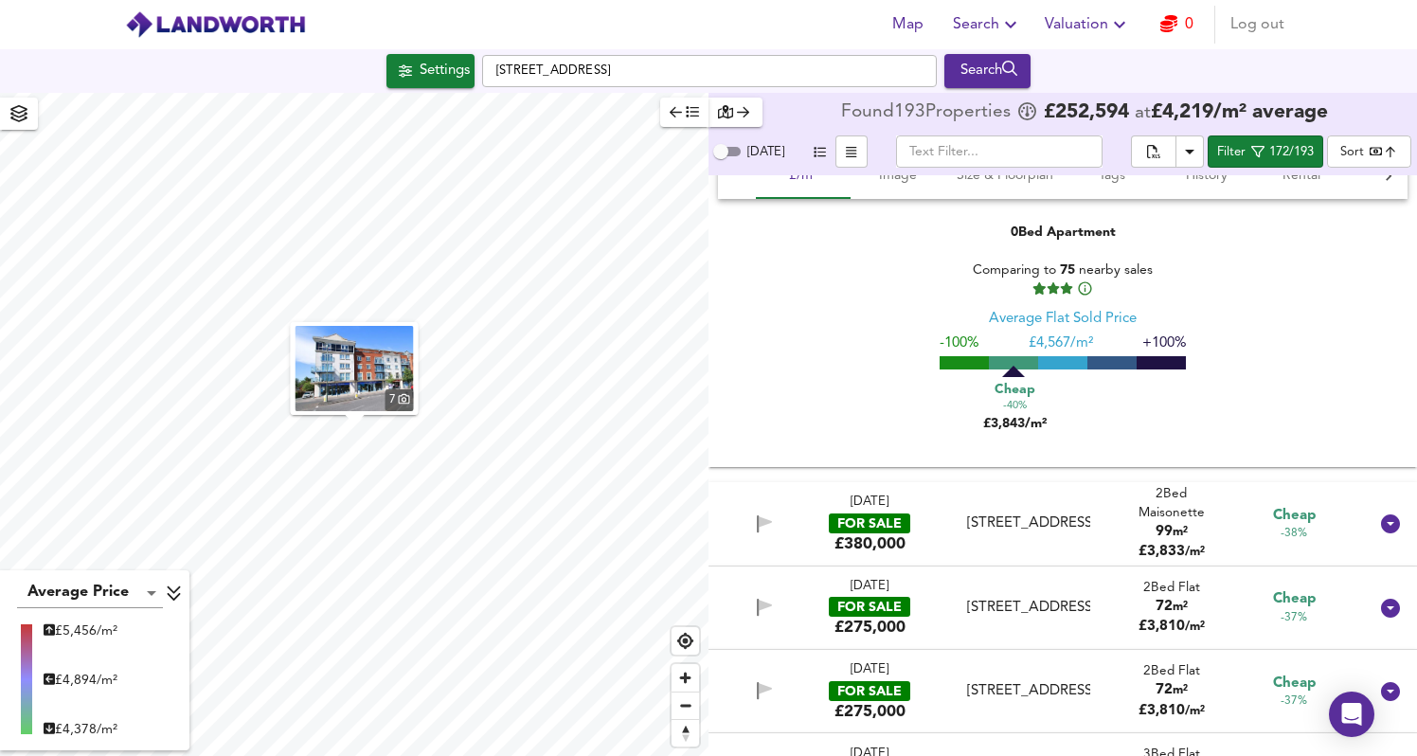
scroll to position [4431, 0]
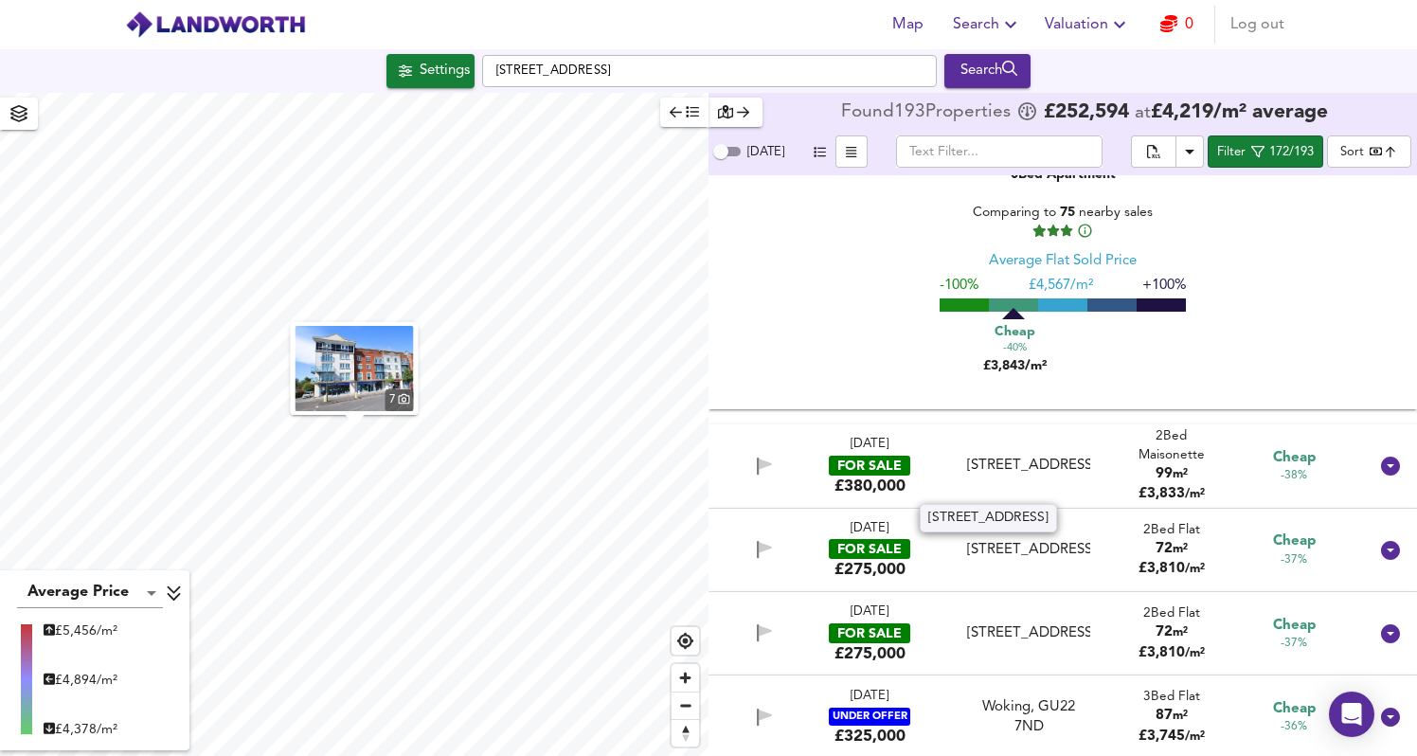
click at [1081, 456] on div "[STREET_ADDRESS]" at bounding box center [1028, 466] width 122 height 20
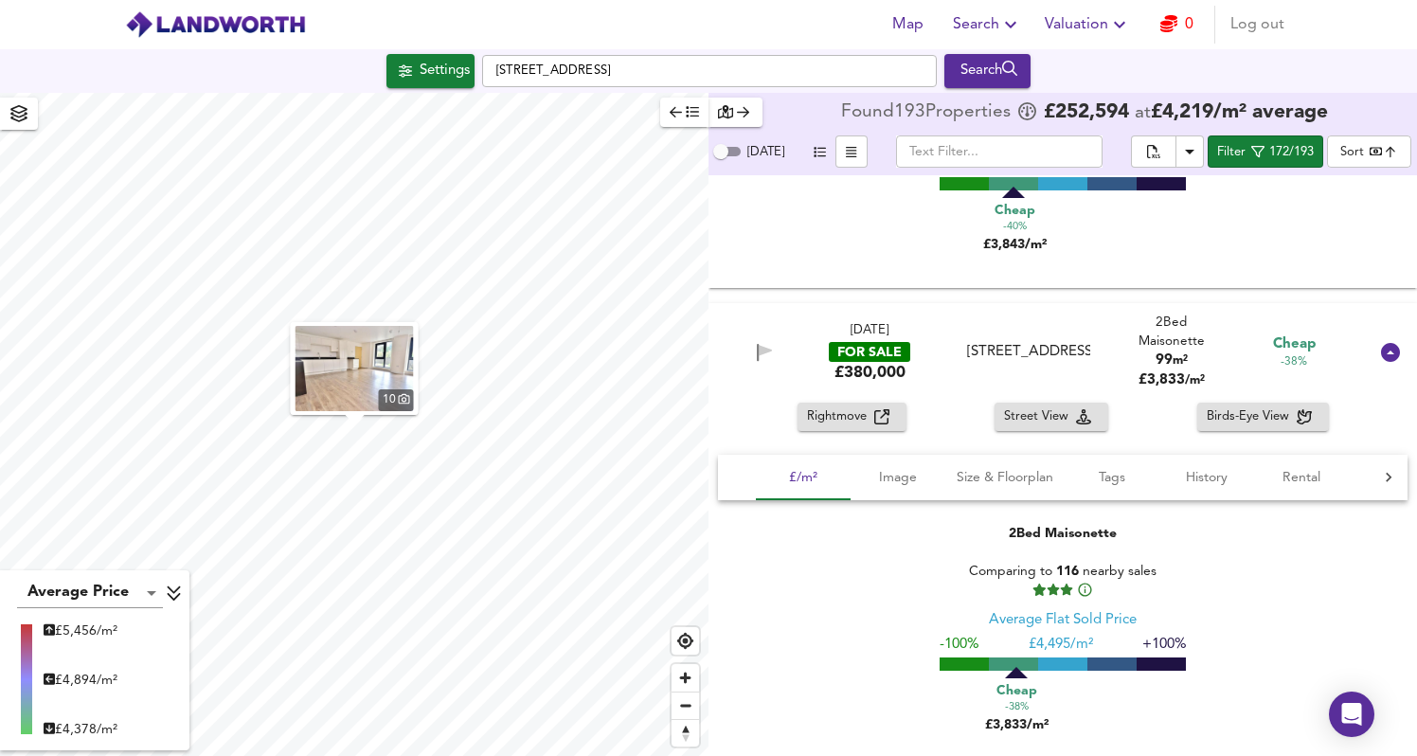
scroll to position [4570, 0]
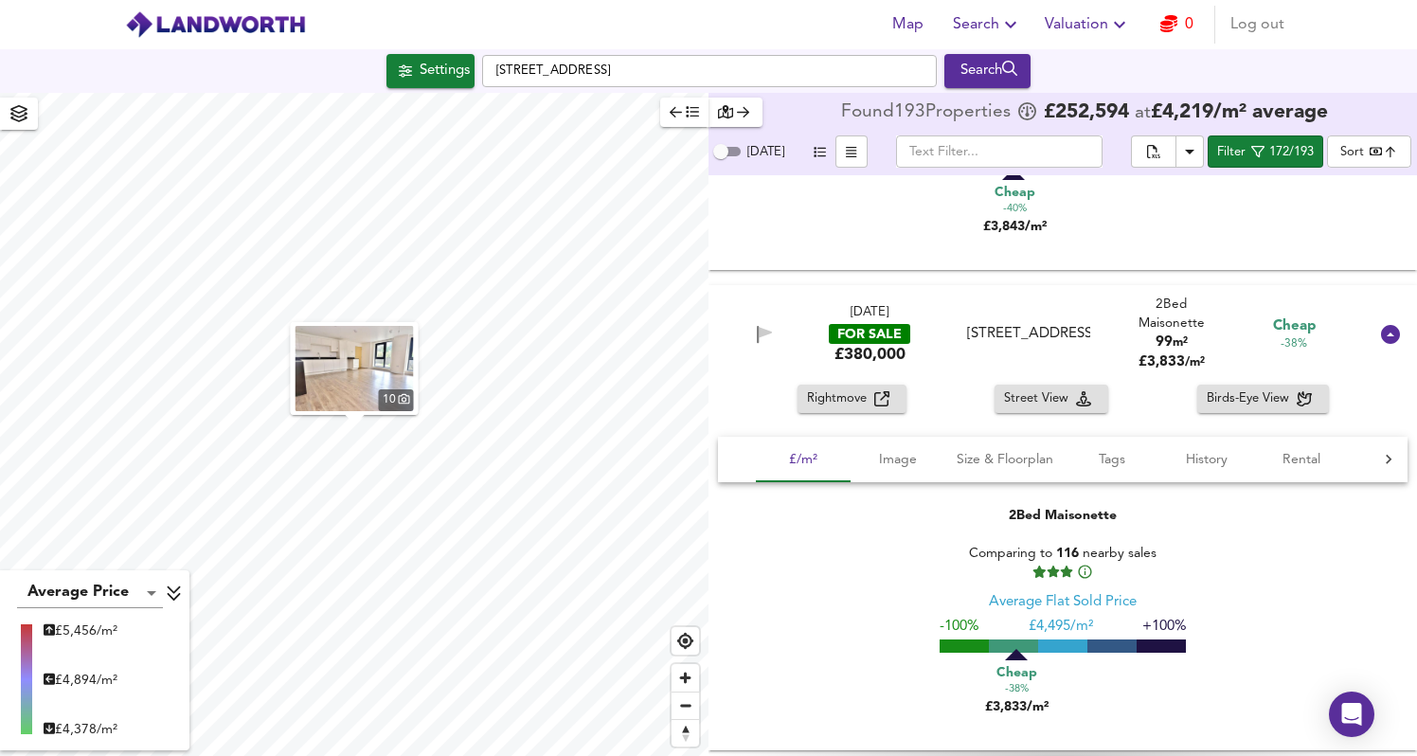
click at [877, 385] on div "[DATE] FOR SALE £380,000 [STREET_ADDRESS] 2 Bed Maisonette 99 m² £ 3,833 / m² C…" at bounding box center [1063, 334] width 709 height 99
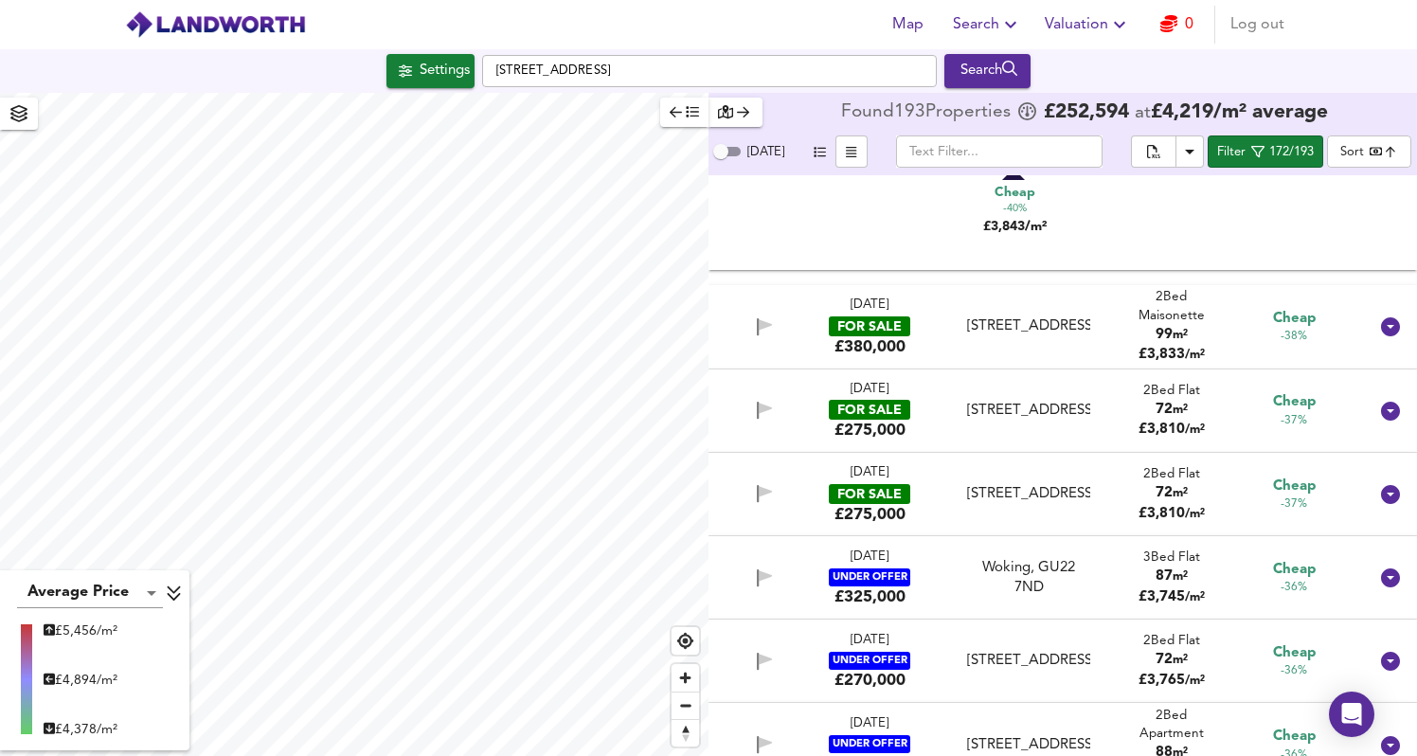
click at [911, 351] on div "[DATE] FOR SALE £380,000" at bounding box center [869, 327] width 131 height 61
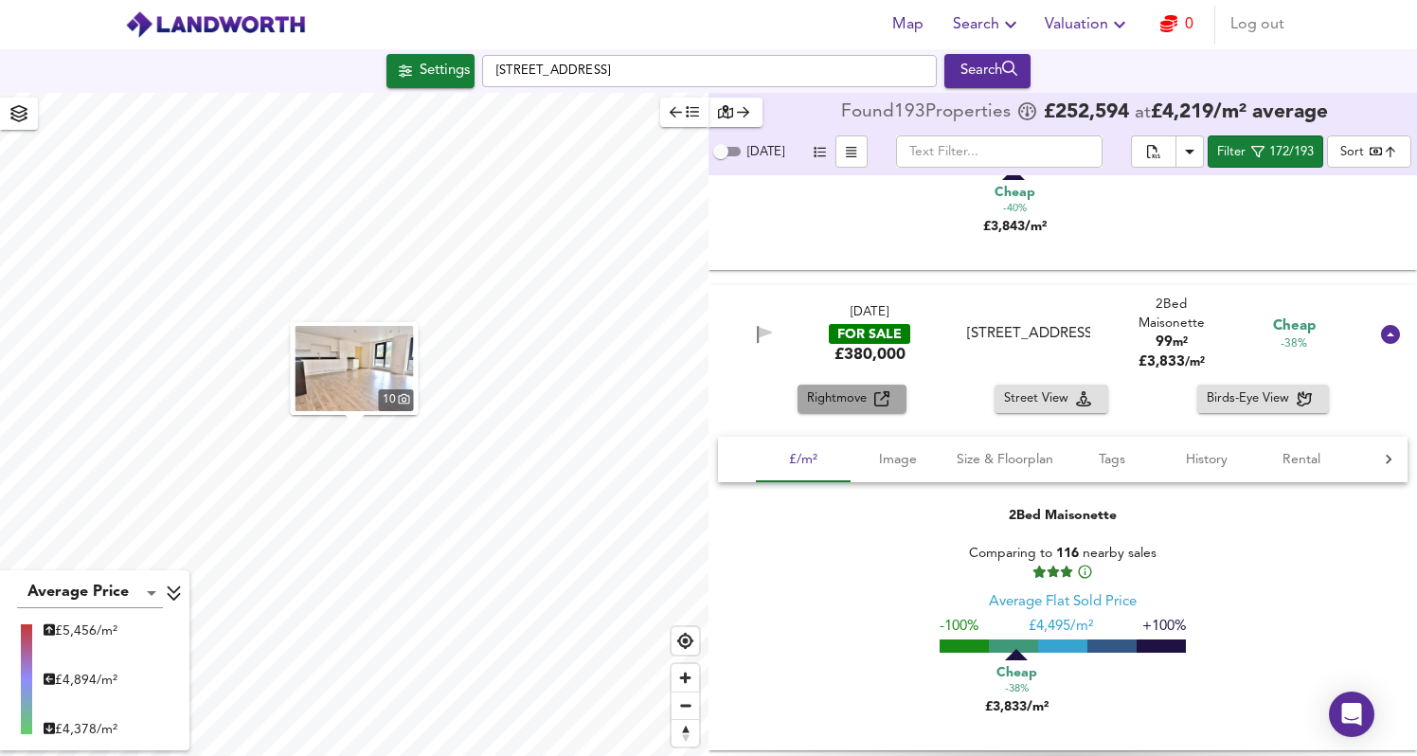
click at [871, 406] on span "Rightmove" at bounding box center [840, 399] width 67 height 22
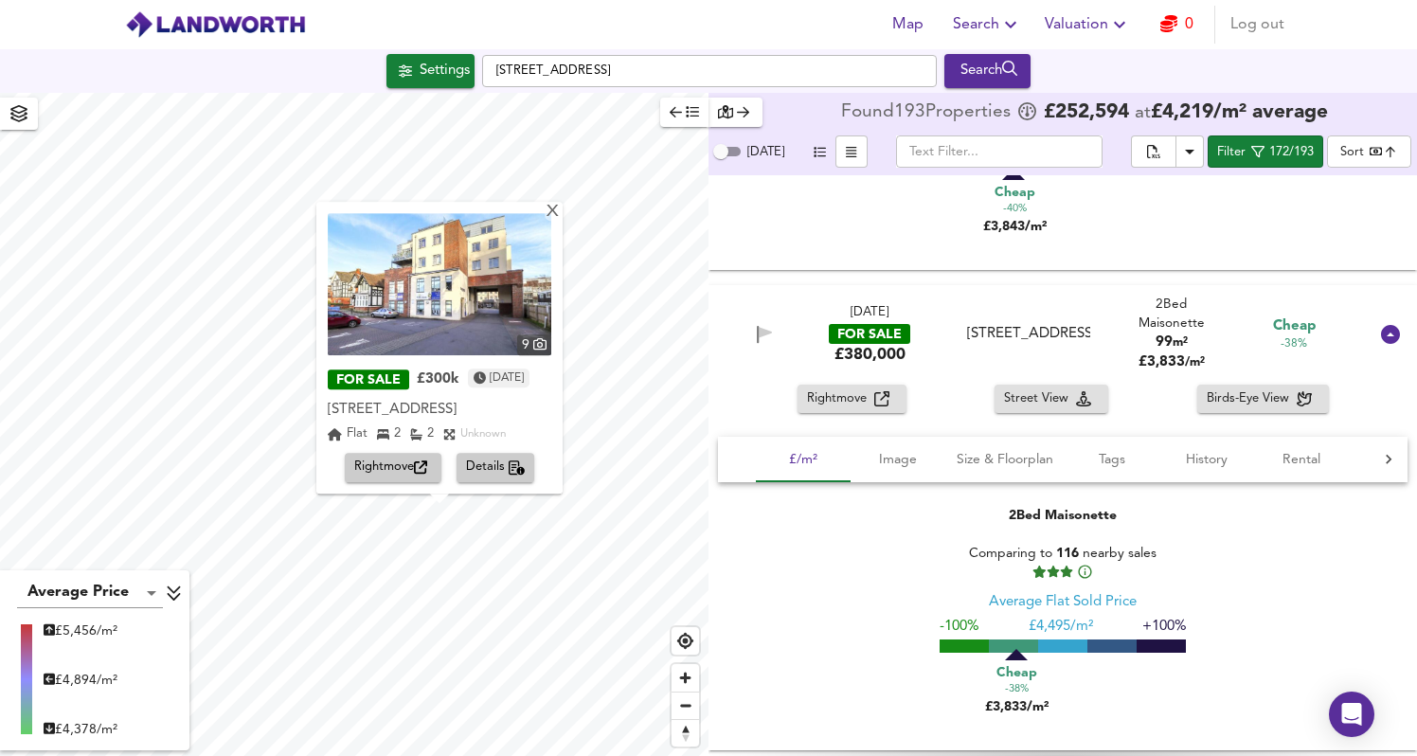
click at [427, 462] on icon "button" at bounding box center [420, 467] width 13 height 13
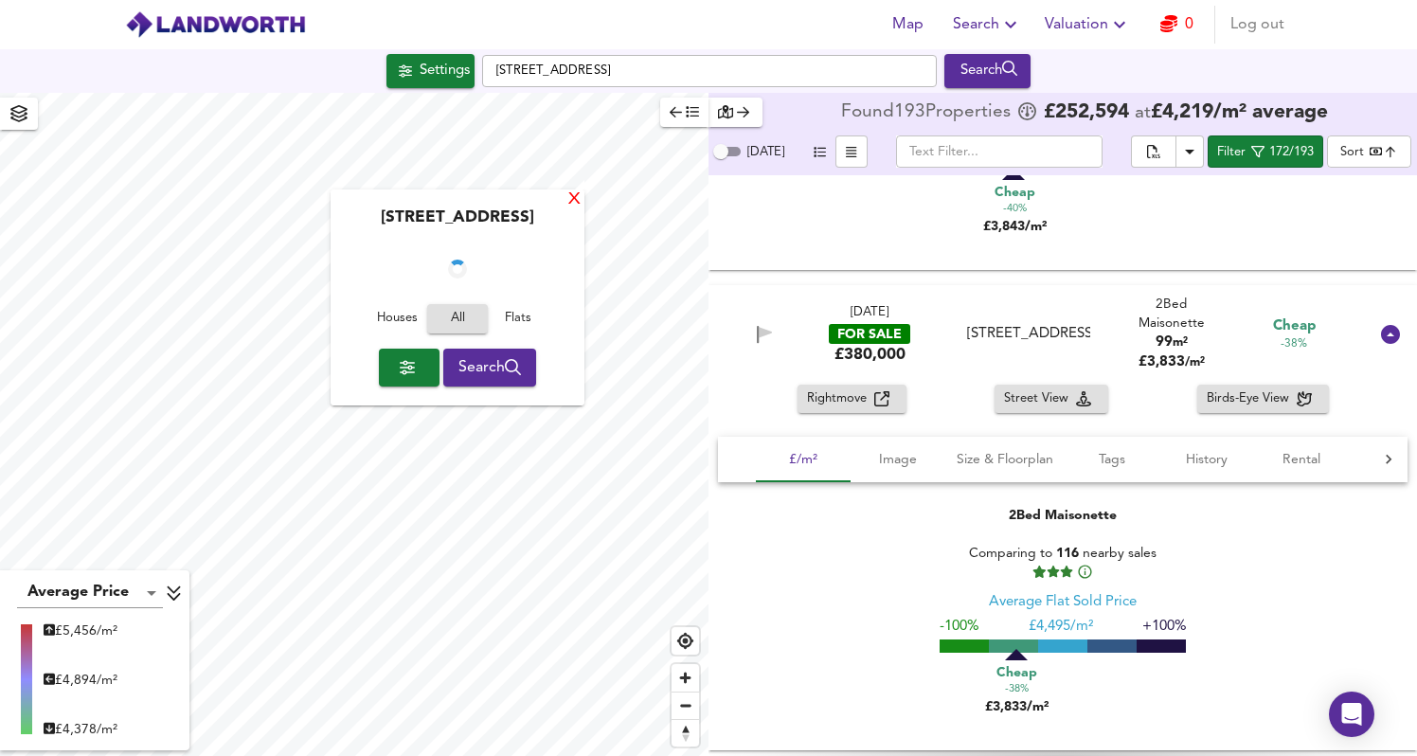
click at [582, 196] on div "X Station Approach, GU22 7AE Houses All Flats Search" at bounding box center [458, 297] width 254 height 216
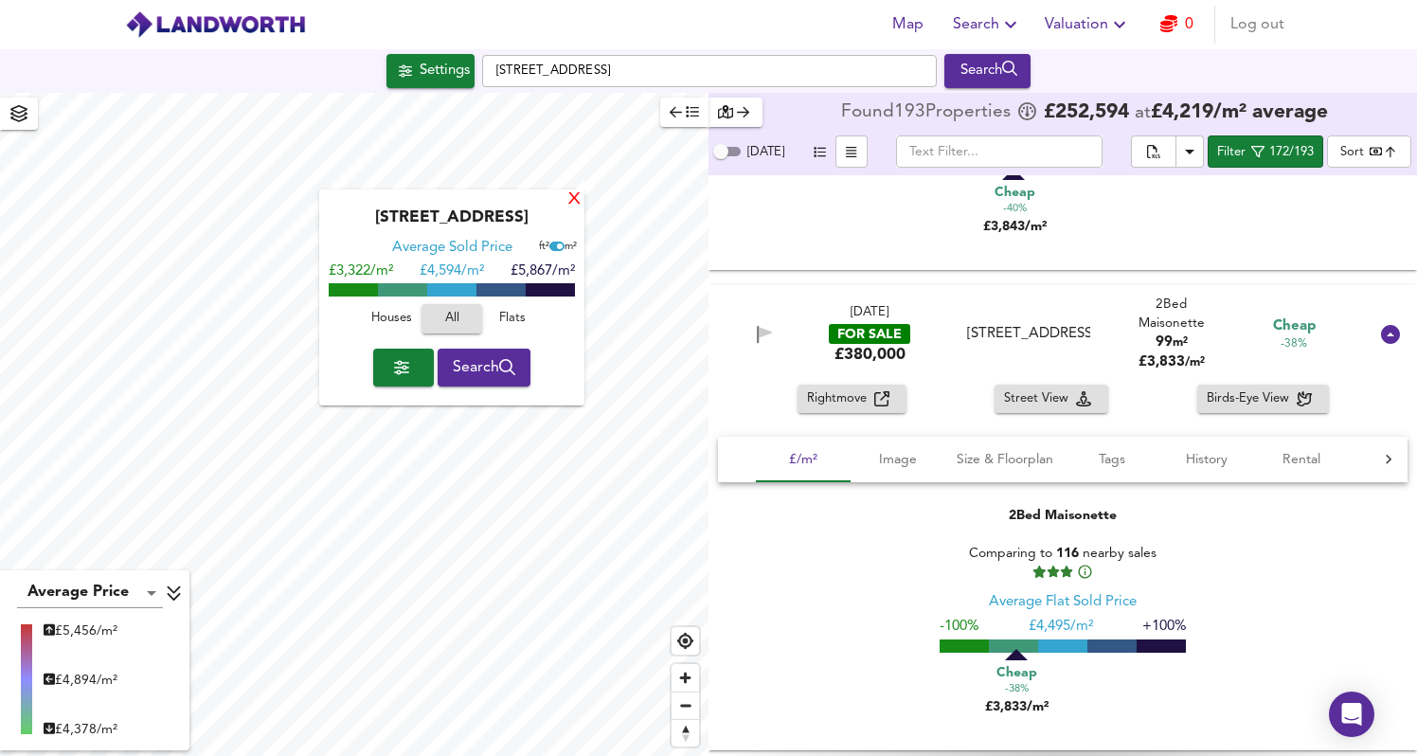
click at [577, 196] on div "X" at bounding box center [574, 200] width 16 height 18
